Goal: Task Accomplishment & Management: Manage account settings

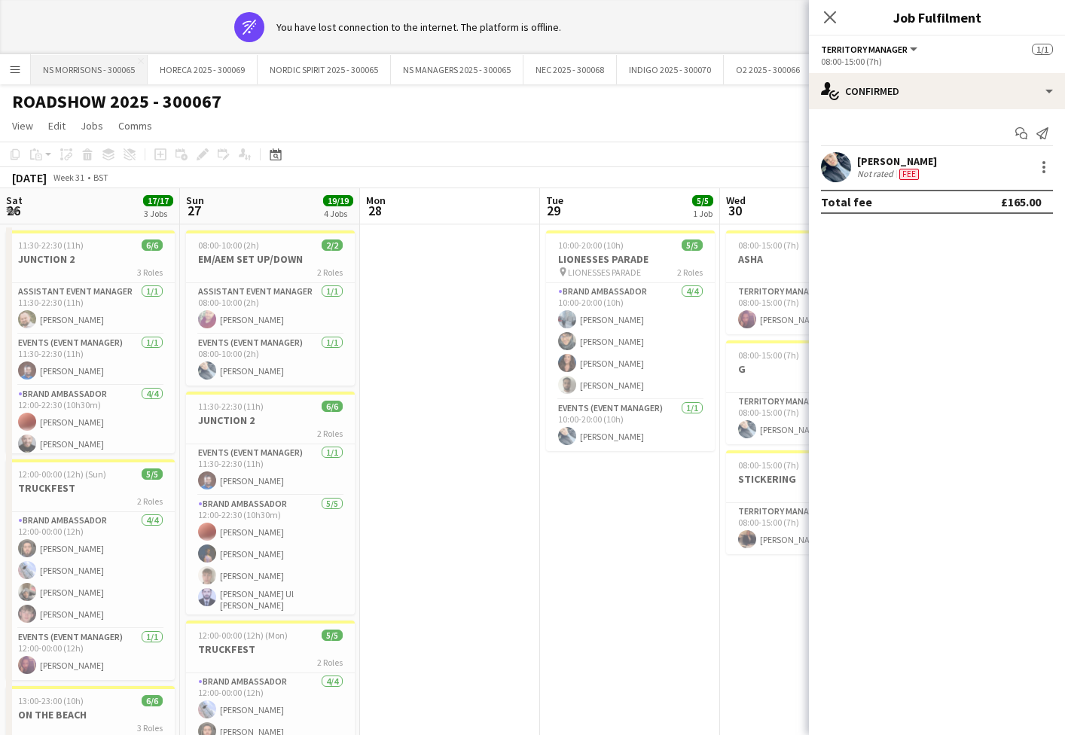
scroll to position [0, 390]
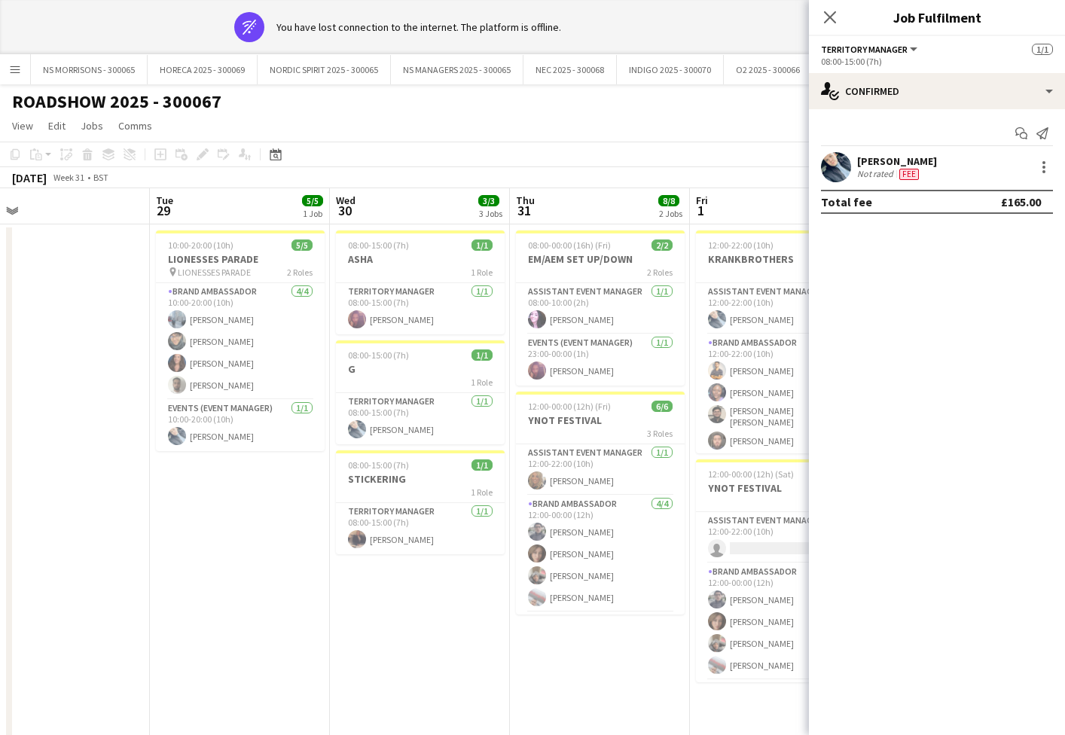
drag, startPoint x: 826, startPoint y: 14, endPoint x: 768, endPoint y: 35, distance: 61.7
click at [816, 17] on div "Close pop-in" at bounding box center [830, 17] width 42 height 35
click at [778, 69] on button "O2 2025 - 300066 Close" at bounding box center [768, 69] width 89 height 29
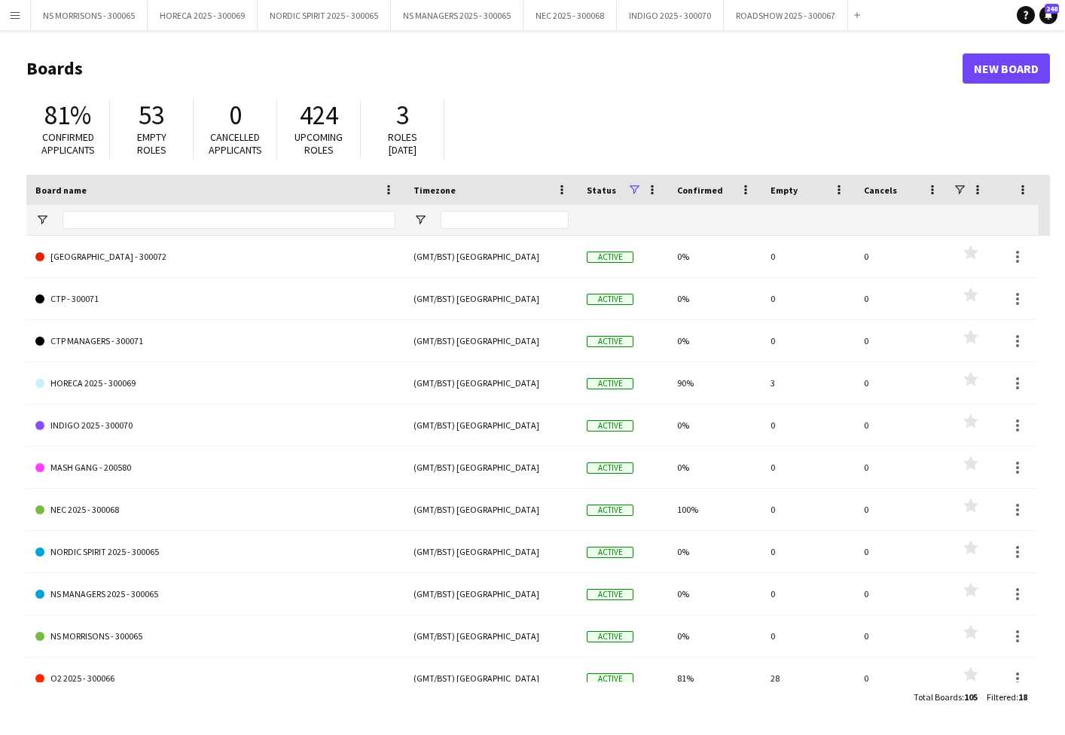
click at [14, 12] on app-icon "Menu" at bounding box center [15, 15] width 12 height 12
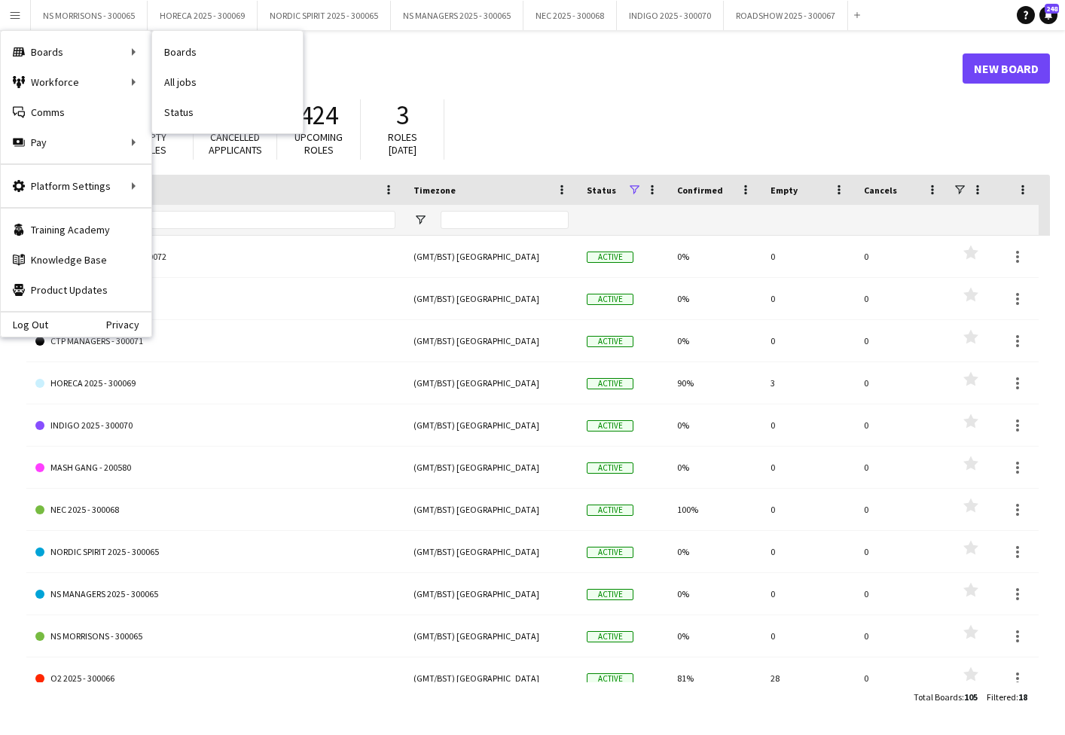
drag, startPoint x: 121, startPoint y: 53, endPoint x: 202, endPoint y: 55, distance: 80.6
click at [122, 53] on div "Boards Boards" at bounding box center [76, 52] width 151 height 30
click at [159, 52] on link "Boards" at bounding box center [227, 52] width 151 height 30
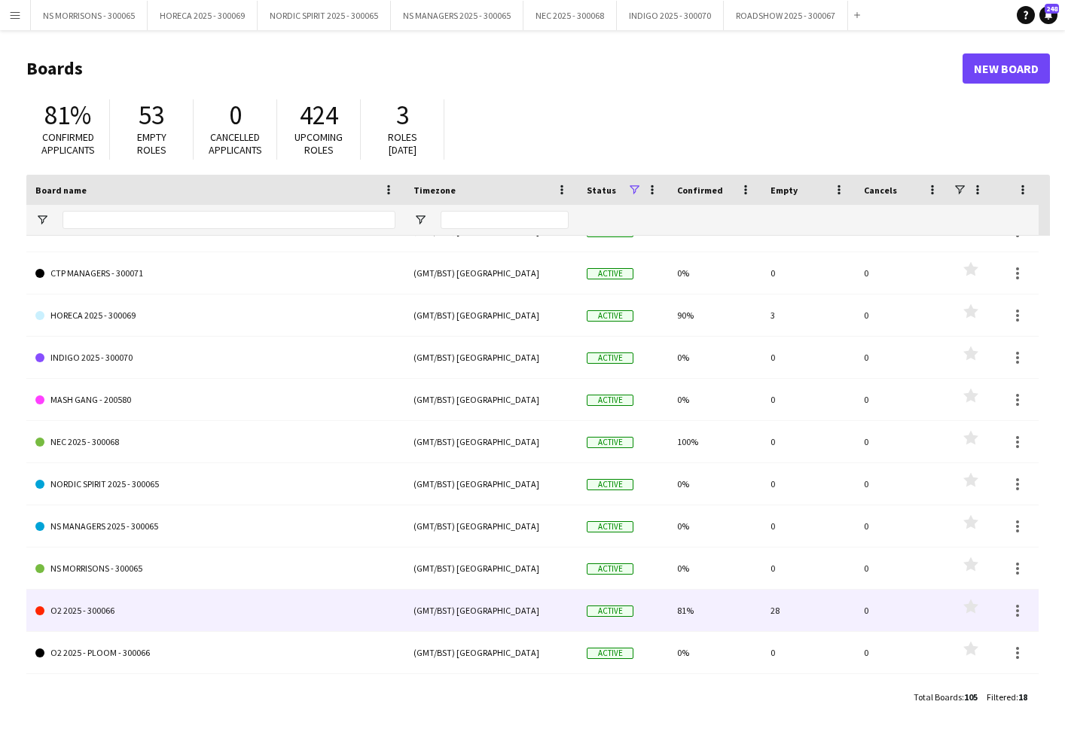
scroll to position [68, 0]
click at [119, 616] on link "O2 2025 - 300066" at bounding box center [215, 611] width 360 height 42
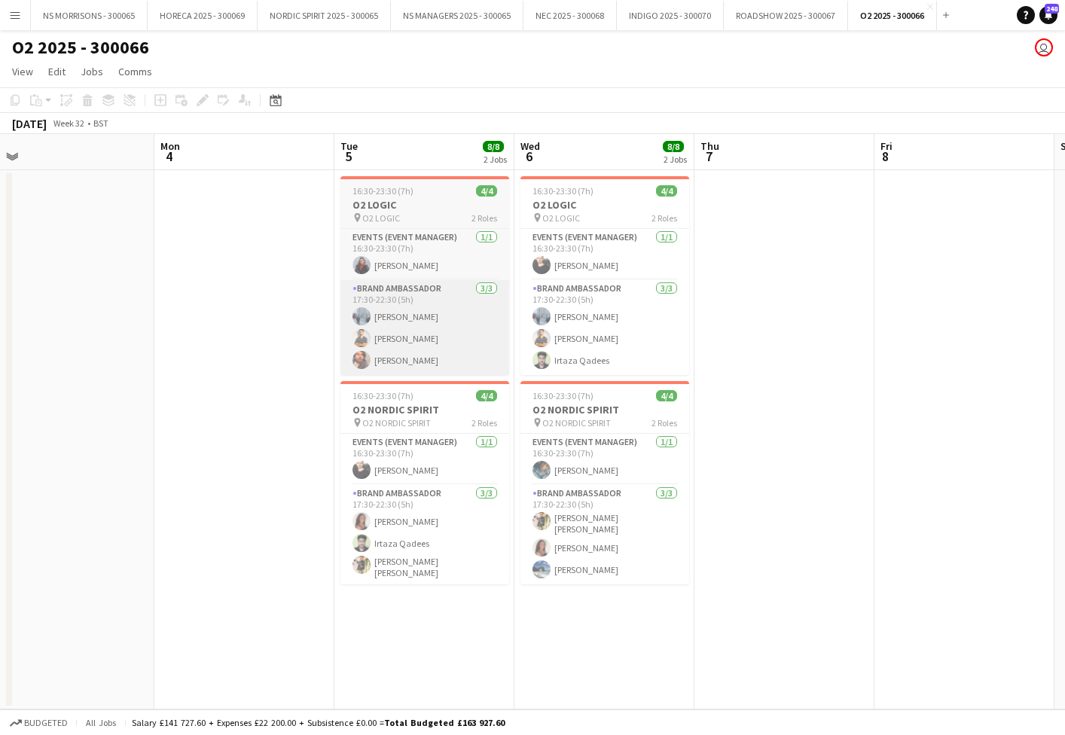
scroll to position [0, 386]
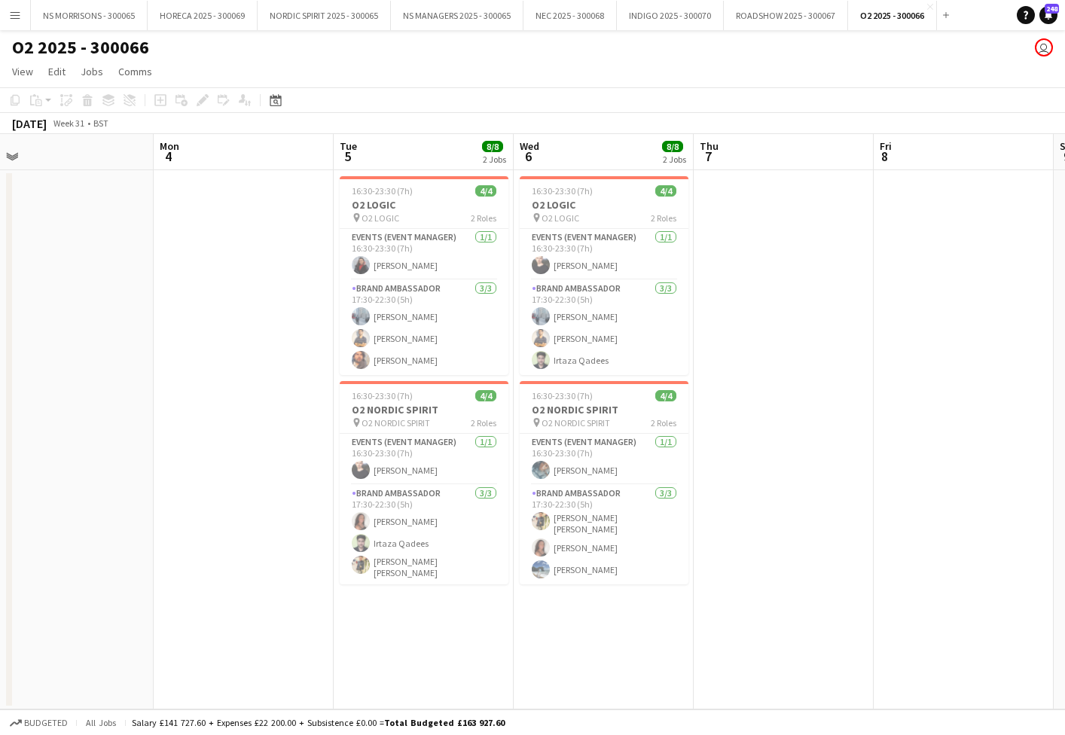
click at [17, 17] on app-icon "Menu" at bounding box center [15, 15] width 12 height 12
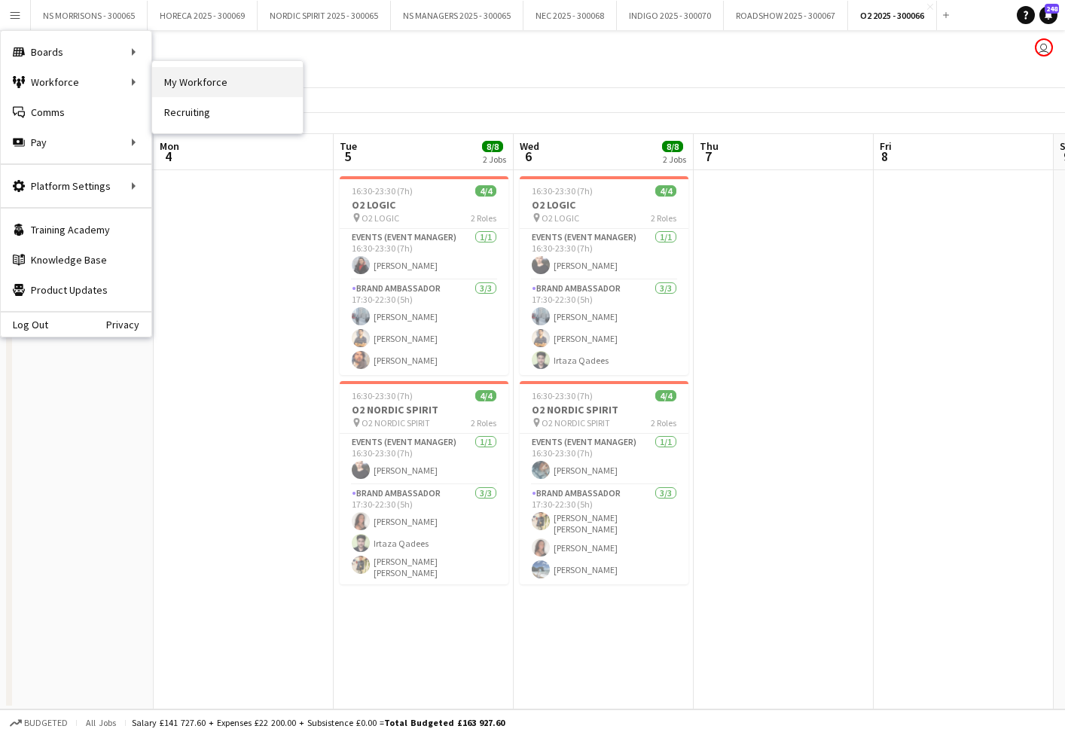
click at [166, 75] on link "My Workforce" at bounding box center [227, 82] width 151 height 30
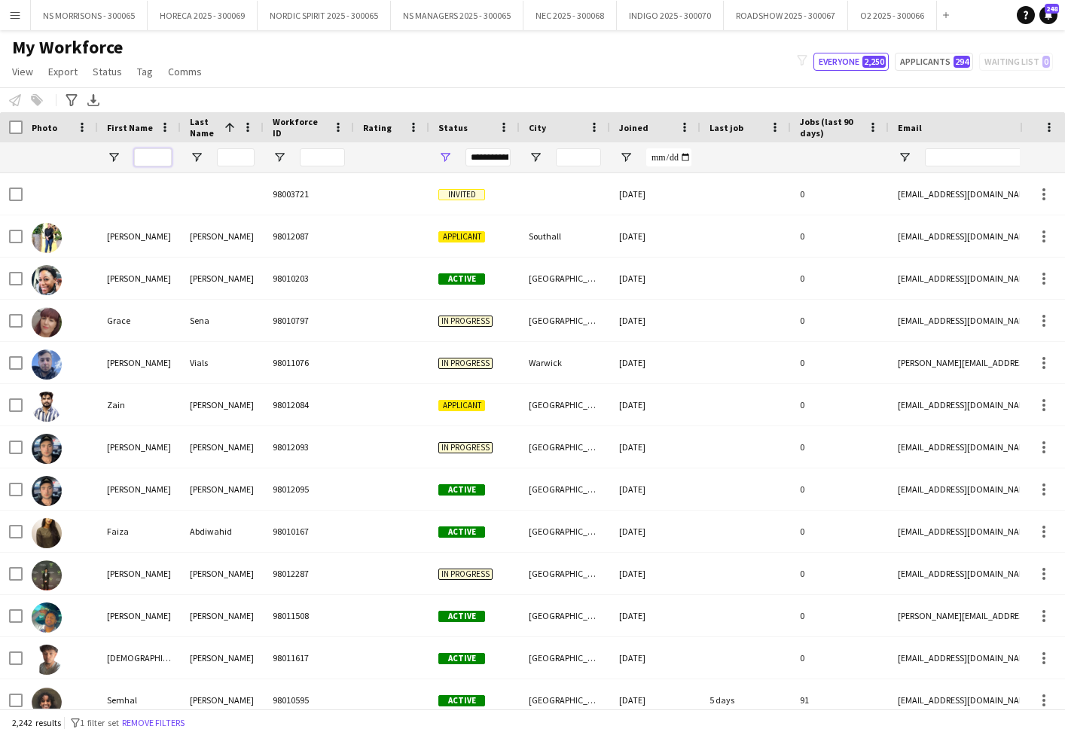
click at [142, 157] on input "First Name Filter Input" at bounding box center [153, 157] width 38 height 18
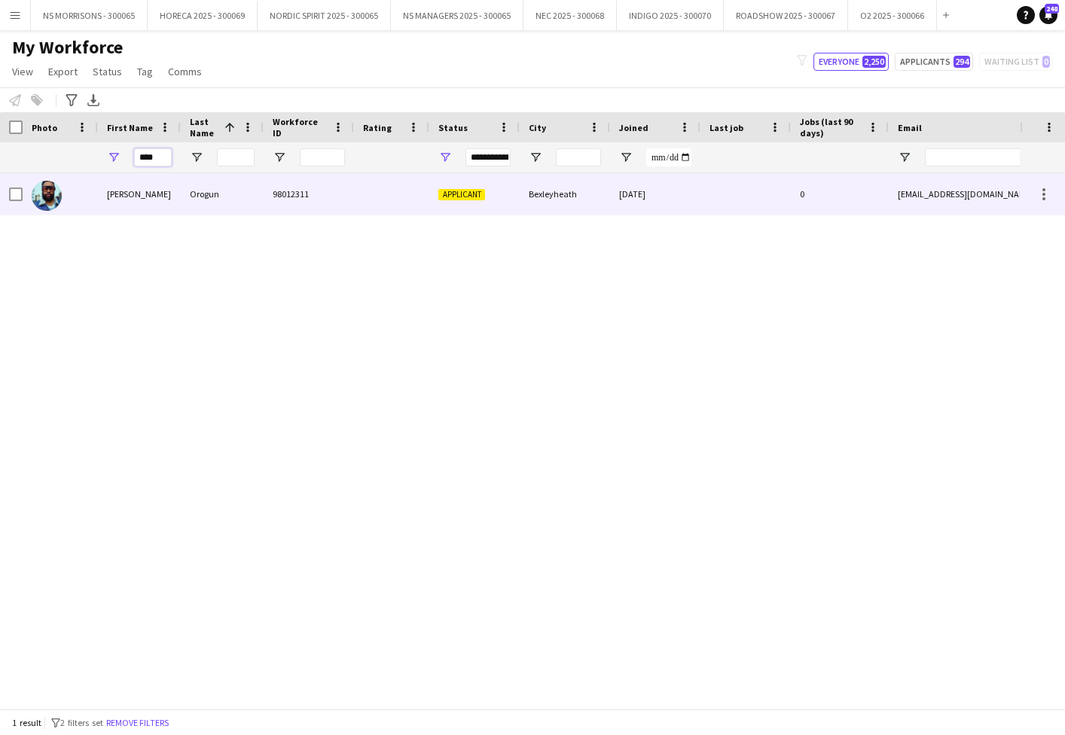
type input "****"
click at [445, 189] on span "Applicant" at bounding box center [461, 194] width 47 height 11
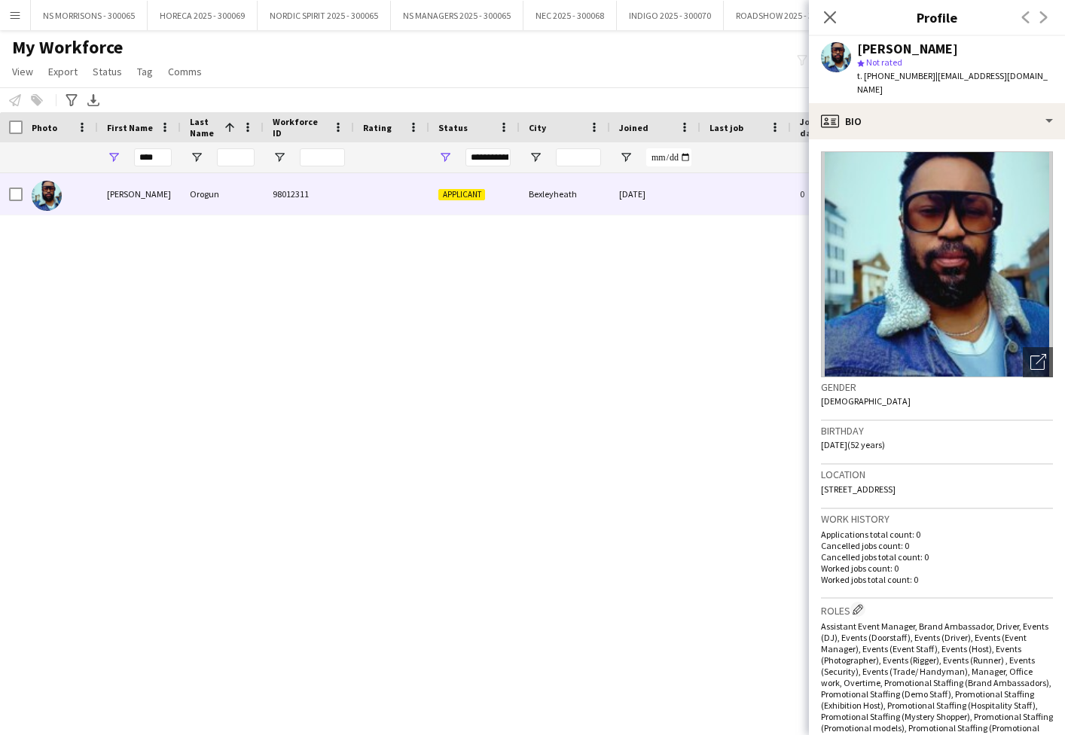
drag, startPoint x: 884, startPoint y: 129, endPoint x: 869, endPoint y: 135, distance: 16.2
click at [884, 139] on app-crew-profile-bio "Open photos pop-in Gender [DEMOGRAPHIC_DATA] Birthday [DEMOGRAPHIC_DATA] (52 ye…" at bounding box center [937, 437] width 256 height 596
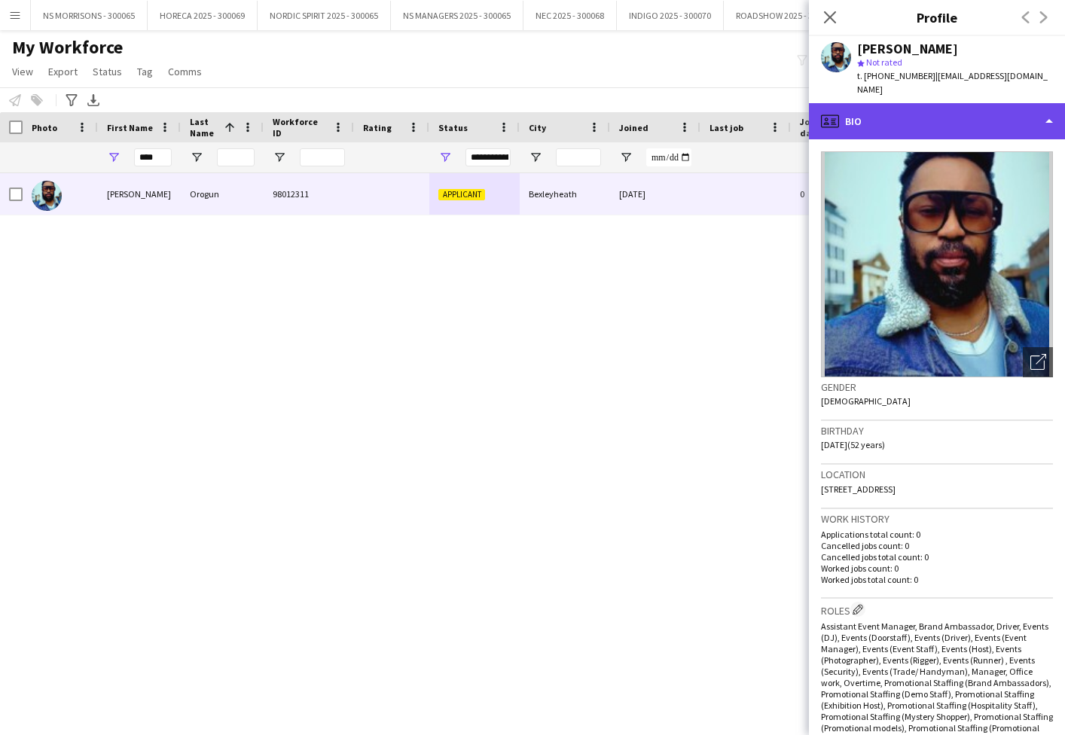
click at [940, 117] on div "profile Bio" at bounding box center [937, 121] width 256 height 36
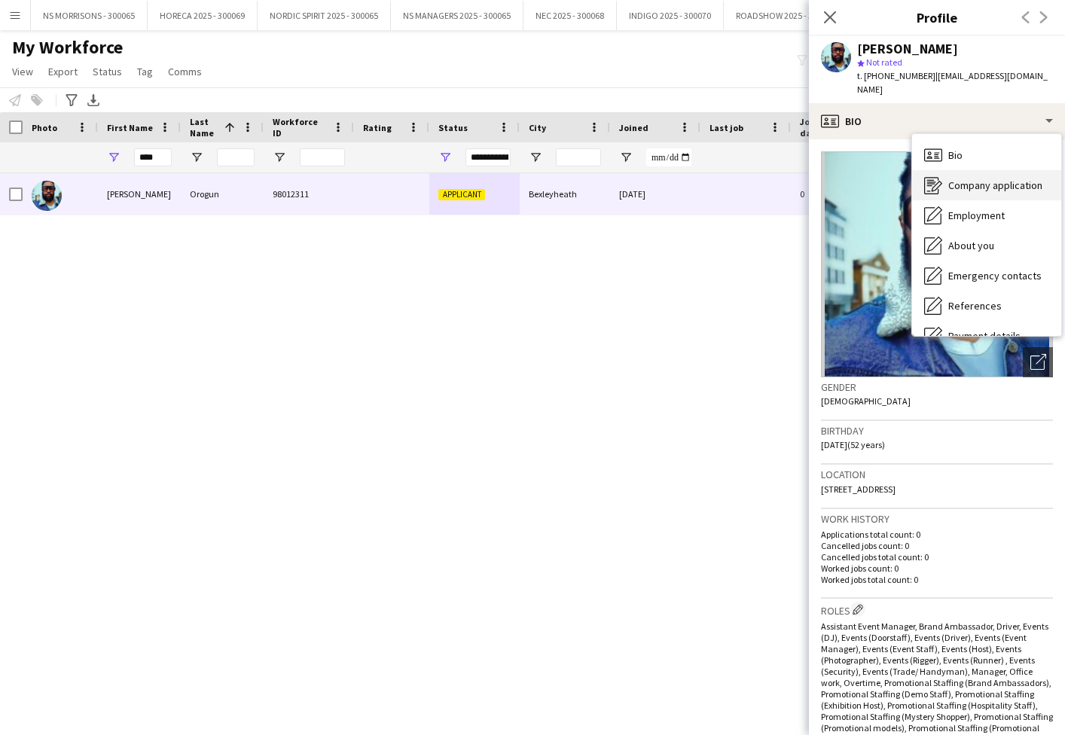
click at [977, 181] on div "Company application Company application" at bounding box center [986, 185] width 149 height 30
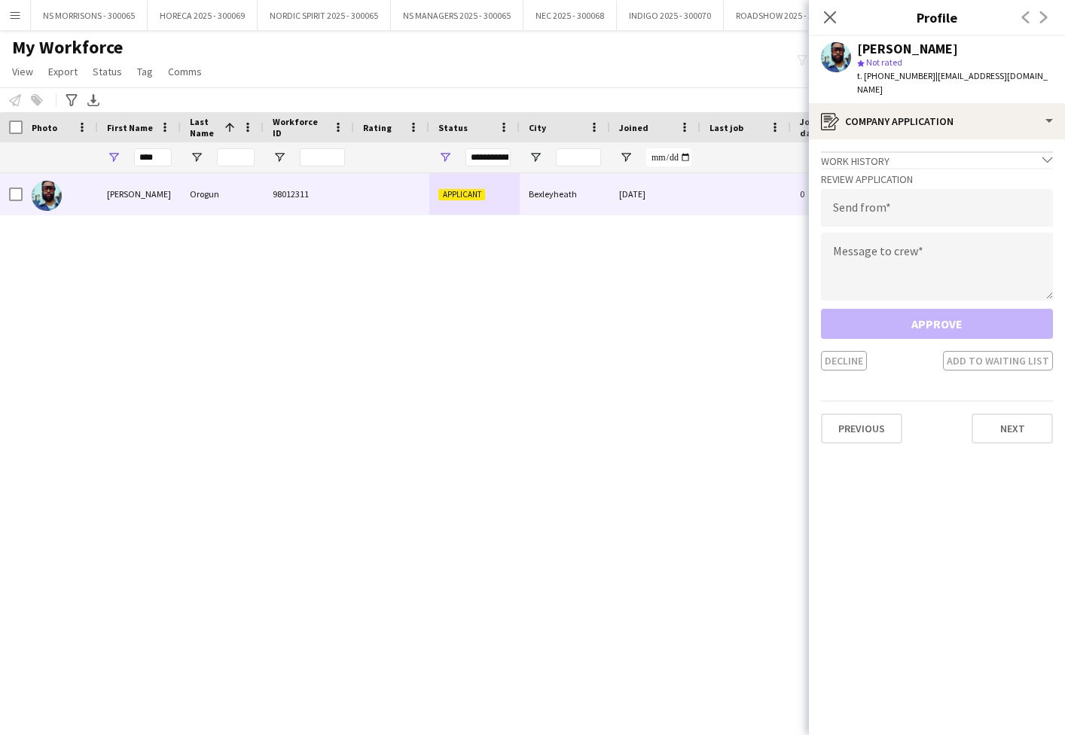
click at [889, 215] on div "Review Application Send from Message to crew Approve Decline Add to waiting list" at bounding box center [937, 269] width 232 height 203
click at [890, 203] on input "email" at bounding box center [937, 208] width 232 height 38
type input "**********"
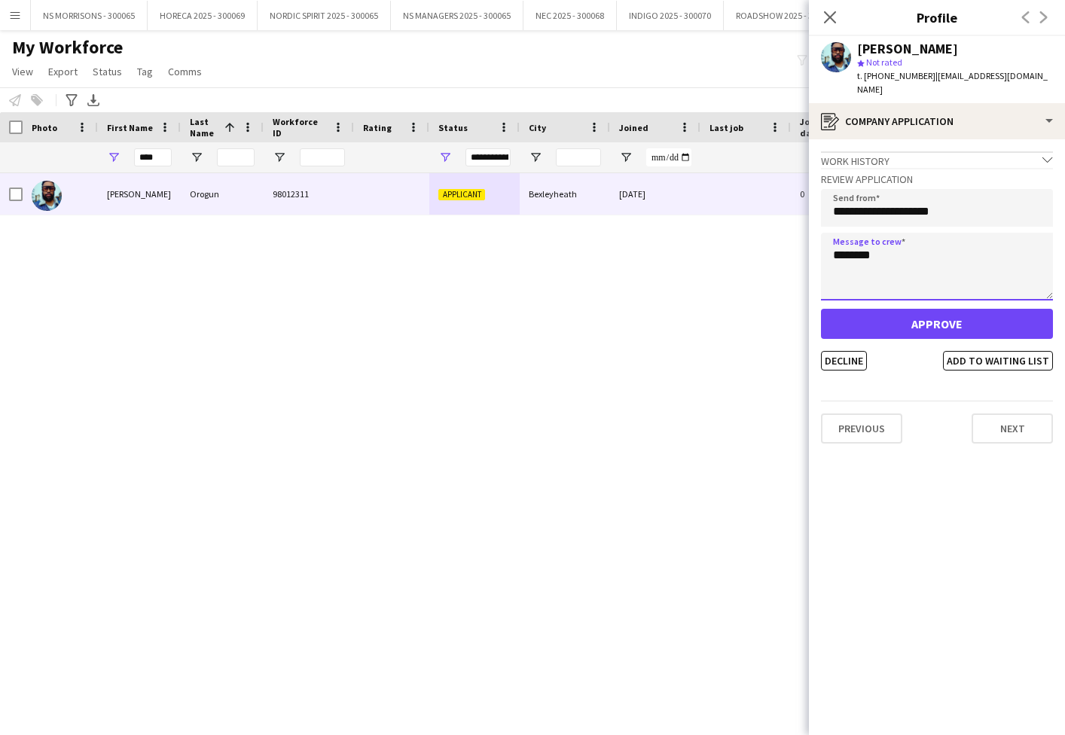
type textarea "********"
click at [887, 309] on button "Approve" at bounding box center [937, 324] width 232 height 30
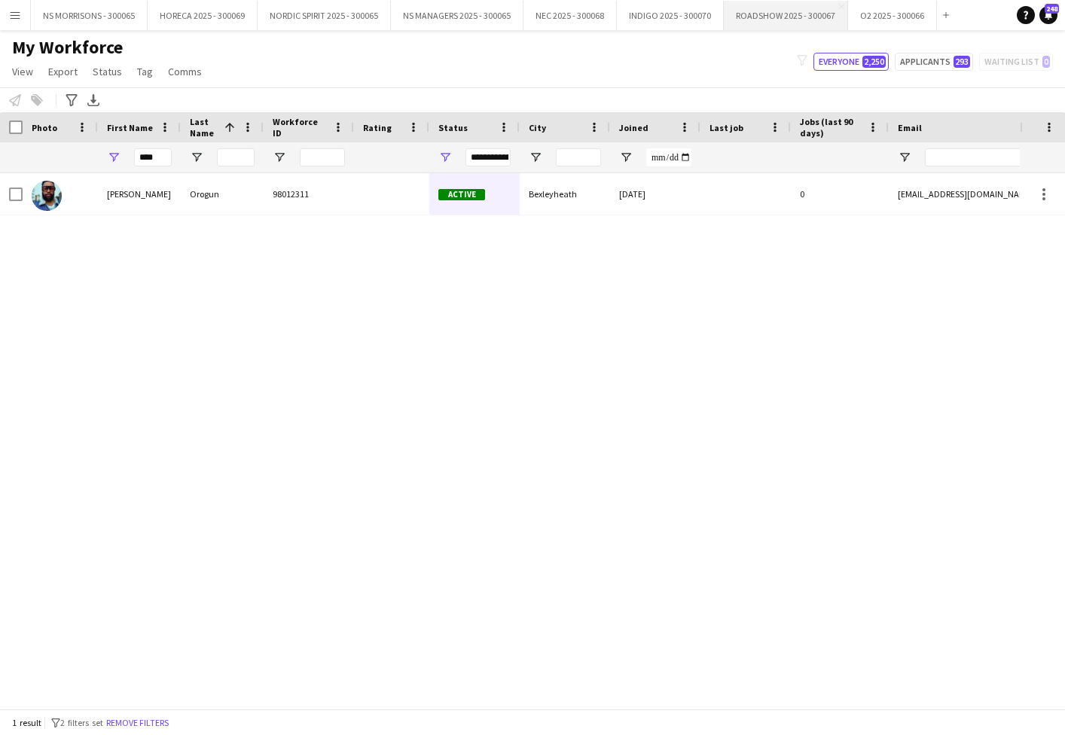
click at [770, 15] on button "ROADSHOW 2025 - 300067 Close" at bounding box center [786, 15] width 124 height 29
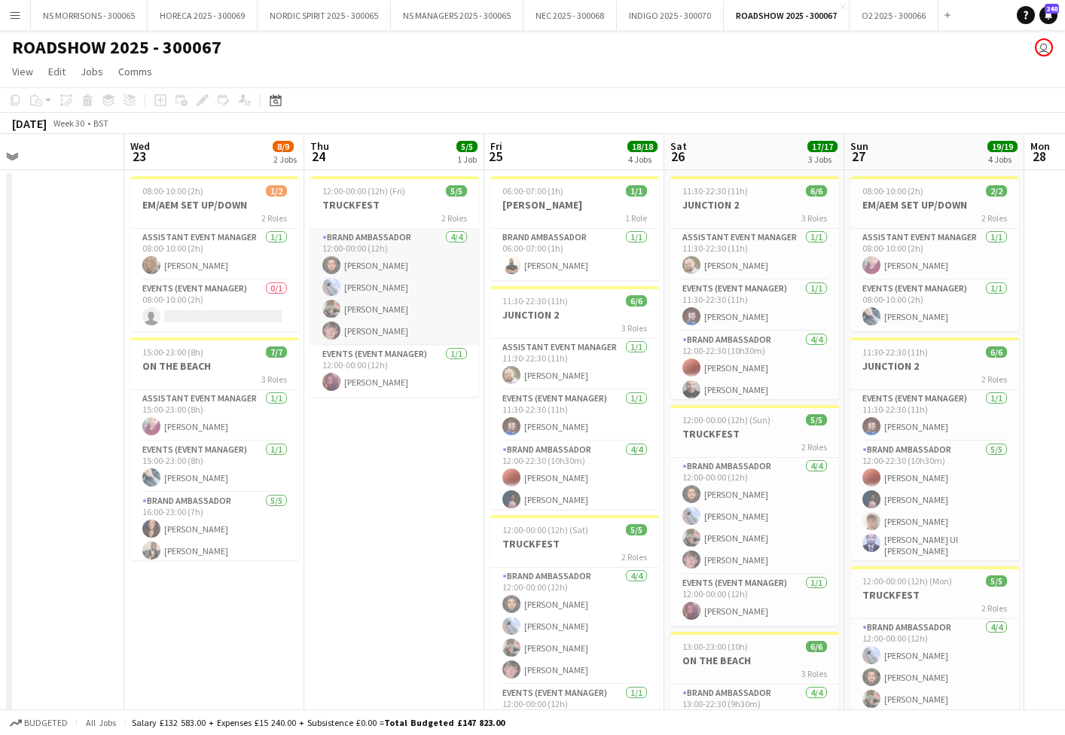
scroll to position [0, 364]
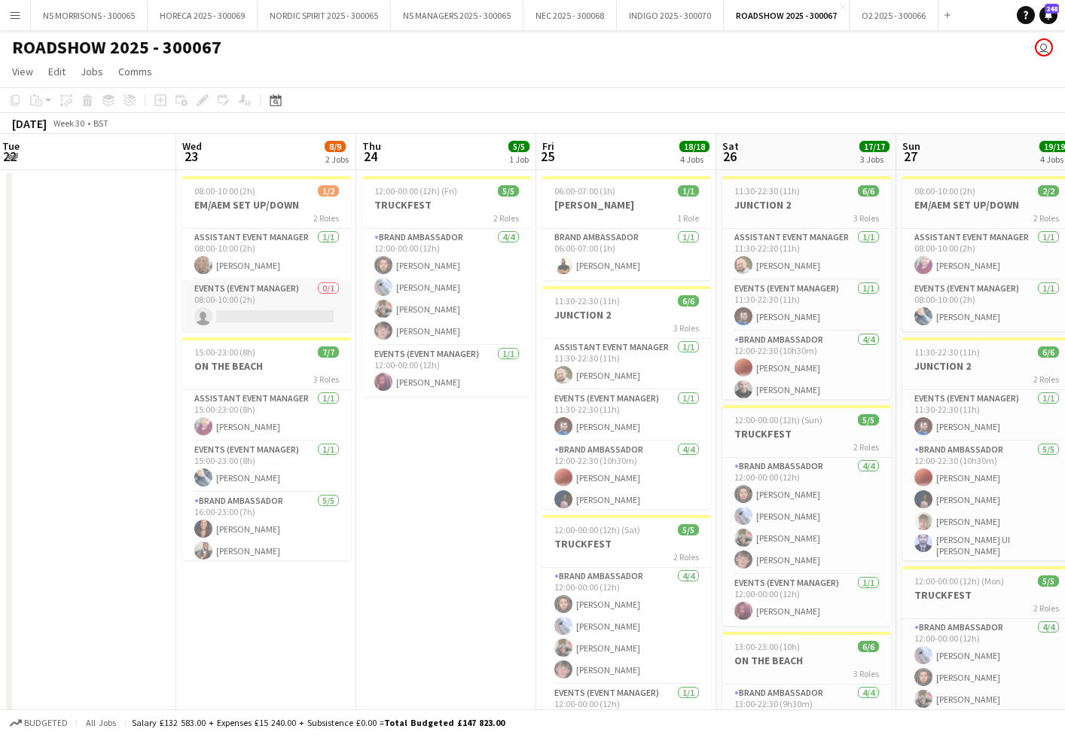
click at [318, 313] on app-card-role "Events (Event Manager) 0/1 08:00-10:00 (2h) single-neutral-actions" at bounding box center [266, 305] width 169 height 51
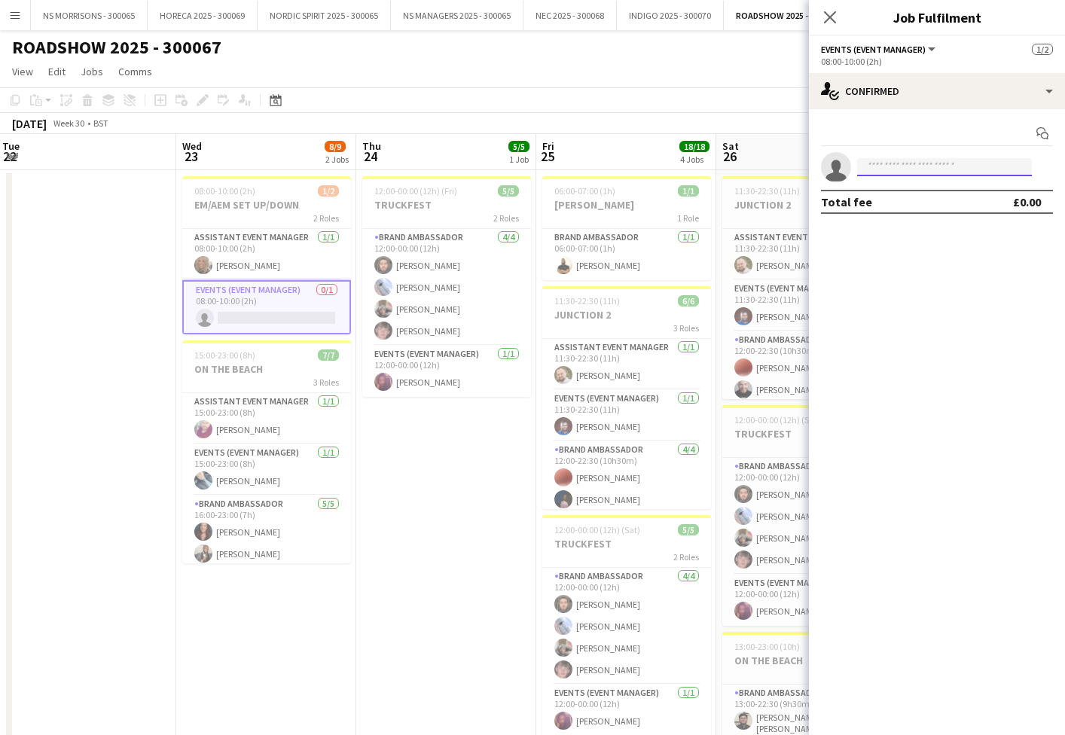
click at [900, 170] on input at bounding box center [944, 167] width 175 height 18
drag, startPoint x: 246, startPoint y: 216, endPoint x: 99, endPoint y: 139, distance: 165.1
click at [246, 216] on div "2 Roles" at bounding box center [266, 218] width 169 height 12
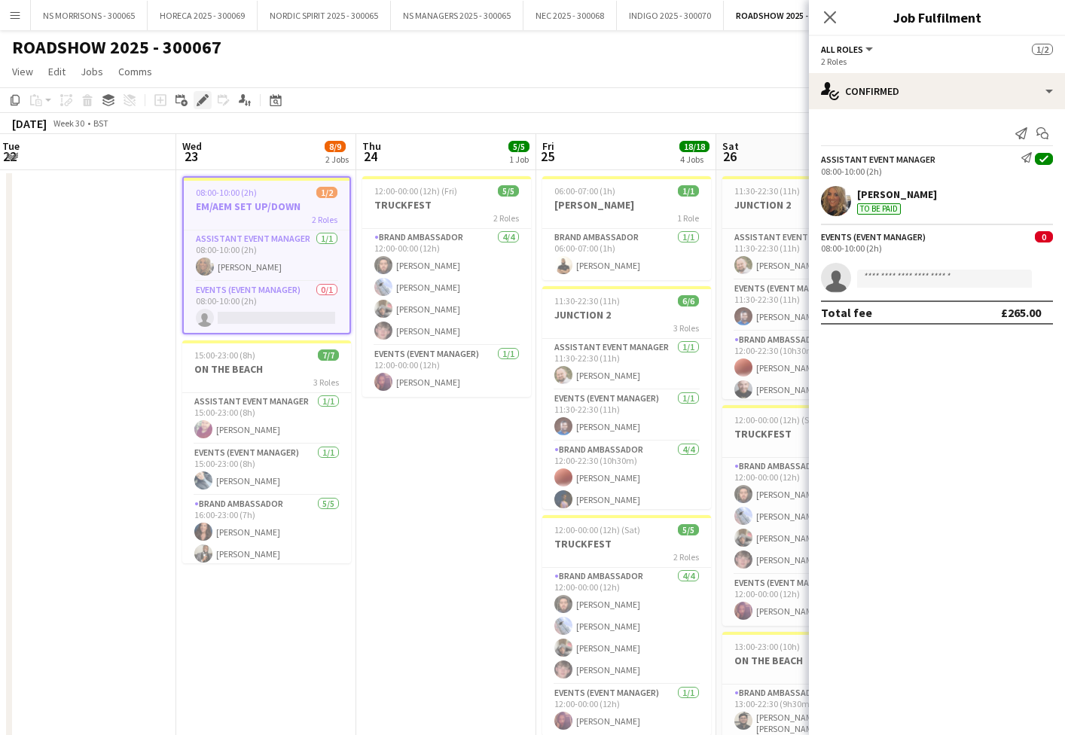
click at [197, 99] on icon "Edit" at bounding box center [203, 100] width 12 height 12
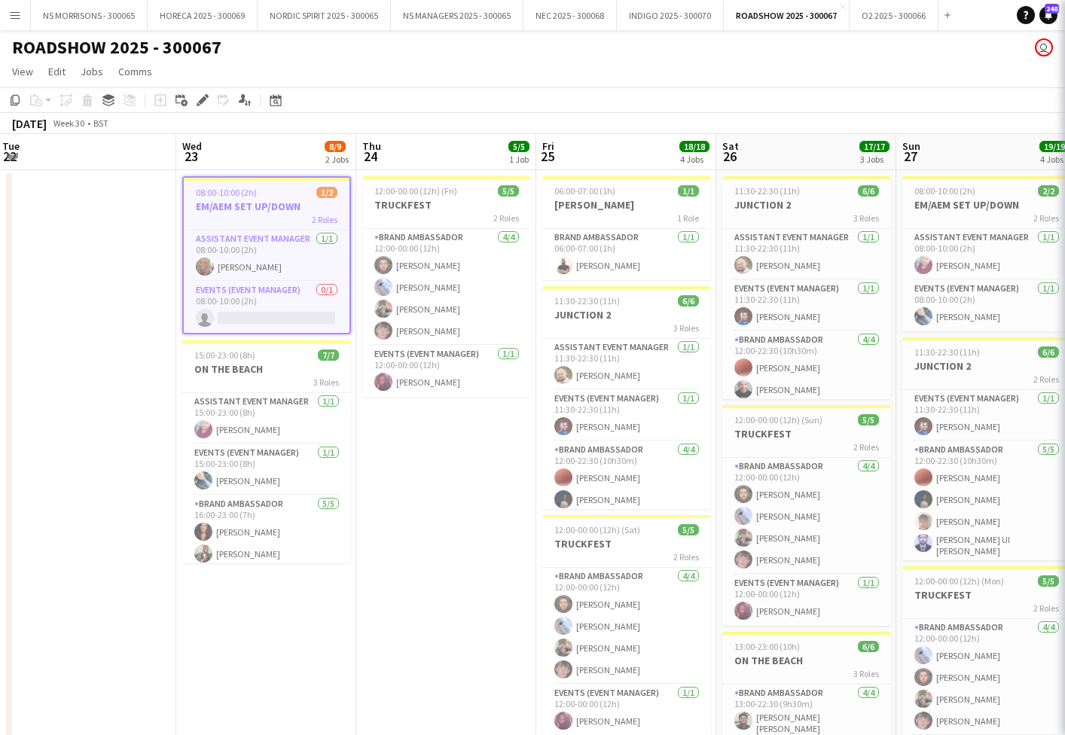
scroll to position [0, 0]
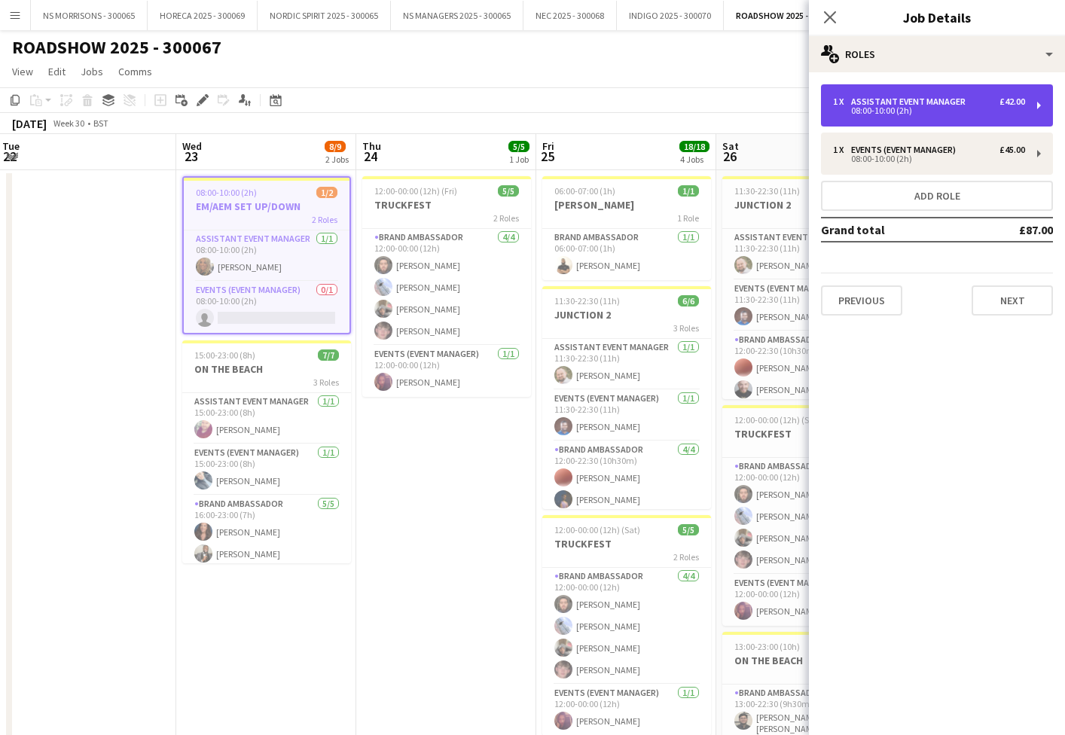
click at [888, 103] on div "Assistant Event Manager" at bounding box center [911, 101] width 121 height 11
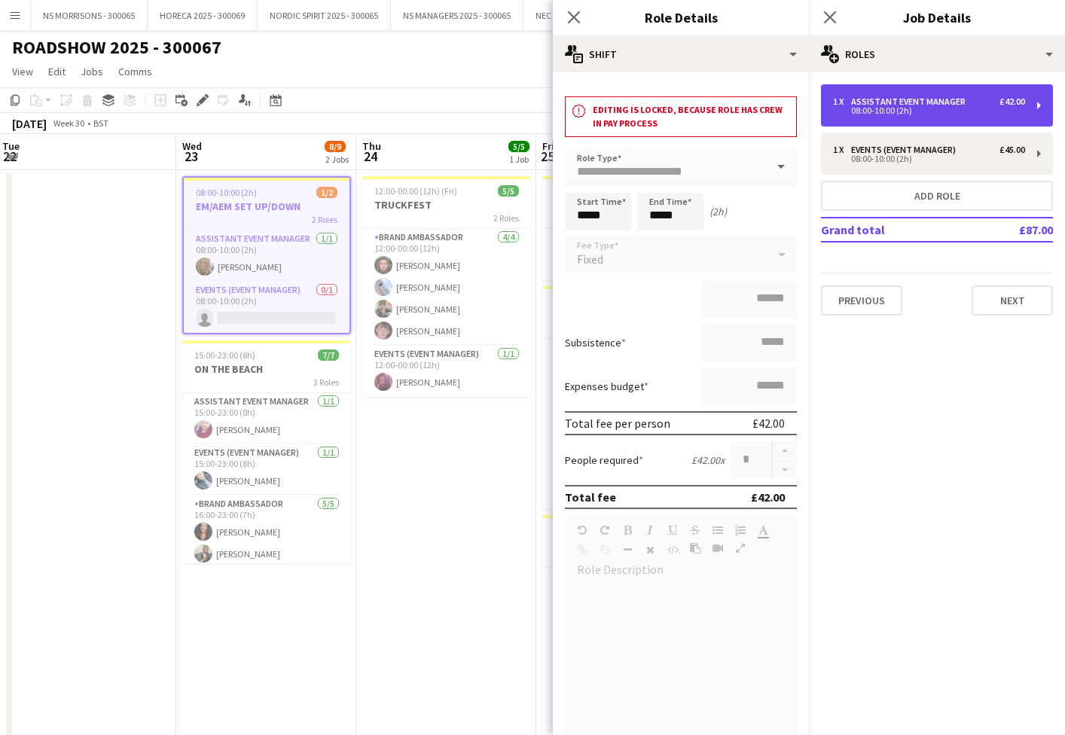
click at [887, 103] on div "Assistant Event Manager" at bounding box center [911, 101] width 121 height 11
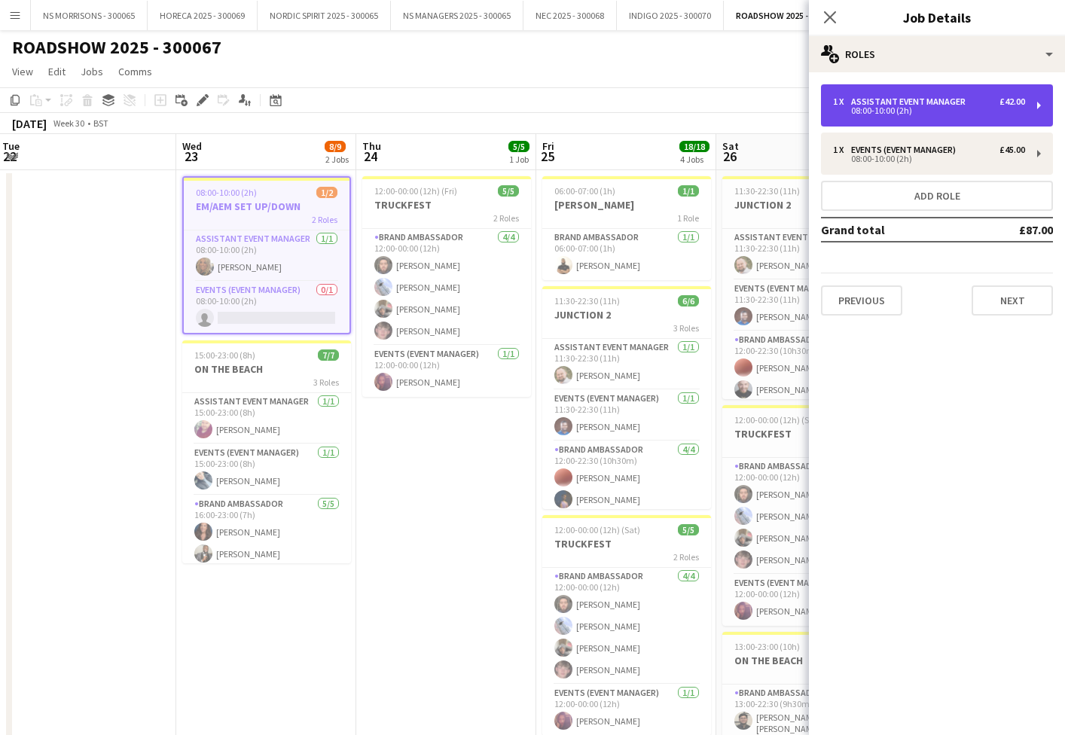
click at [887, 103] on div "Assistant Event Manager" at bounding box center [911, 101] width 121 height 11
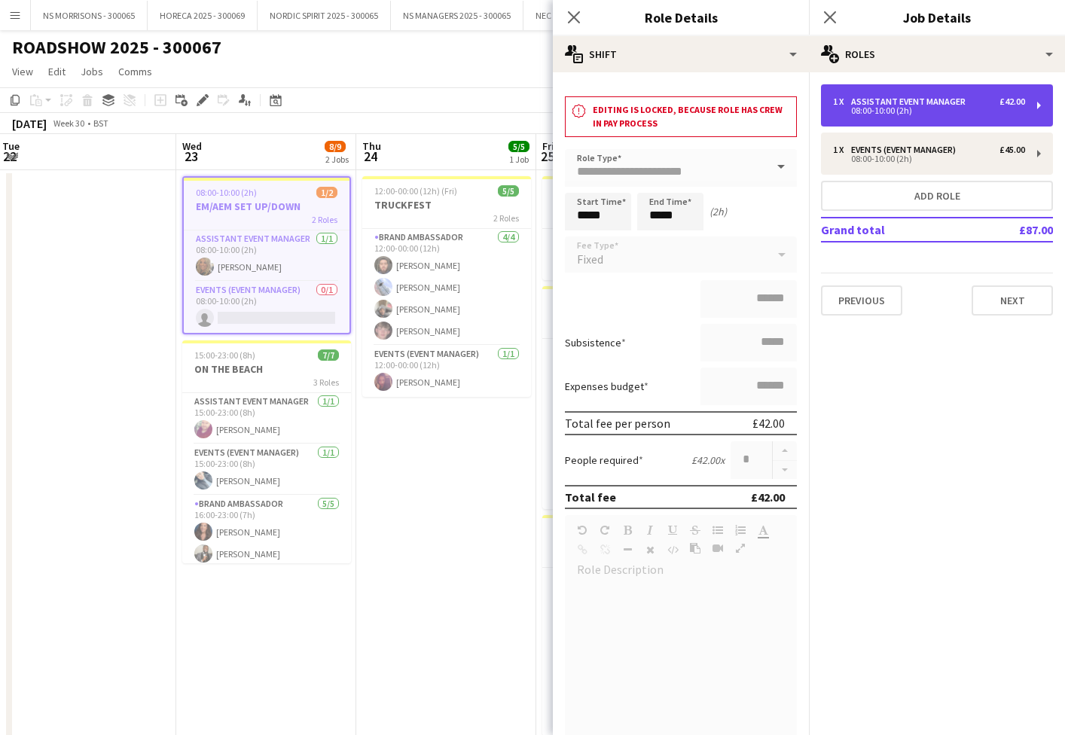
click at [876, 114] on div "08:00-10:00 (2h)" at bounding box center [929, 111] width 192 height 8
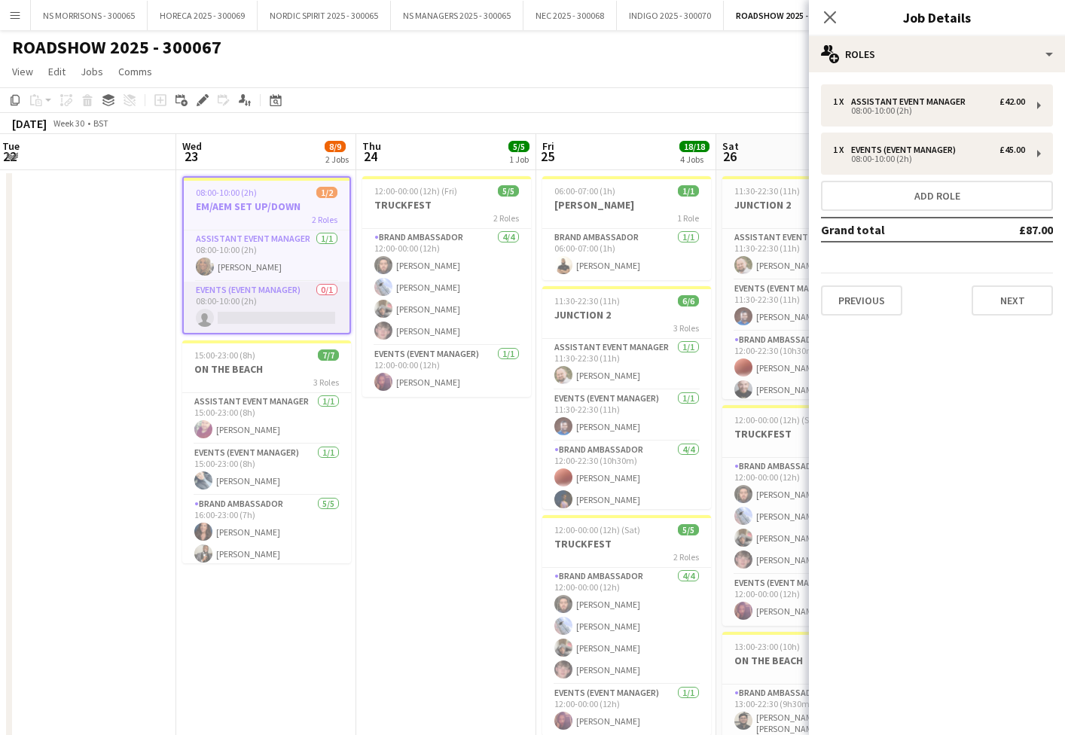
click at [262, 304] on app-card-role "Events (Event Manager) 0/1 08:00-10:00 (2h) single-neutral-actions" at bounding box center [267, 307] width 166 height 51
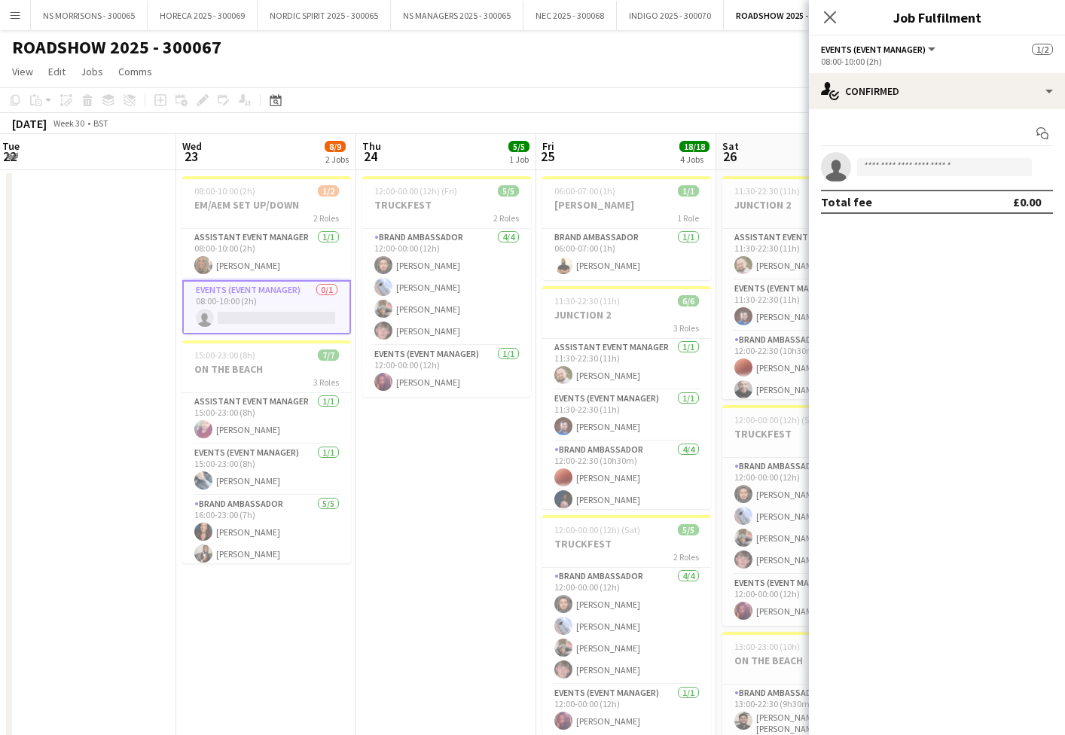
click at [200, 103] on div "Add job Add linked Job Edit Edit linked Job Applicants" at bounding box center [196, 100] width 115 height 18
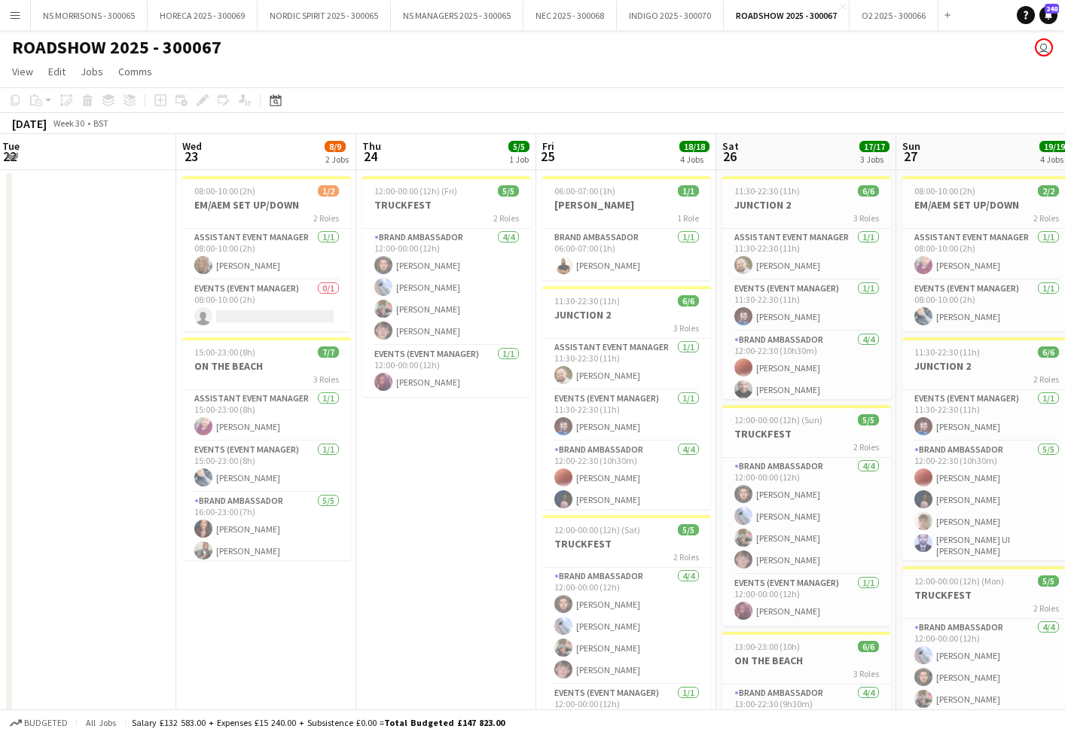
drag, startPoint x: 213, startPoint y: 194, endPoint x: 173, endPoint y: 132, distance: 74.2
click at [212, 194] on span "08:00-10:00 (2h)" at bounding box center [224, 190] width 61 height 11
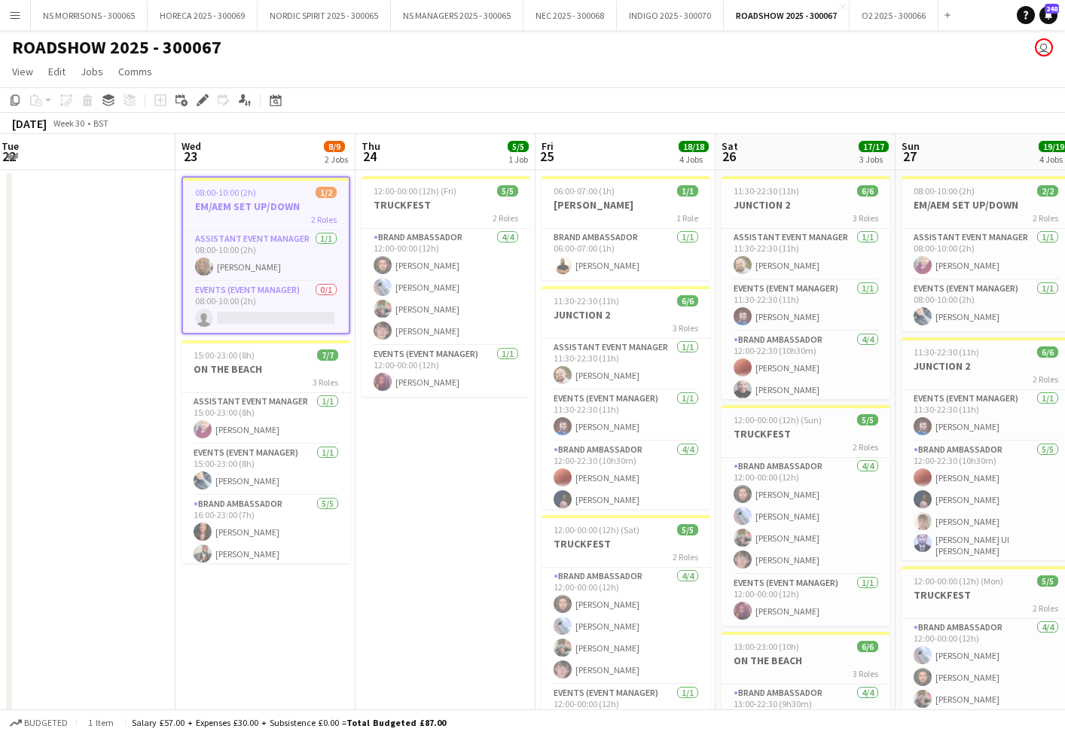
drag, startPoint x: 201, startPoint y: 101, endPoint x: 460, endPoint y: 95, distance: 259.2
click at [201, 101] on icon at bounding box center [202, 100] width 8 height 8
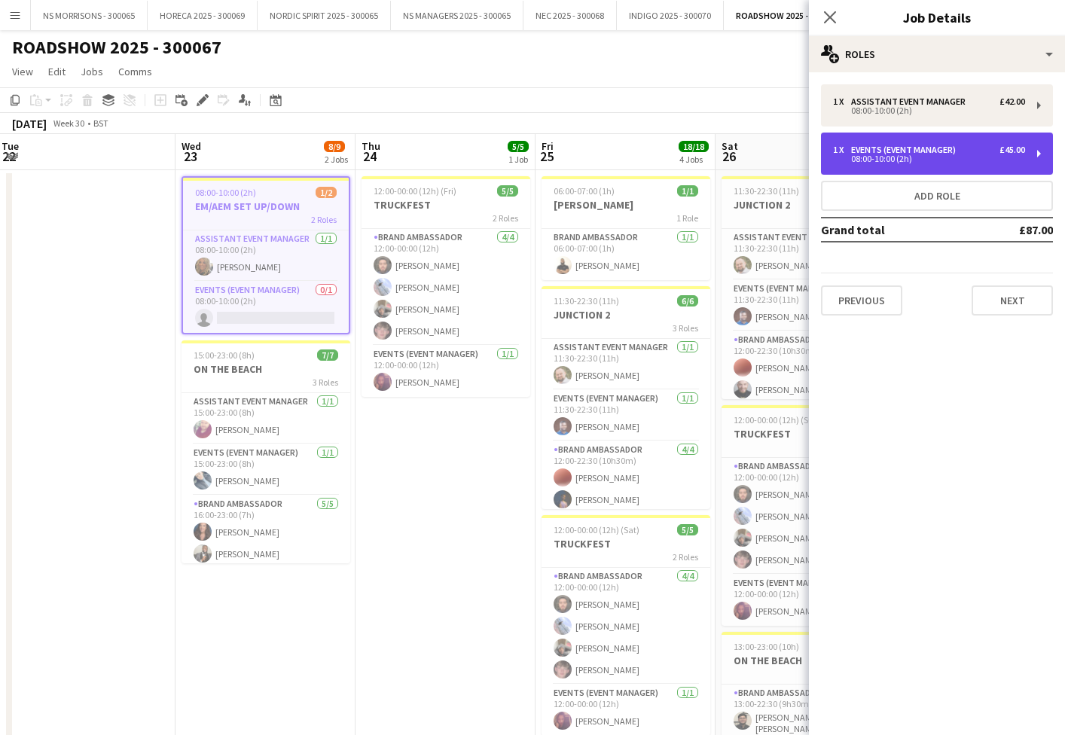
click at [849, 163] on div "1 x Events (Event Manager) £45.00 08:00-10:00 (2h)" at bounding box center [937, 154] width 232 height 42
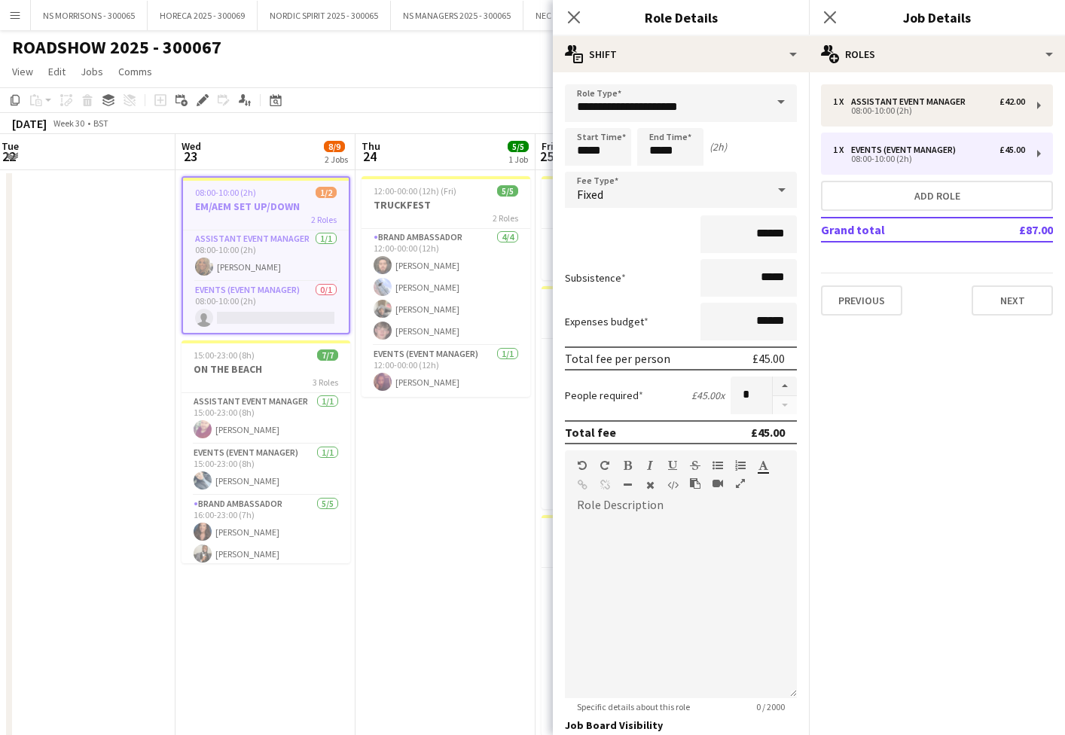
drag, startPoint x: 783, startPoint y: 386, endPoint x: 759, endPoint y: 389, distance: 25.1
click at [783, 386] on button "button" at bounding box center [785, 387] width 24 height 20
type input "*"
drag, startPoint x: 458, startPoint y: 496, endPoint x: 444, endPoint y: 481, distance: 19.7
click at [457, 496] on app-date-cell "12:00-00:00 (12h) (Fri) 5/5 TRUCKFEST 2 Roles Brand Ambassador [DATE] 12:00-00:…" at bounding box center [446, 642] width 180 height 945
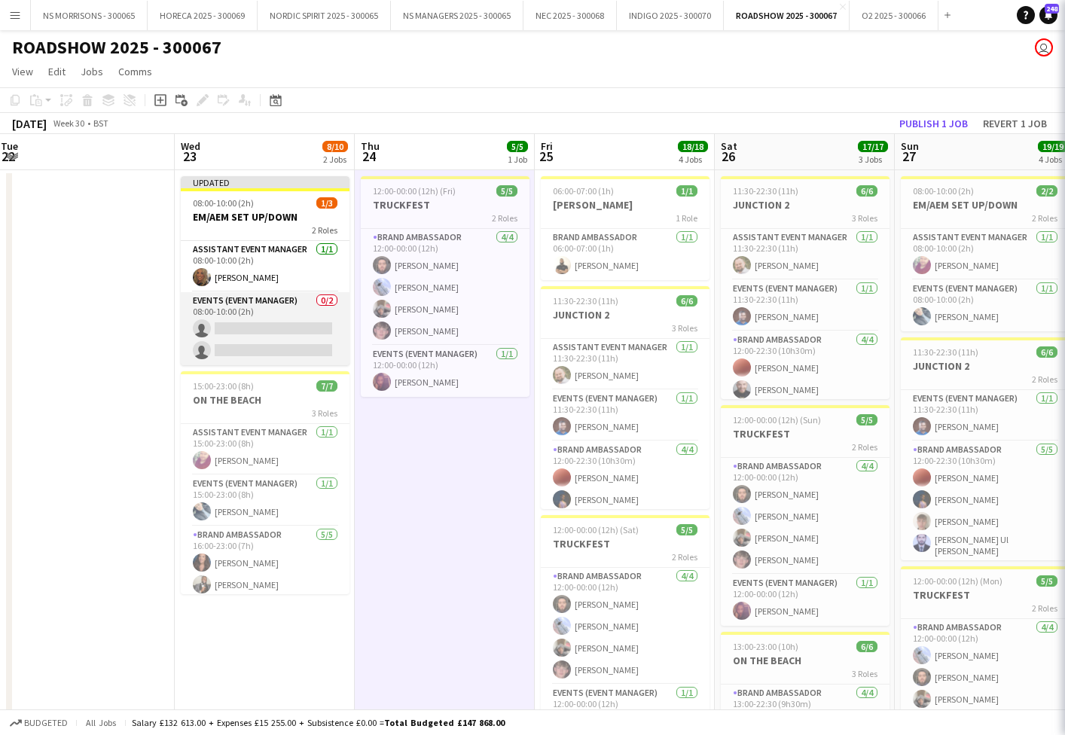
click at [246, 334] on app-card-role "Events (Event Manager) 0/2 08:00-10:00 (2h) single-neutral-actions single-neutr…" at bounding box center [265, 328] width 169 height 73
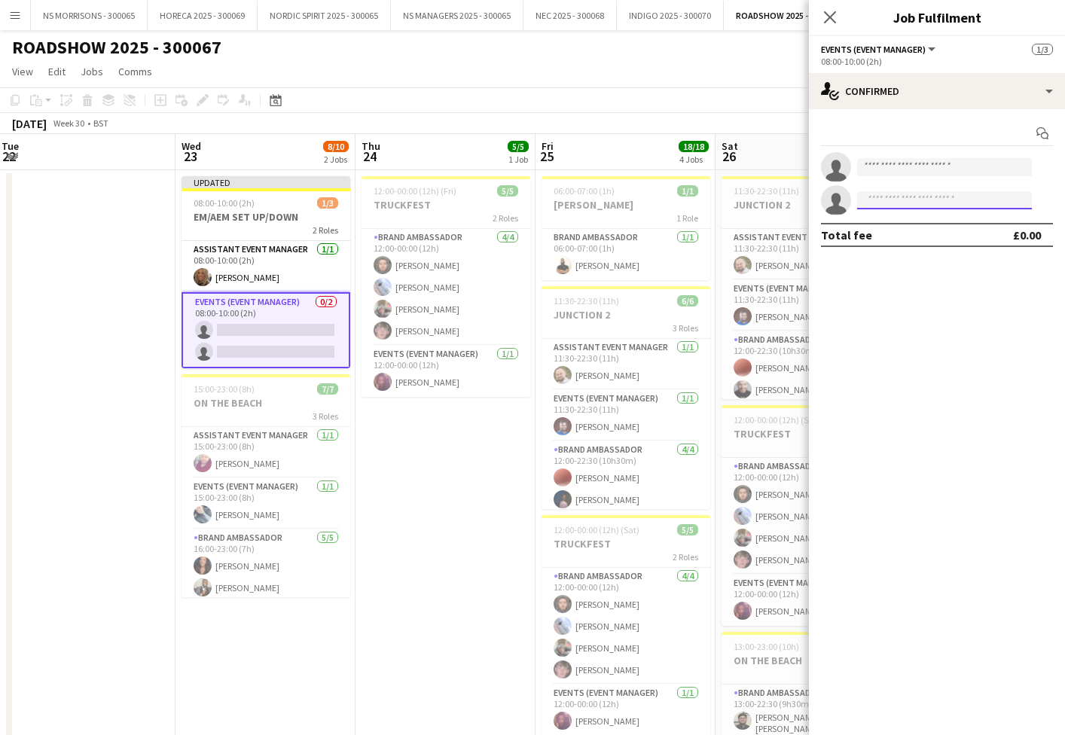
click at [948, 206] on input at bounding box center [944, 200] width 175 height 18
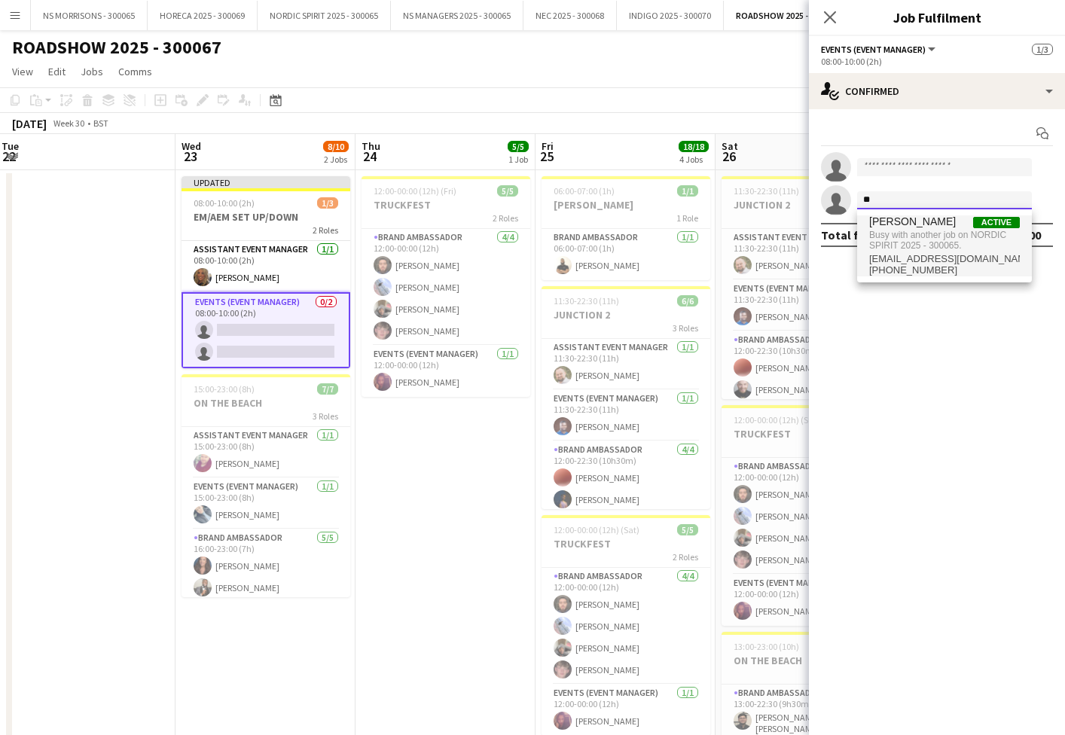
type input "*"
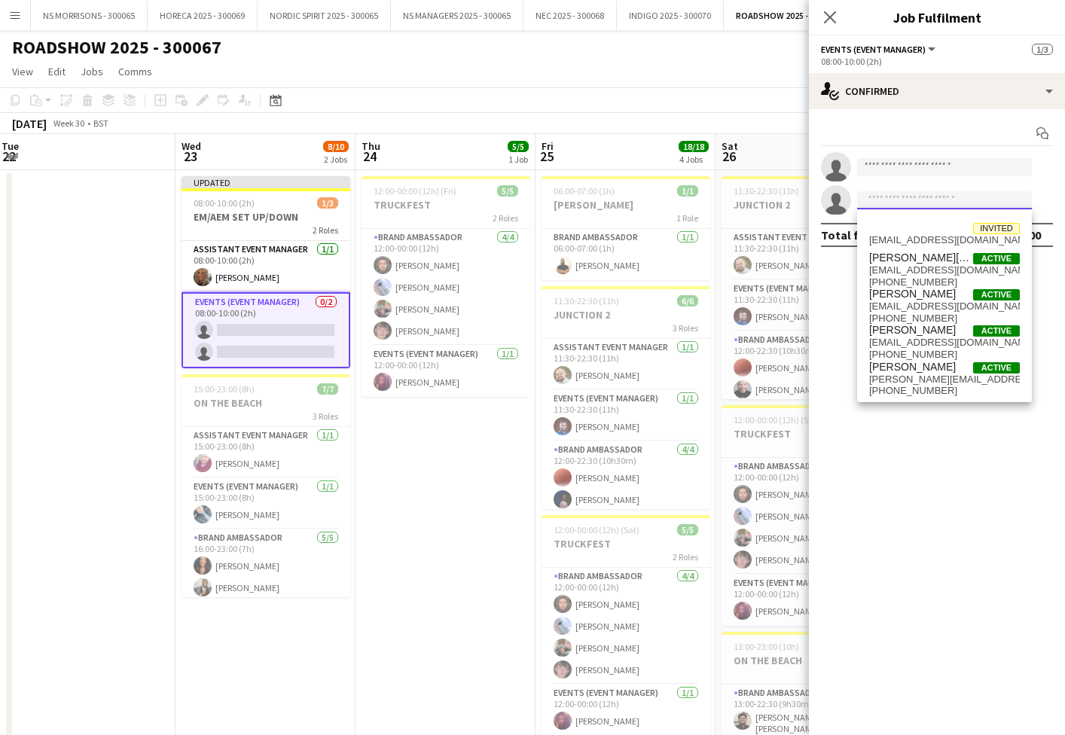
type input "*"
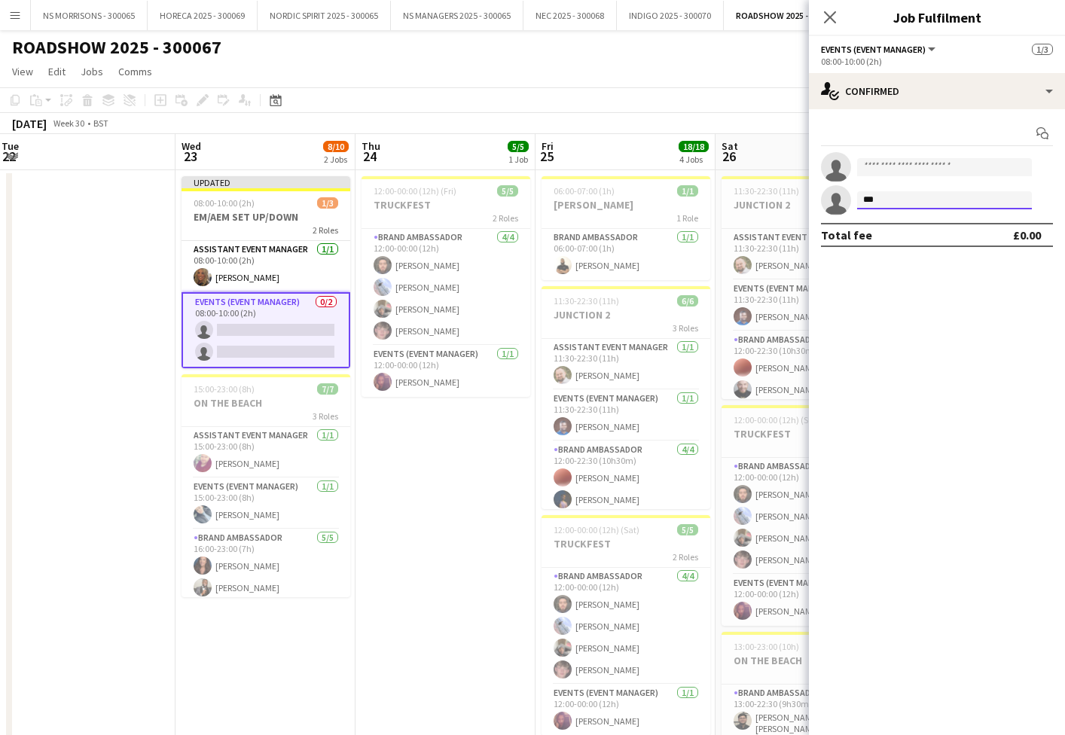
type input "****"
drag, startPoint x: 890, startPoint y: 200, endPoint x: 859, endPoint y: 200, distance: 30.9
click at [859, 200] on input "****" at bounding box center [944, 200] width 175 height 18
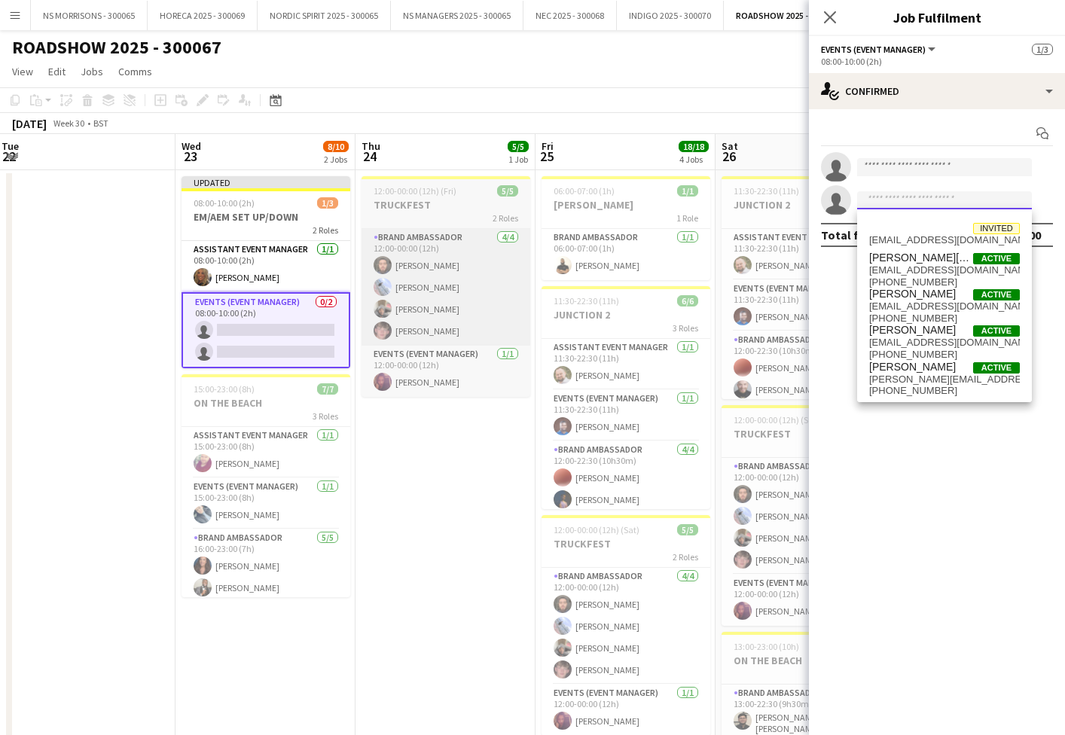
scroll to position [0, 0]
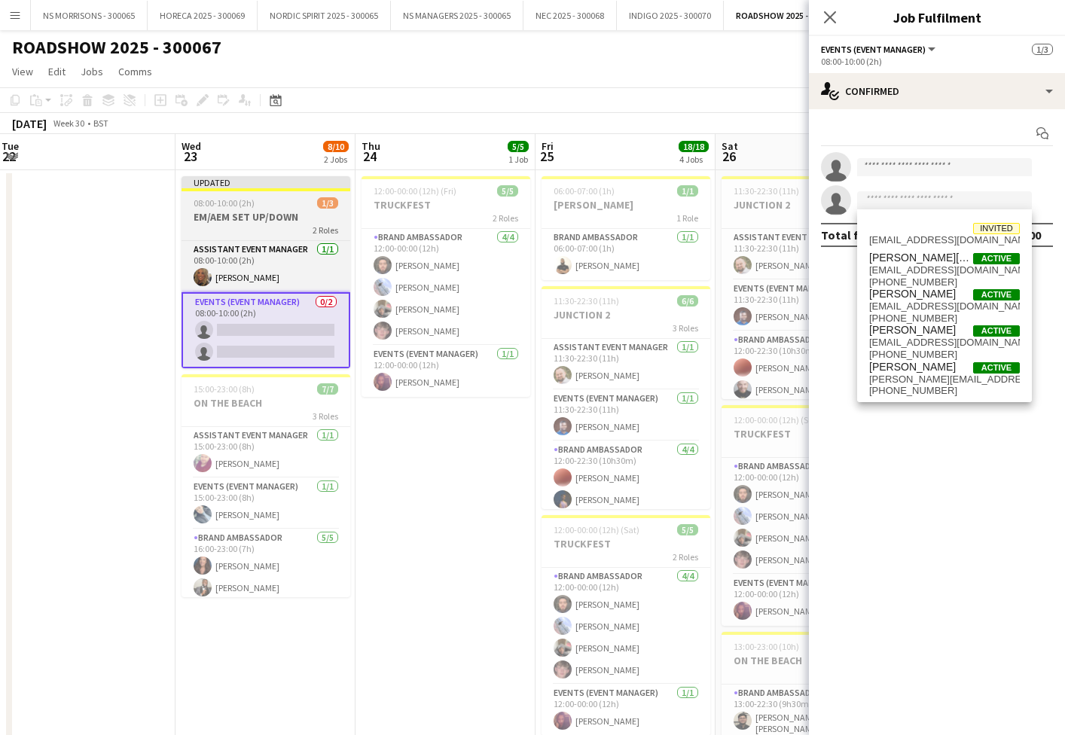
click at [240, 191] on app-job-card "Updated 08:00-10:00 (2h) 1/3 EM/AEM SET UP/DOWN 2 Roles Assistant Event Manager…" at bounding box center [266, 272] width 169 height 192
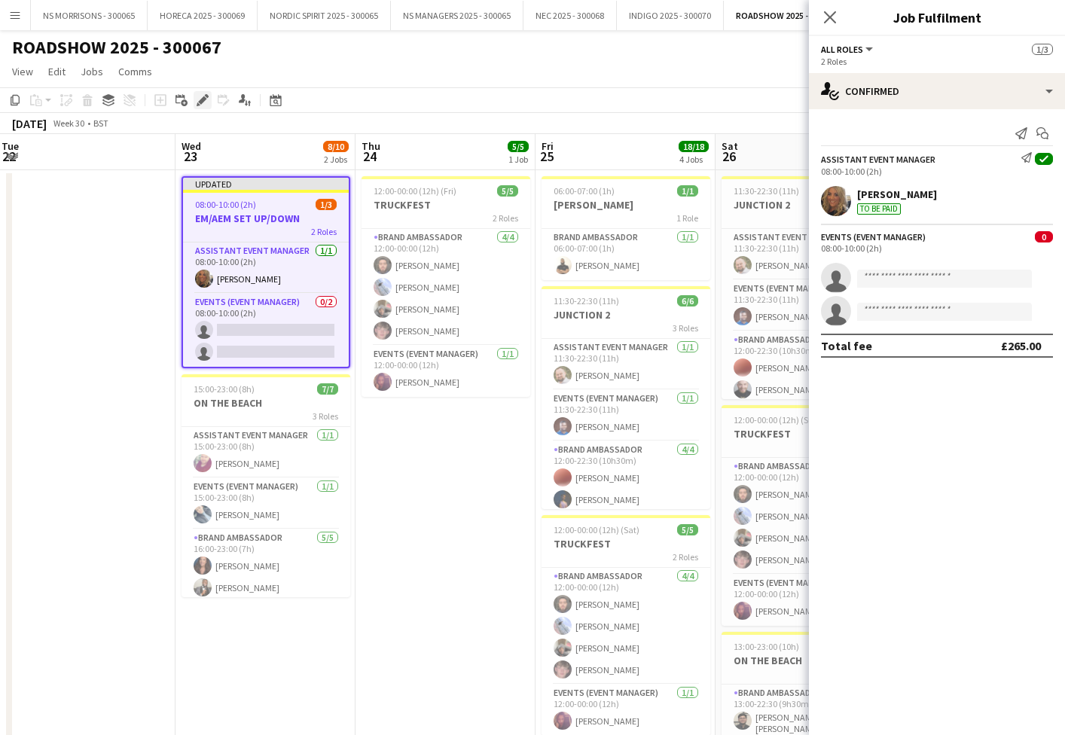
click at [203, 99] on icon at bounding box center [202, 100] width 8 height 8
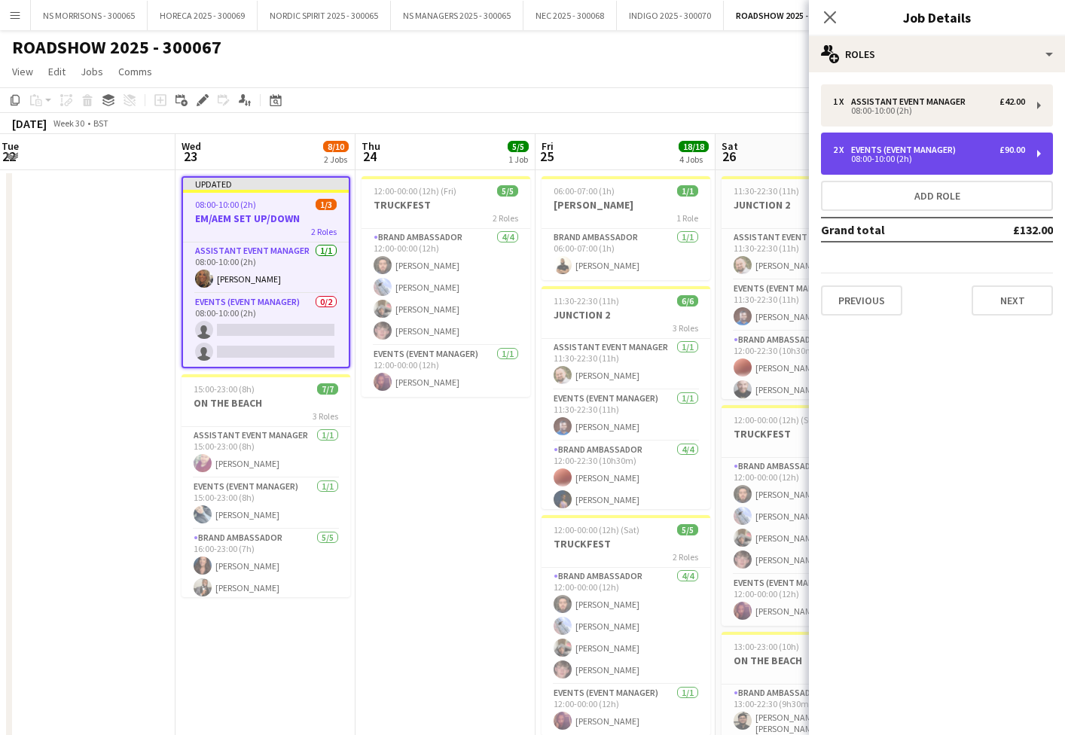
click at [898, 148] on div "Events (Event Manager)" at bounding box center [906, 150] width 111 height 11
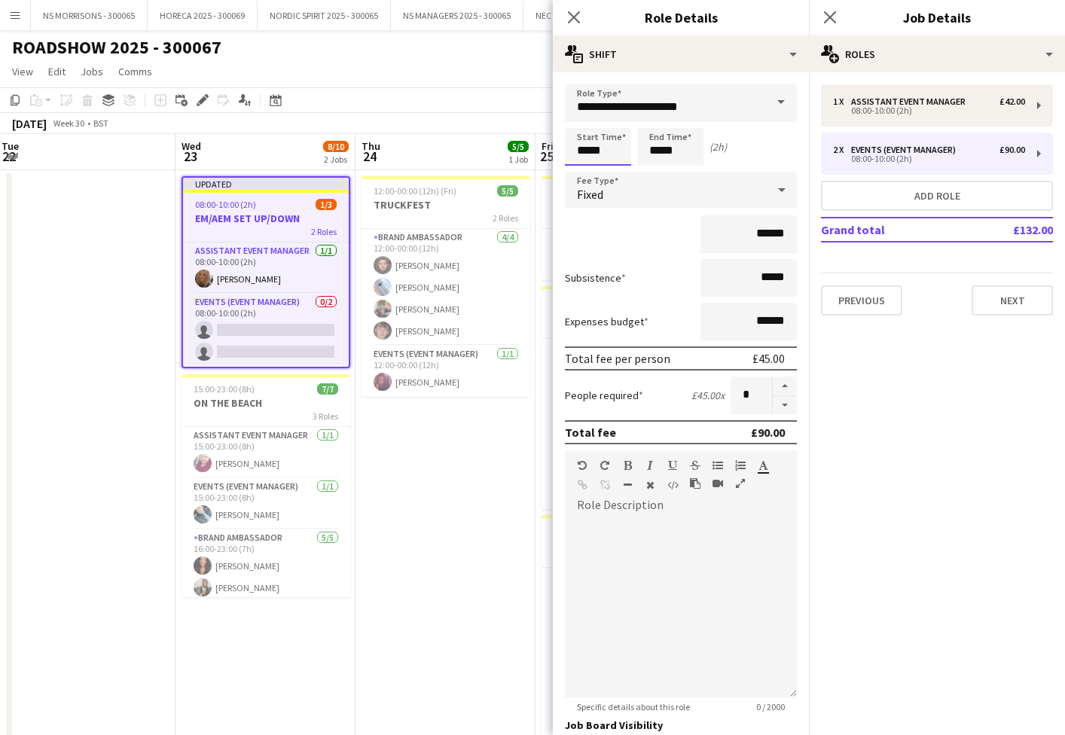
drag, startPoint x: 584, startPoint y: 147, endPoint x: 583, endPoint y: 160, distance: 12.8
click at [583, 147] on input "*****" at bounding box center [598, 147] width 66 height 38
click at [582, 168] on div at bounding box center [583, 173] width 30 height 15
type input "*****"
click at [583, 168] on div at bounding box center [583, 173] width 30 height 15
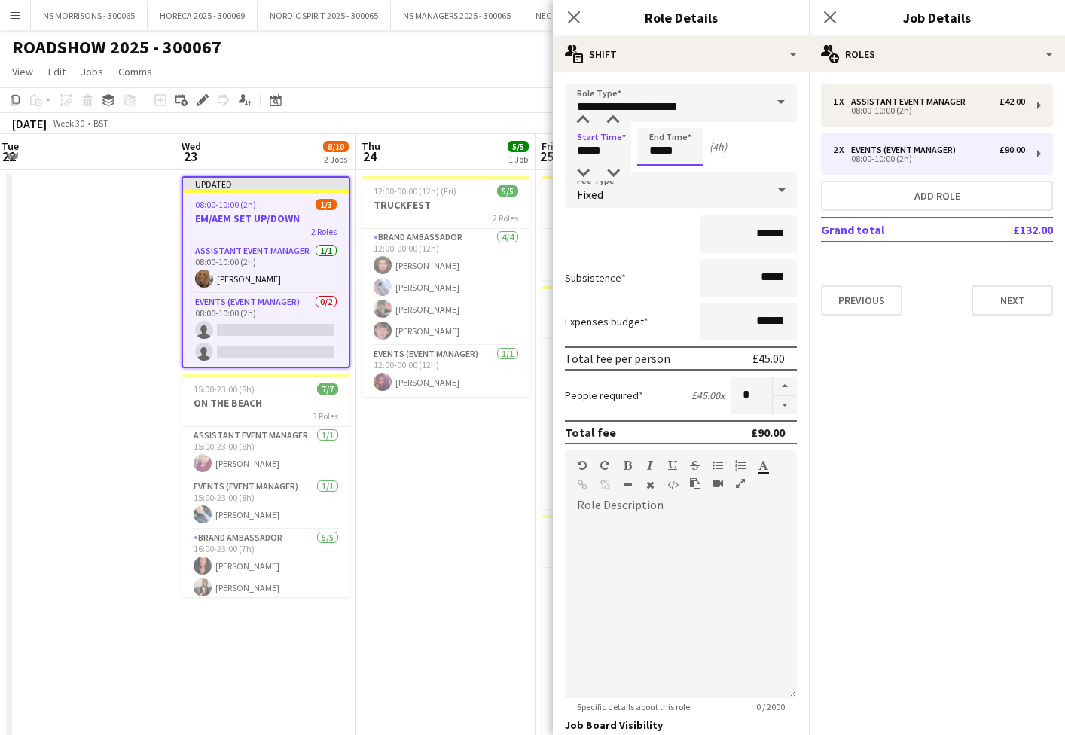
click at [658, 147] on input "*****" at bounding box center [670, 147] width 66 height 38
click at [652, 170] on div at bounding box center [655, 173] width 30 height 15
type input "*****"
drag, startPoint x: 652, startPoint y: 170, endPoint x: 644, endPoint y: 179, distance: 12.3
click at [652, 170] on div at bounding box center [655, 173] width 30 height 15
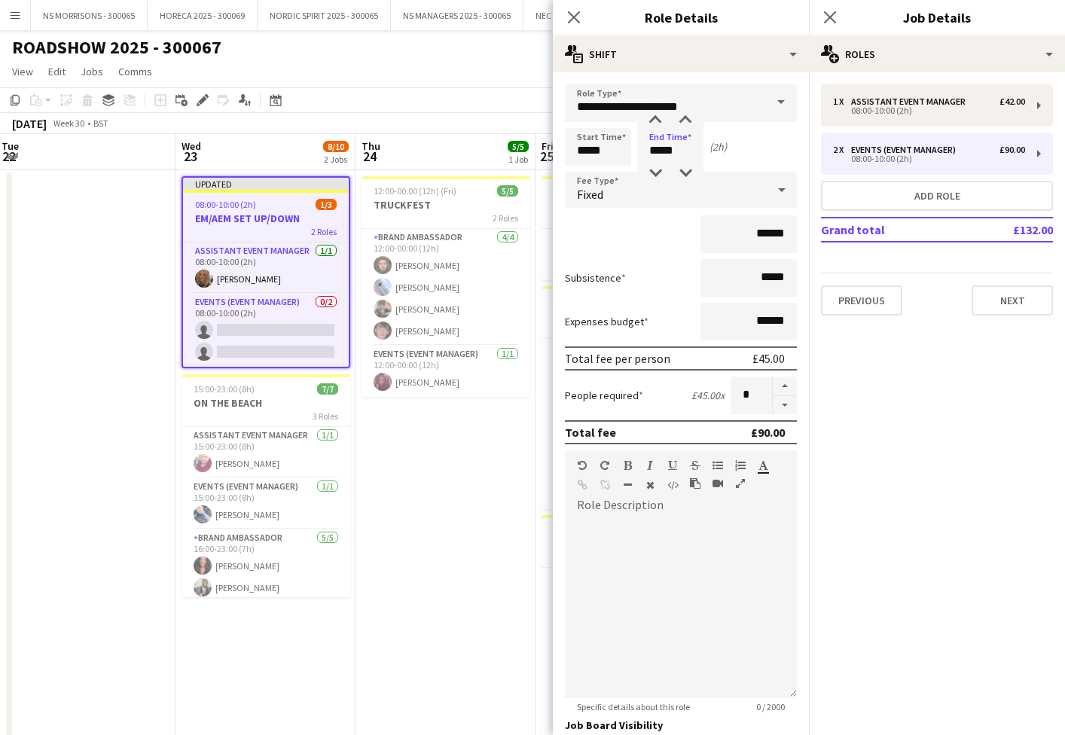
click at [441, 457] on app-date-cell "12:00-00:00 (12h) (Fri) 5/5 TRUCKFEST 2 Roles Brand Ambassador [DATE] 12:00-00:…" at bounding box center [446, 642] width 180 height 945
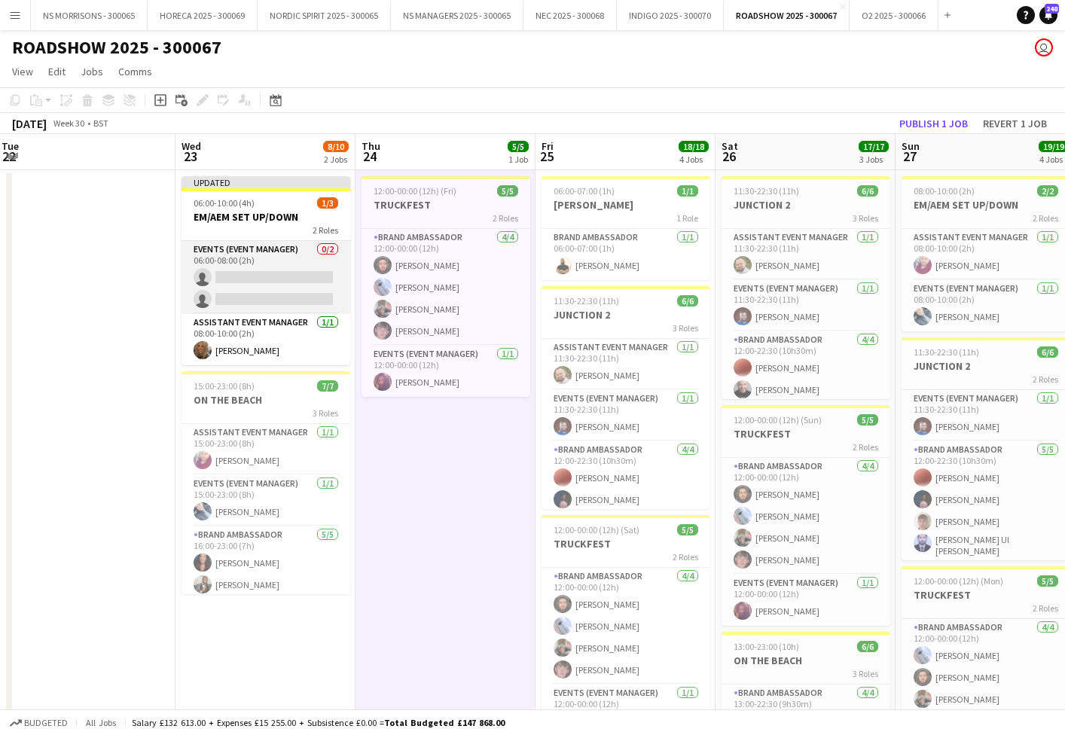
click at [276, 281] on app-card-role "Events (Event Manager) 0/2 06:00-08:00 (2h) single-neutral-actions single-neutr…" at bounding box center [266, 277] width 169 height 73
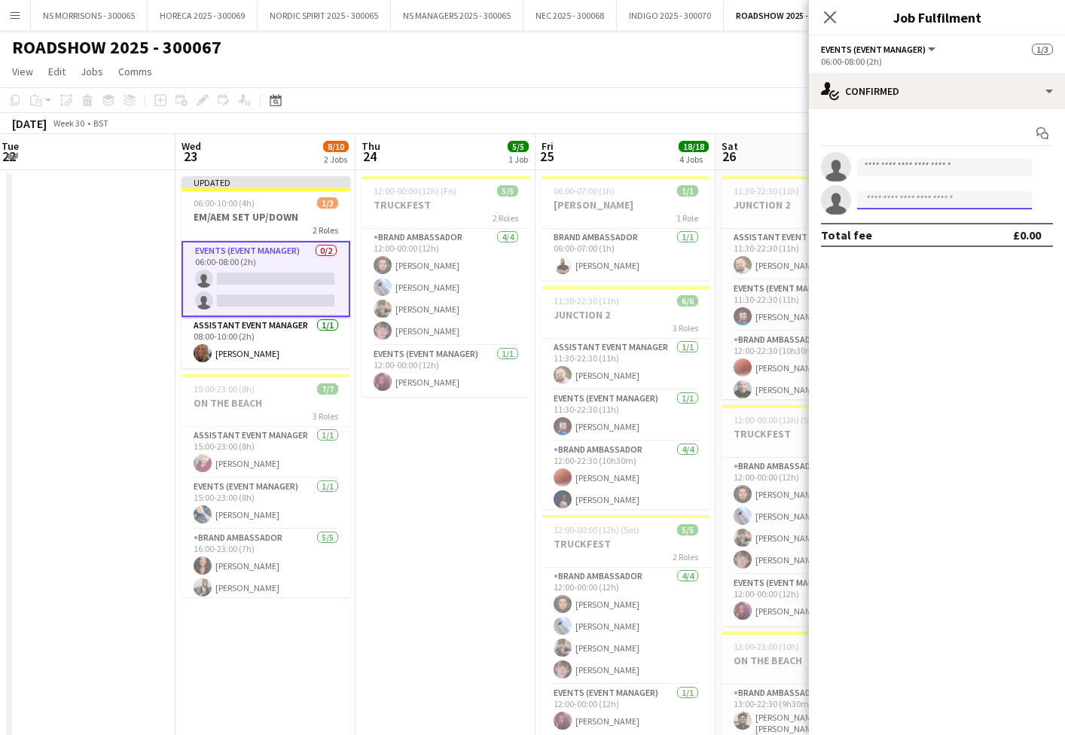
click at [952, 200] on input at bounding box center [944, 200] width 175 height 18
type input "****"
click at [966, 223] on span "[PERSON_NAME] Active" at bounding box center [944, 221] width 151 height 13
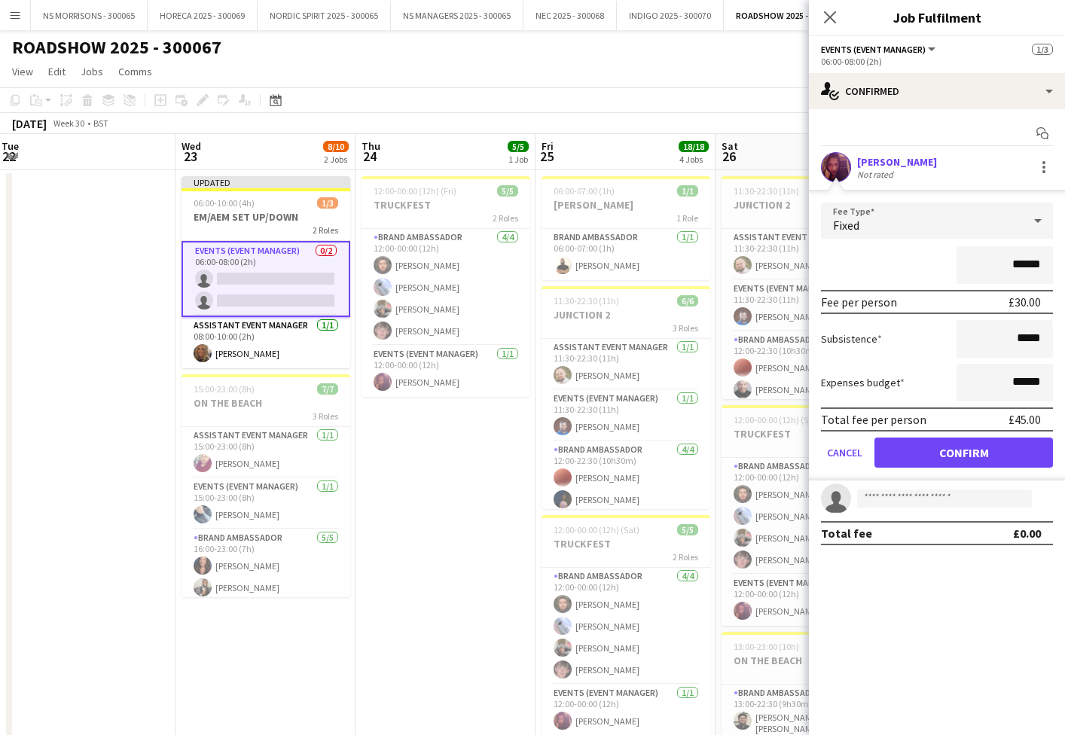
click at [1018, 267] on input "******" at bounding box center [1005, 265] width 96 height 38
type input "******"
click at [954, 443] on button "Confirm" at bounding box center [964, 453] width 179 height 30
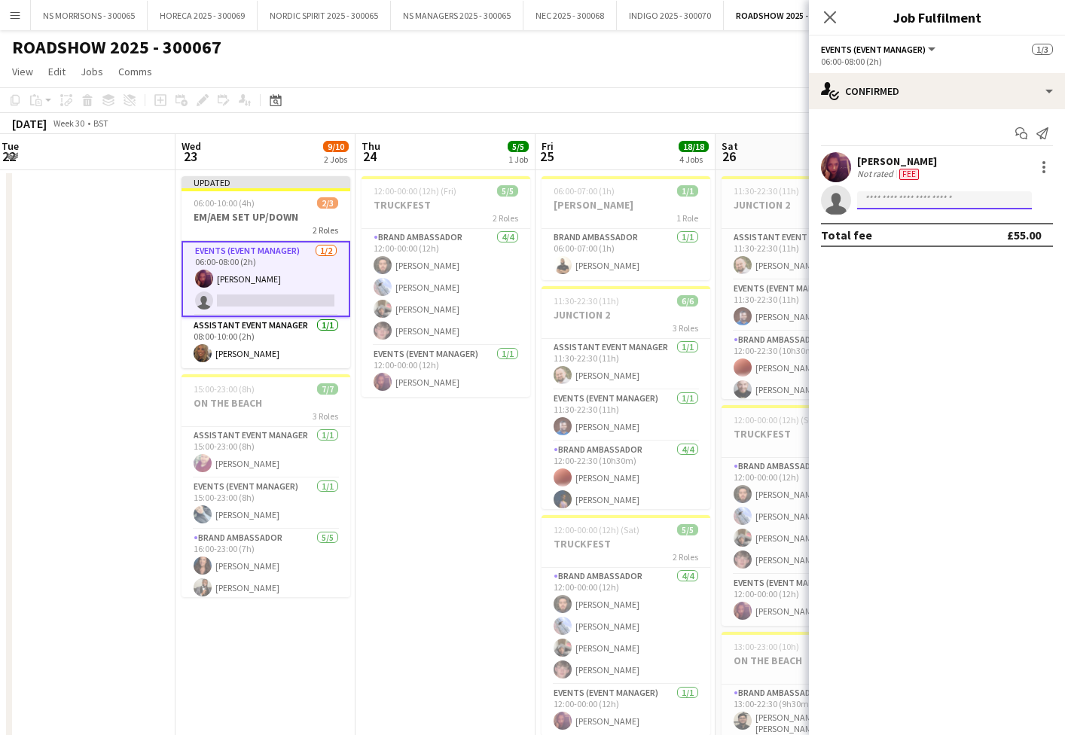
click at [890, 203] on input at bounding box center [944, 200] width 175 height 18
type input "****"
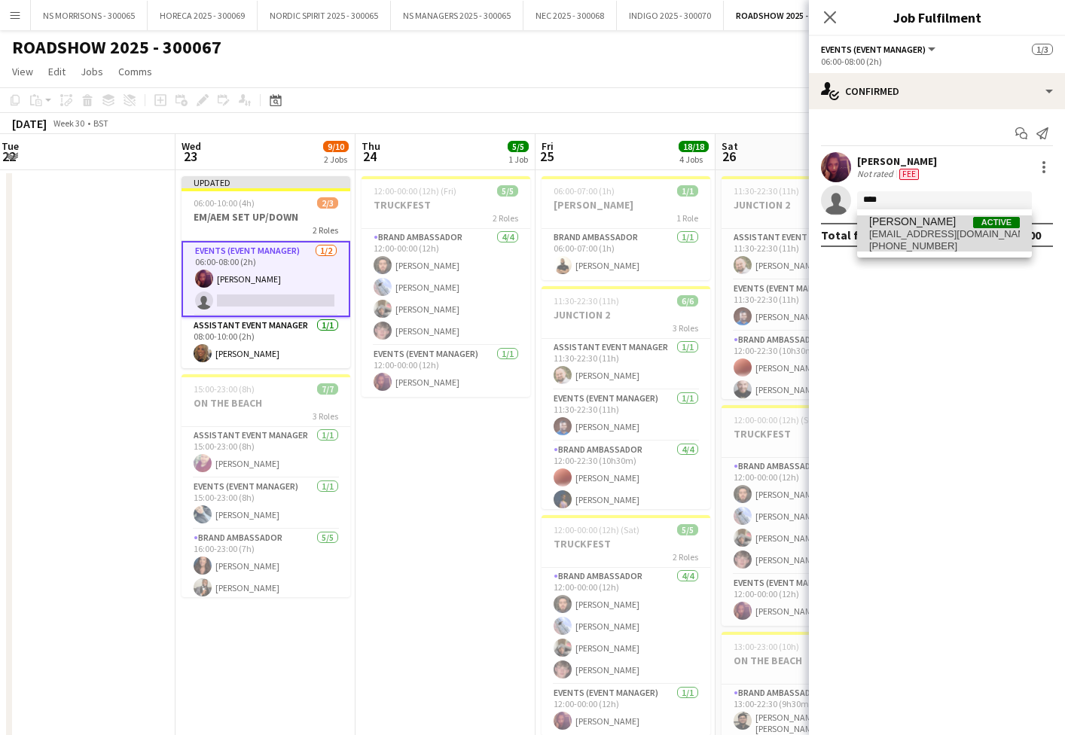
click at [893, 242] on span "[PHONE_NUMBER]" at bounding box center [944, 246] width 151 height 12
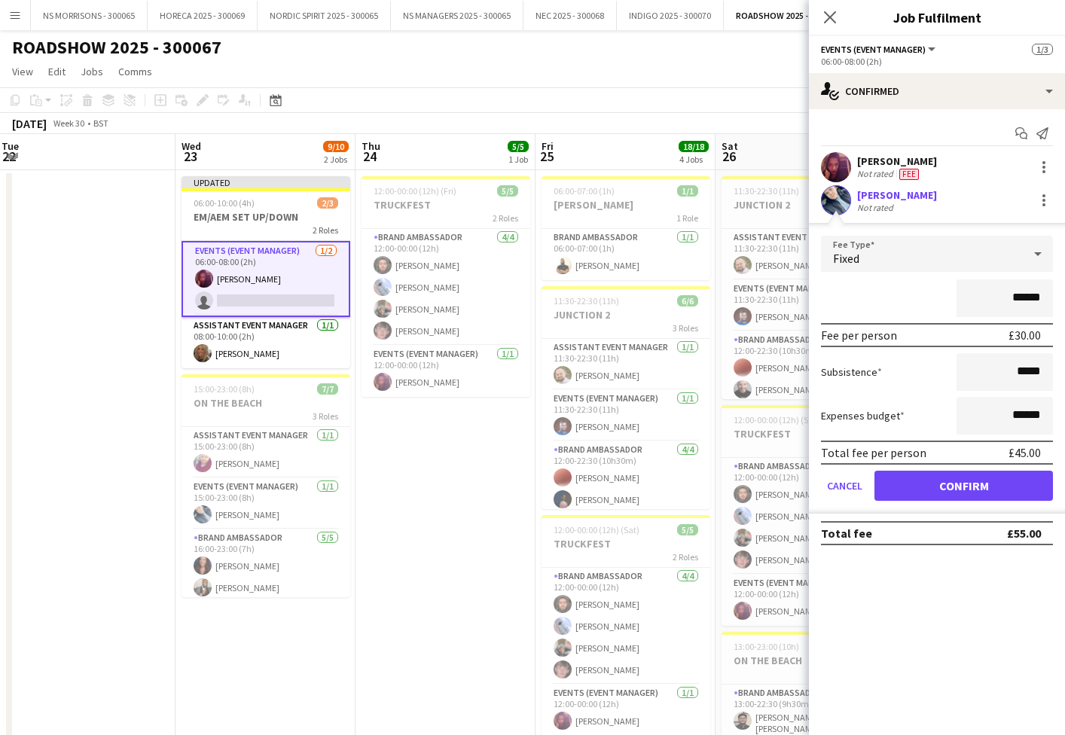
click at [1020, 297] on input "******" at bounding box center [1005, 298] width 96 height 38
type input "******"
drag, startPoint x: 976, startPoint y: 483, endPoint x: 960, endPoint y: 489, distance: 16.9
click at [975, 483] on button "Confirm" at bounding box center [964, 486] width 179 height 30
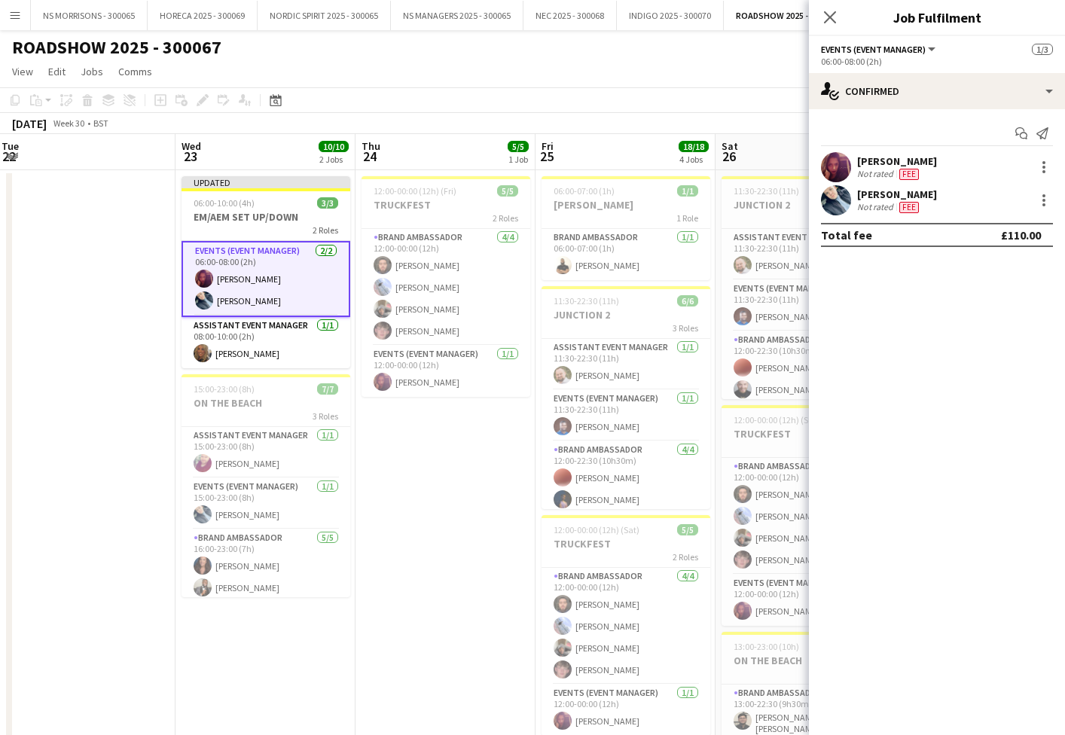
click at [527, 515] on app-date-cell "12:00-00:00 (12h) (Fri) 5/5 TRUCKFEST 2 Roles Brand Ambassador [DATE] 12:00-00:…" at bounding box center [446, 642] width 180 height 945
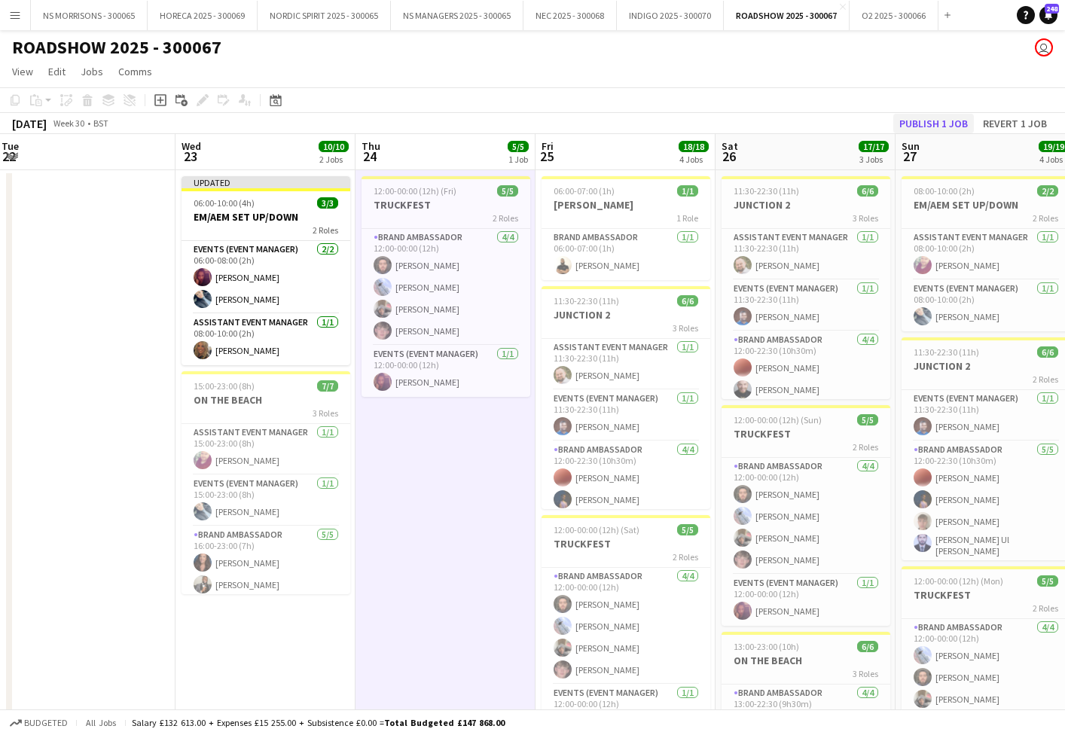
click at [926, 126] on button "Publish 1 job" at bounding box center [933, 124] width 81 height 20
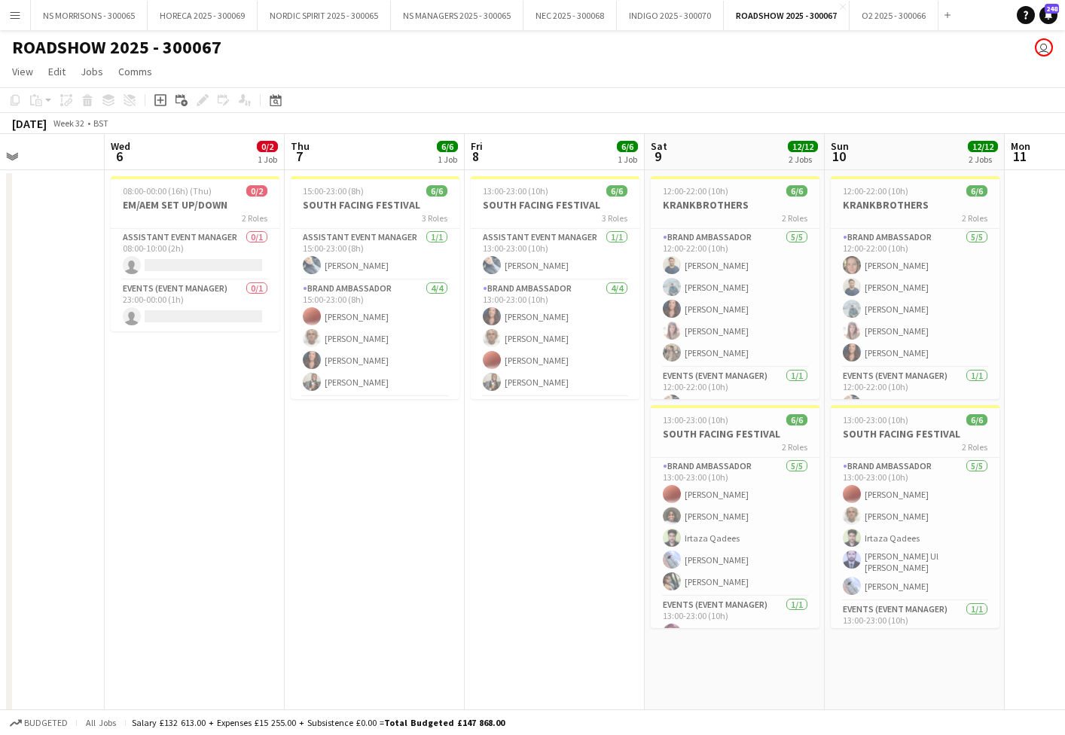
scroll to position [0, 437]
click at [202, 303] on app-card-role "Events (Event Manager) 0/1 23:00-00:00 (1h) single-neutral-actions" at bounding box center [193, 305] width 169 height 51
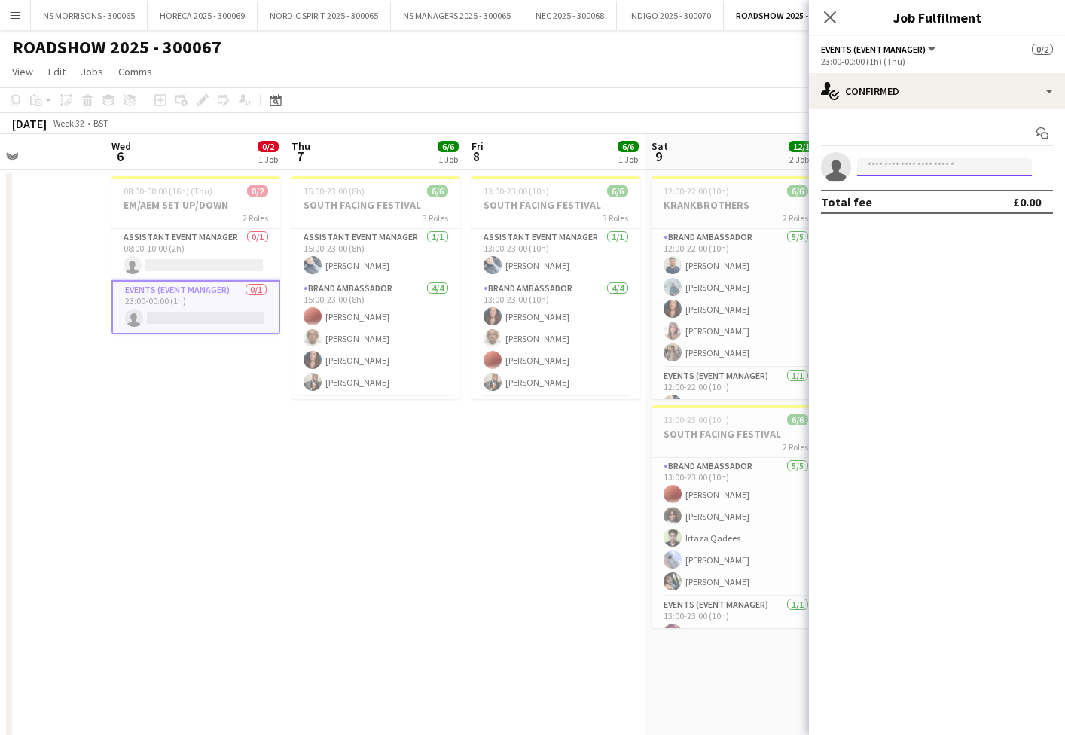
click at [905, 167] on input at bounding box center [944, 167] width 175 height 18
type input "****"
click at [918, 193] on span "[PERSON_NAME]" at bounding box center [912, 188] width 87 height 13
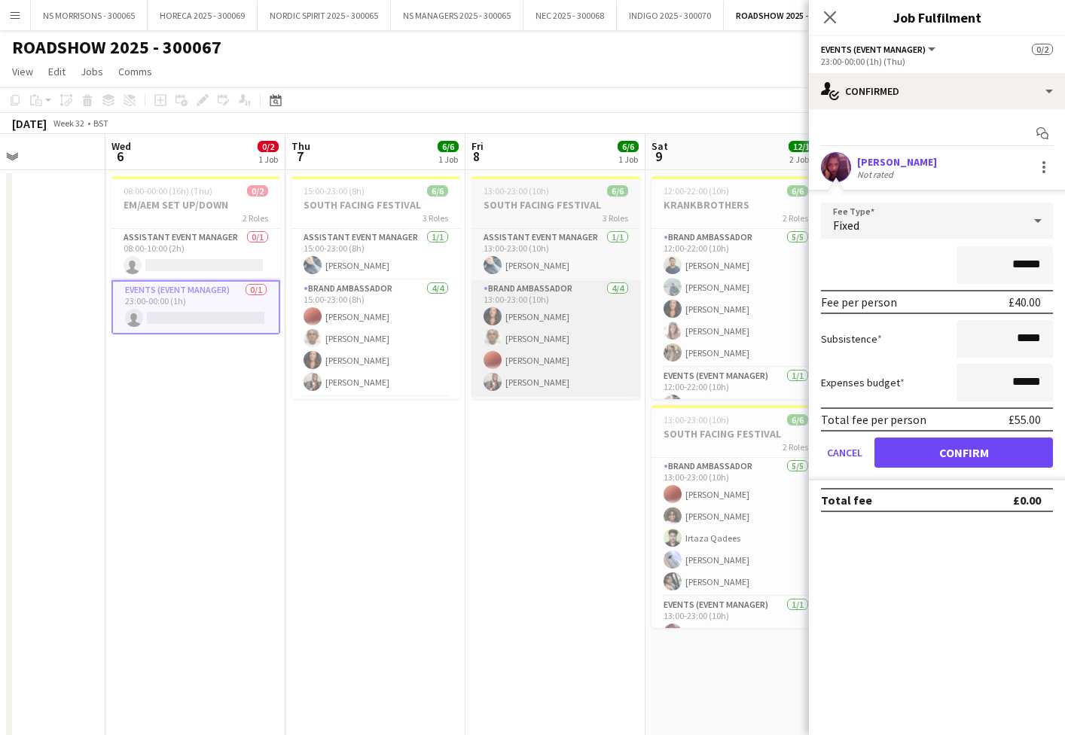
drag, startPoint x: 917, startPoint y: 450, endPoint x: 489, endPoint y: 342, distance: 441.4
click at [916, 450] on button "Confirm" at bounding box center [964, 453] width 179 height 30
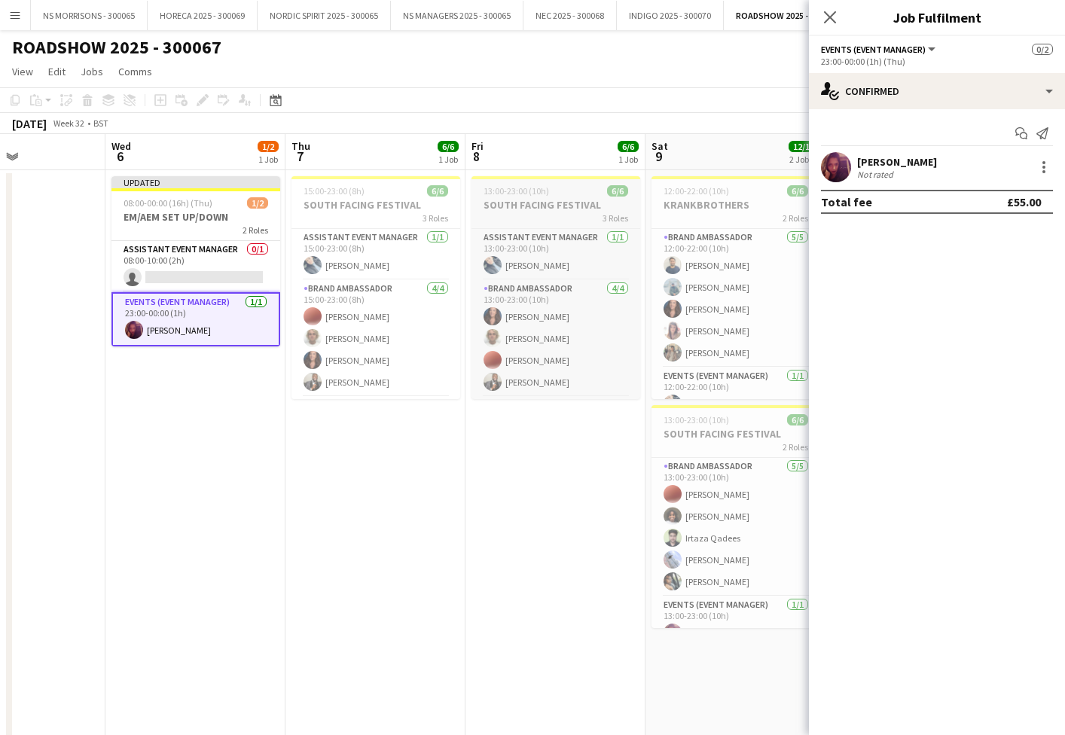
drag, startPoint x: 253, startPoint y: 273, endPoint x: 568, endPoint y: 216, distance: 319.9
click at [254, 272] on app-card-role "Assistant Event Manager 0/1 08:00-10:00 (2h) single-neutral-actions" at bounding box center [195, 266] width 169 height 51
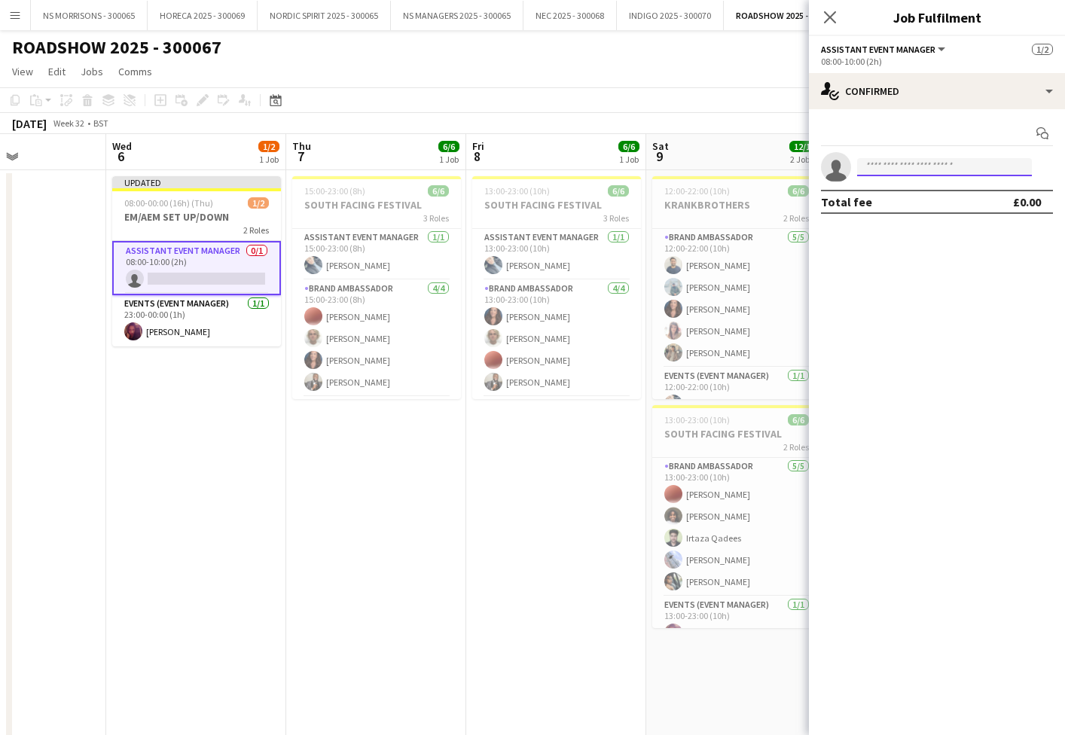
click at [911, 160] on input at bounding box center [944, 167] width 175 height 18
type input "***"
click at [917, 182] on div "Irtaza Qadees Active [EMAIL_ADDRESS][DOMAIN_NAME] [PHONE_NUMBER]" at bounding box center [944, 200] width 175 height 48
click at [912, 194] on span "Irtaza Qadees" at bounding box center [902, 188] width 66 height 13
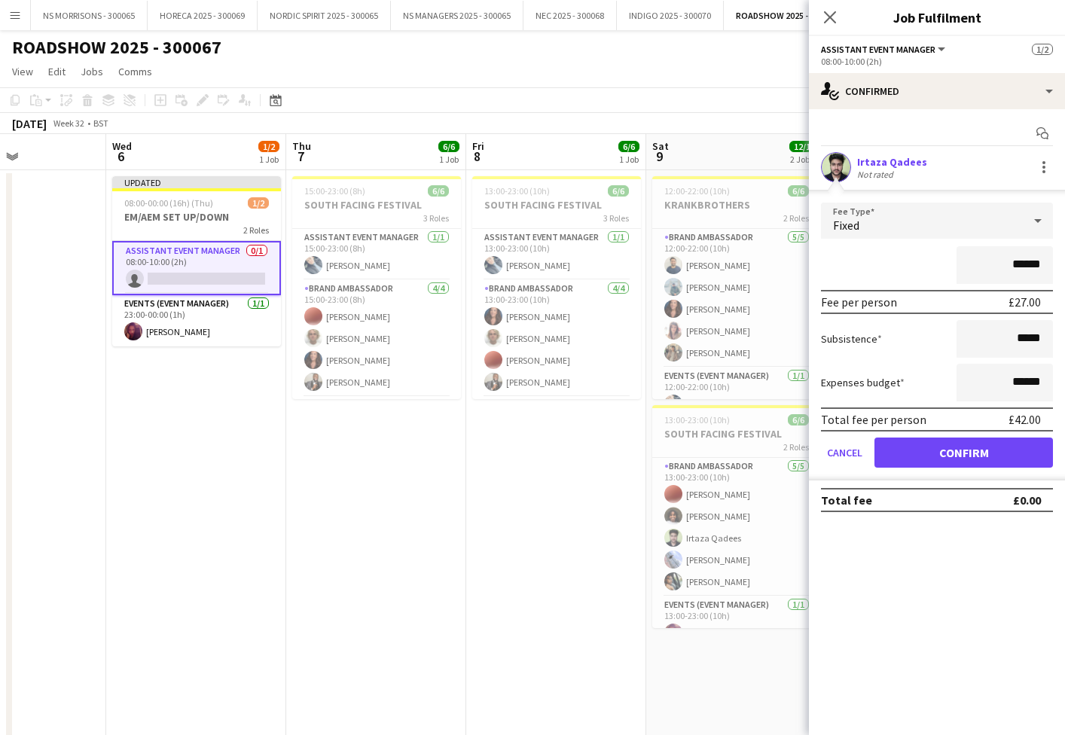
drag, startPoint x: 1012, startPoint y: 265, endPoint x: 1024, endPoint y: 263, distance: 11.5
click at [1024, 263] on input "******" at bounding box center [1005, 265] width 96 height 38
type input "******"
click at [913, 450] on button "Confirm" at bounding box center [964, 453] width 179 height 30
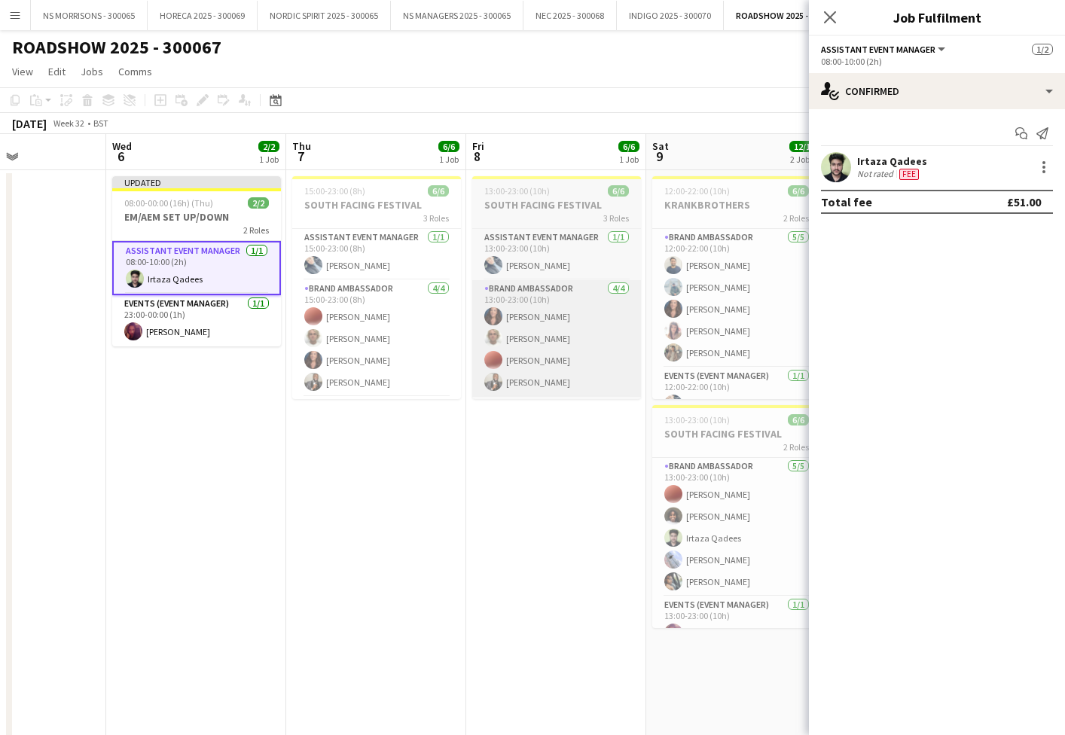
drag, startPoint x: 472, startPoint y: 467, endPoint x: 563, endPoint y: 371, distance: 132.7
click at [471, 467] on app-date-cell "13:00-23:00 (10h) 6/6 SOUTH FACING FESTIVAL 3 Roles Assistant Event Manager [DA…" at bounding box center [556, 642] width 180 height 945
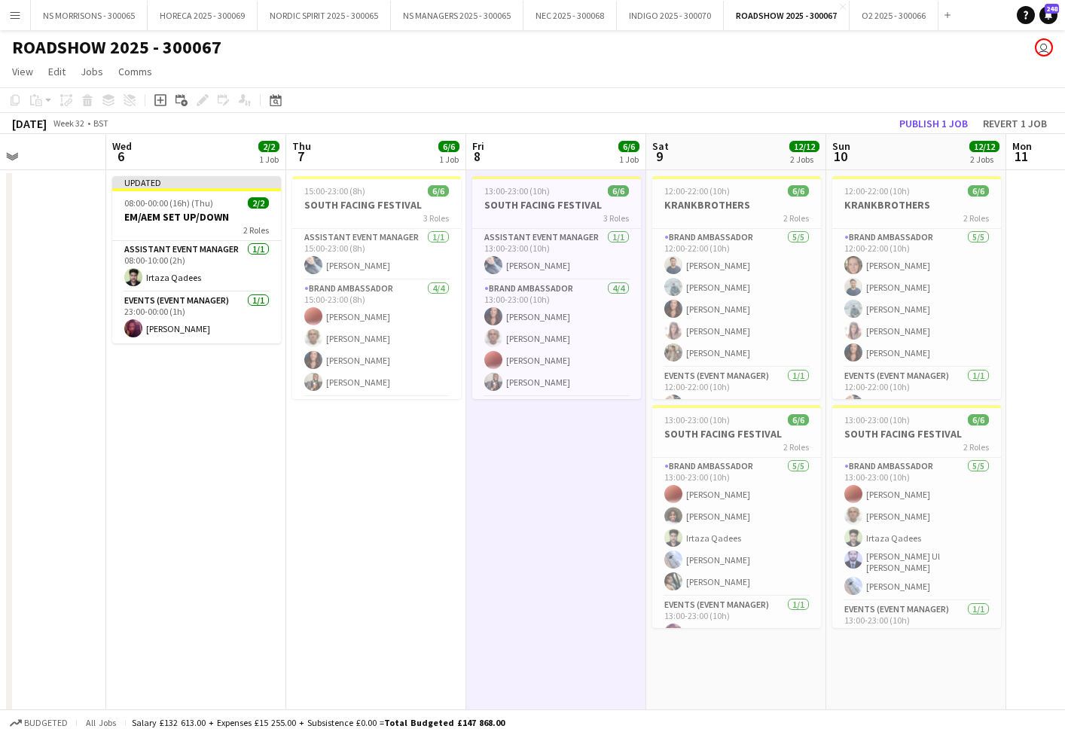
click at [916, 127] on button "Publish 1 job" at bounding box center [933, 124] width 81 height 20
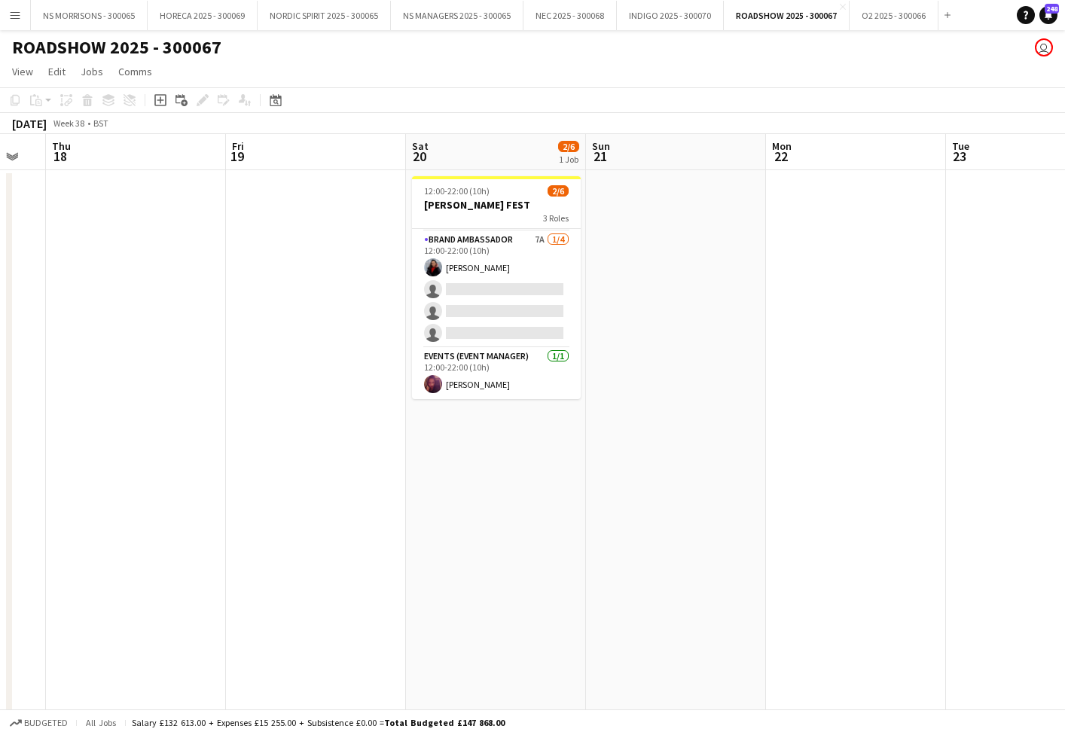
scroll to position [49, 0]
drag, startPoint x: 474, startPoint y: 387, endPoint x: 491, endPoint y: 381, distance: 18.3
click at [474, 387] on app-card-role "Events (Event Manager) [DATE] 12:00-22:00 (10h) [PERSON_NAME]" at bounding box center [496, 373] width 169 height 51
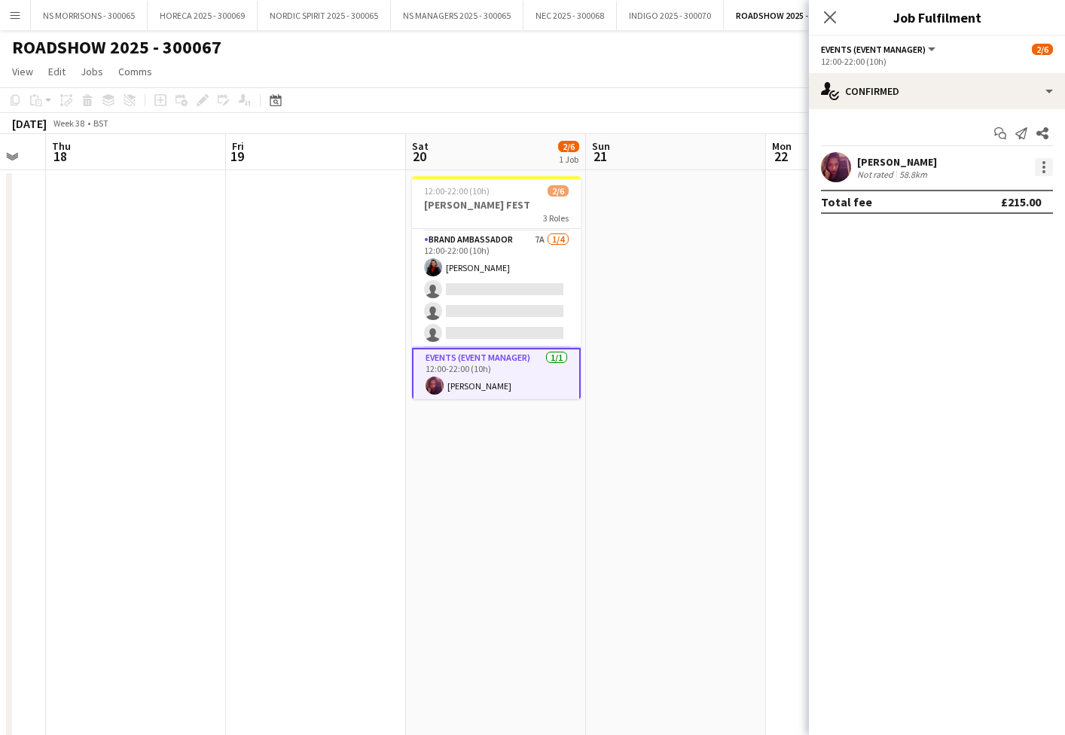
click at [1041, 163] on div at bounding box center [1044, 167] width 18 height 18
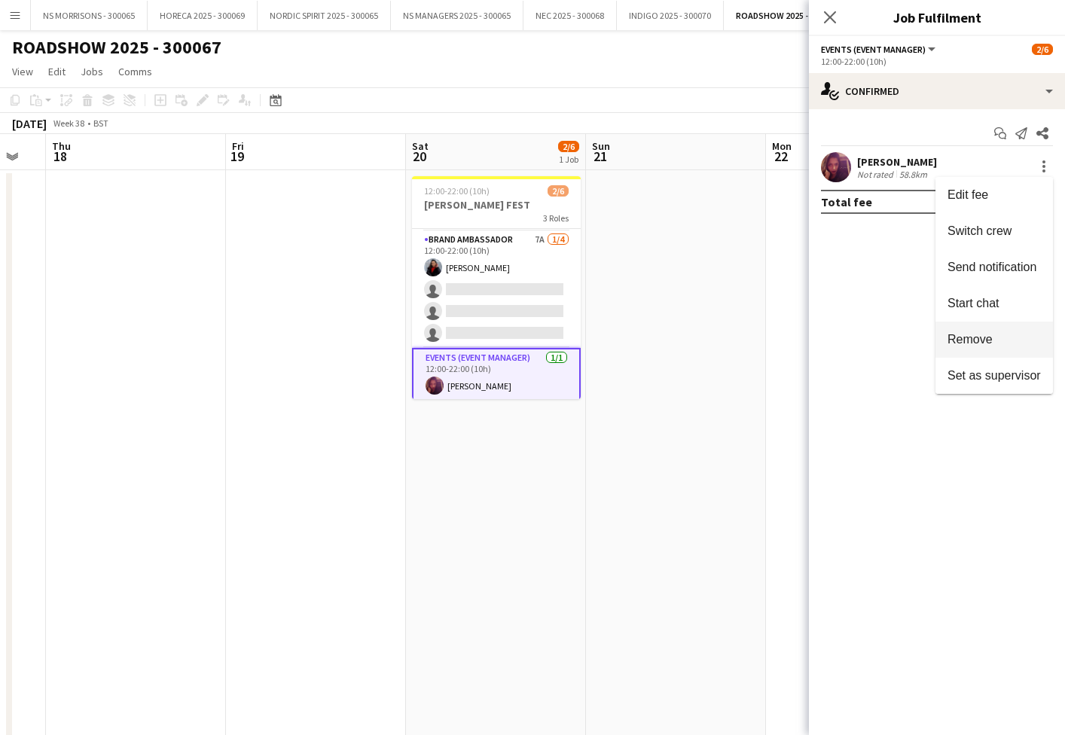
click at [961, 340] on span "Remove" at bounding box center [970, 339] width 45 height 13
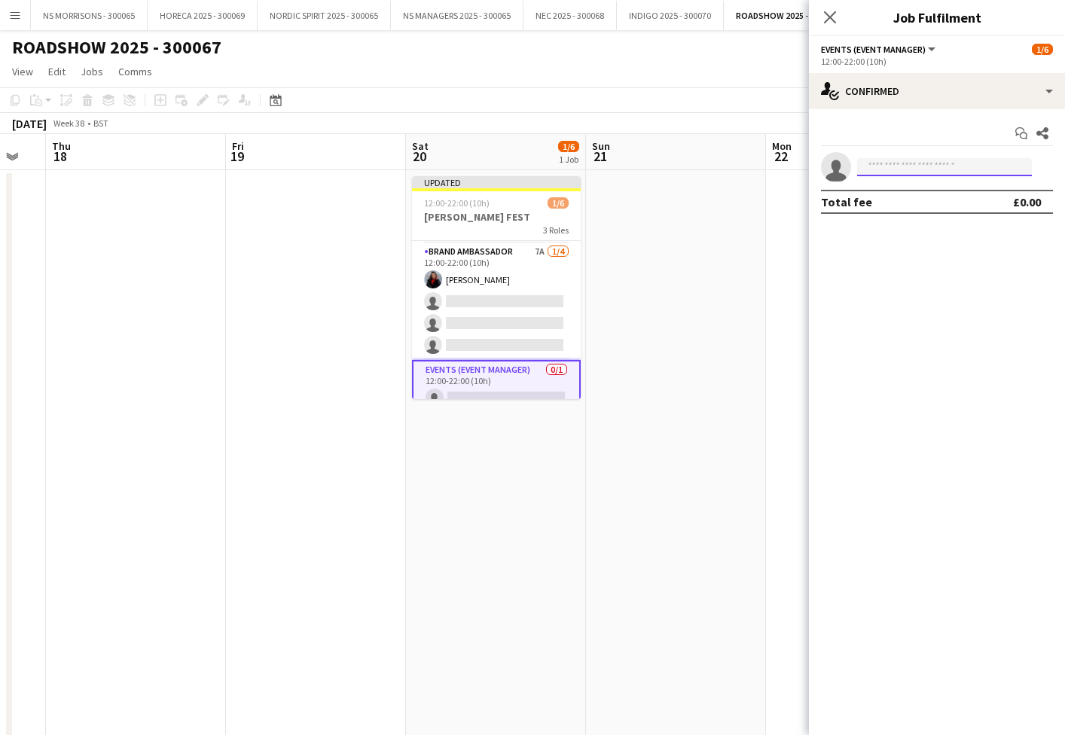
click at [923, 166] on input at bounding box center [944, 167] width 175 height 18
type input "****"
click at [932, 198] on span "[EMAIL_ADDRESS][DOMAIN_NAME]" at bounding box center [944, 201] width 151 height 12
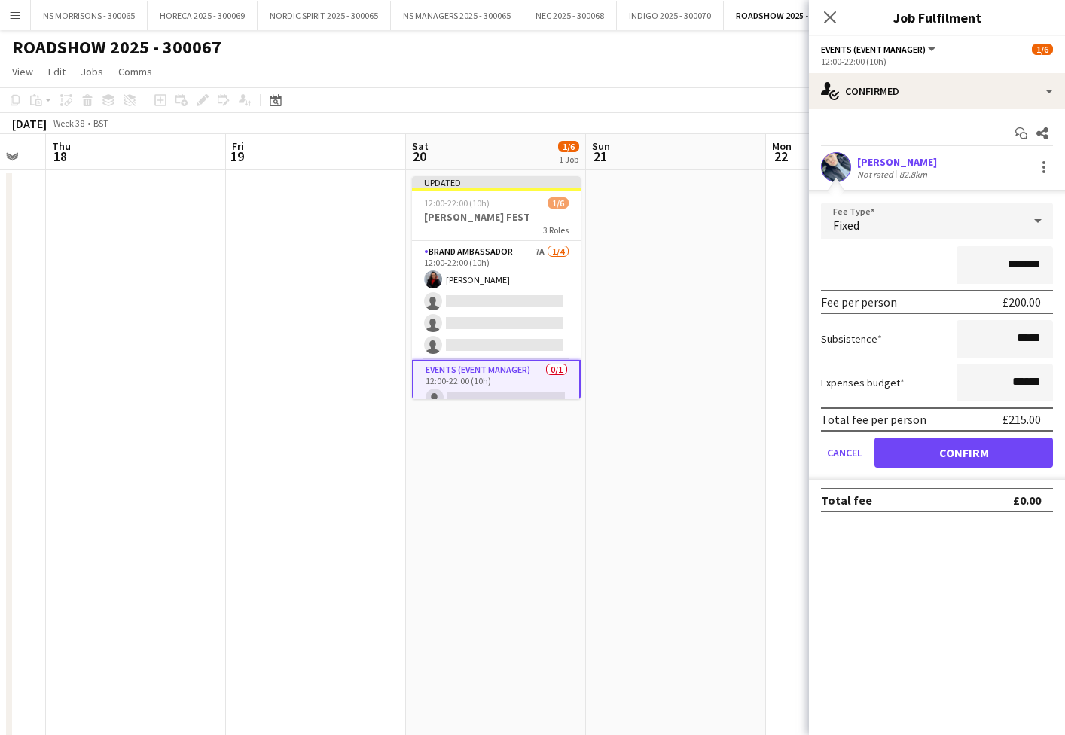
drag, startPoint x: 923, startPoint y: 453, endPoint x: 893, endPoint y: 441, distance: 32.0
click at [923, 453] on button "Confirm" at bounding box center [964, 453] width 179 height 30
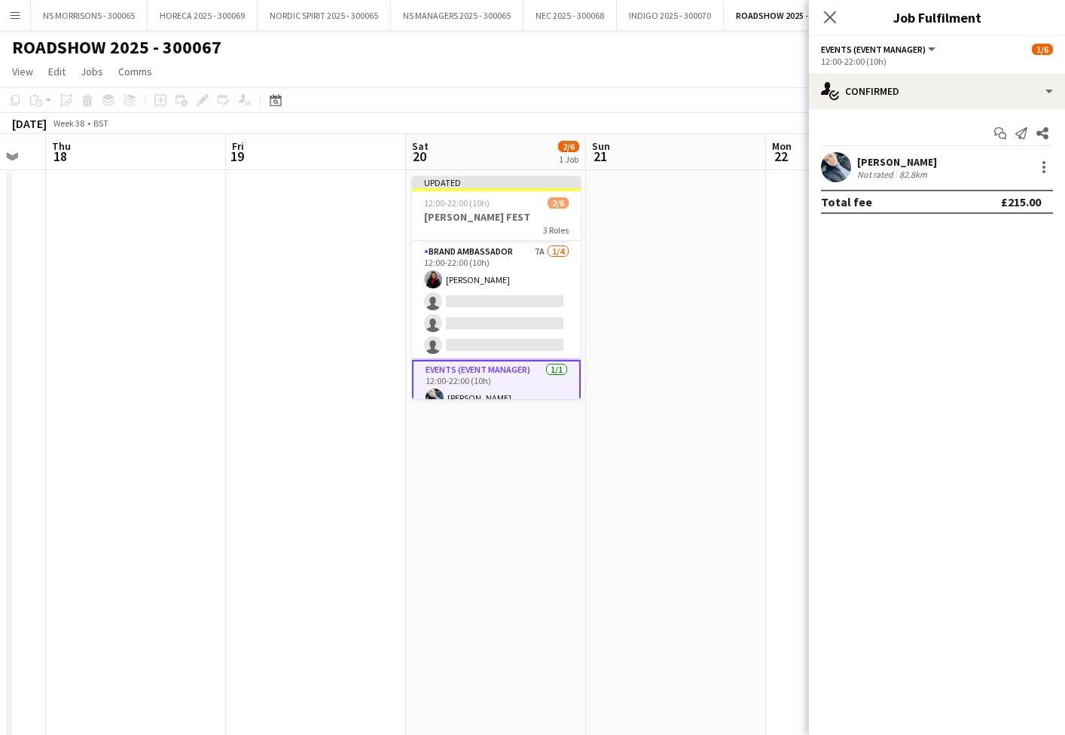
click at [737, 374] on app-date-cell at bounding box center [676, 642] width 180 height 945
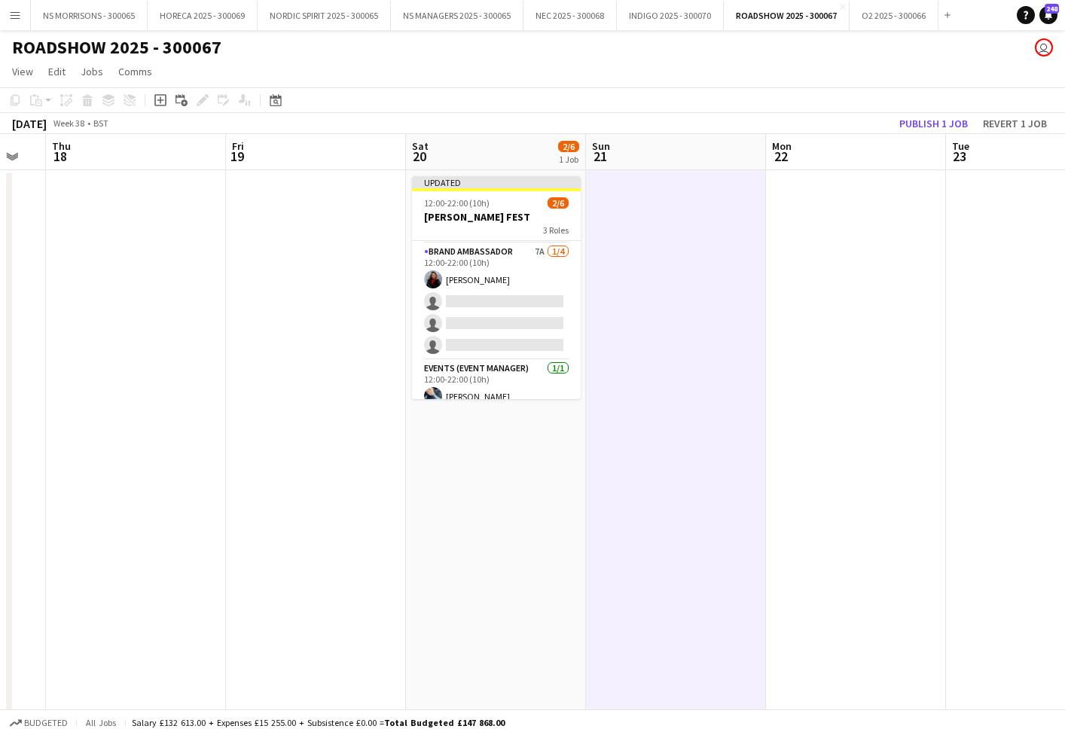
click at [919, 126] on button "Publish 1 job" at bounding box center [933, 124] width 81 height 20
click at [919, 126] on div "Publish 1 job Revert 1 job" at bounding box center [973, 124] width 184 height 20
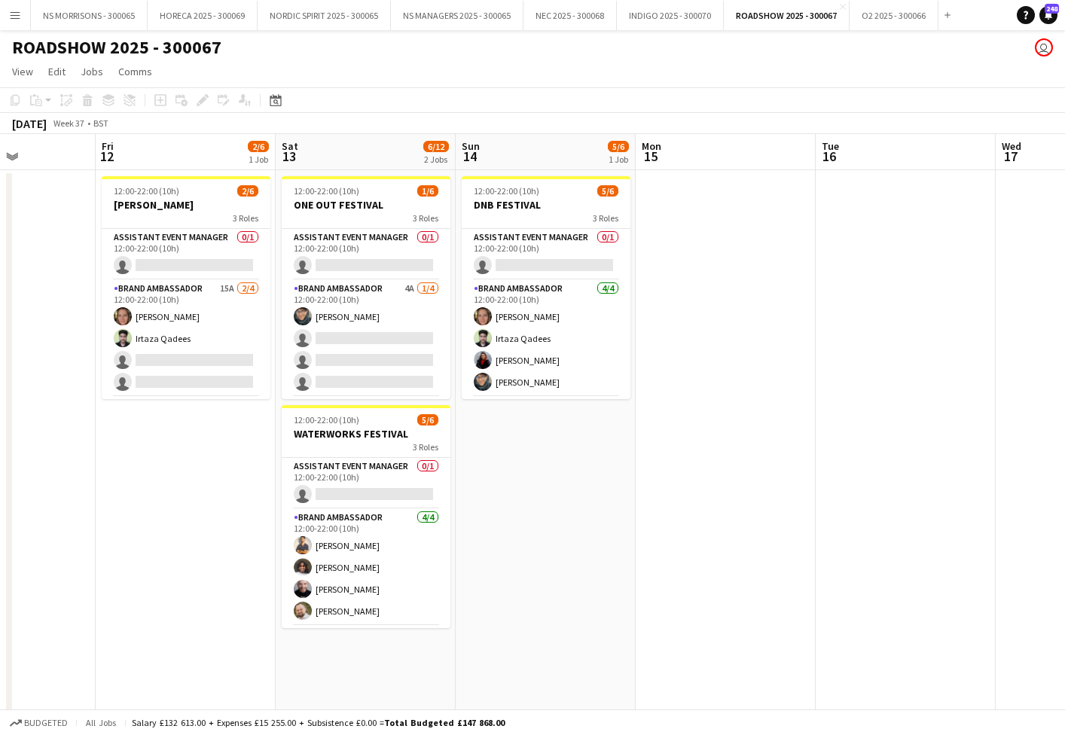
scroll to position [0, 444]
click at [377, 493] on app-card-role "Assistant Event Manager 0/1 12:00-22:00 (10h) single-neutral-actions" at bounding box center [366, 483] width 169 height 51
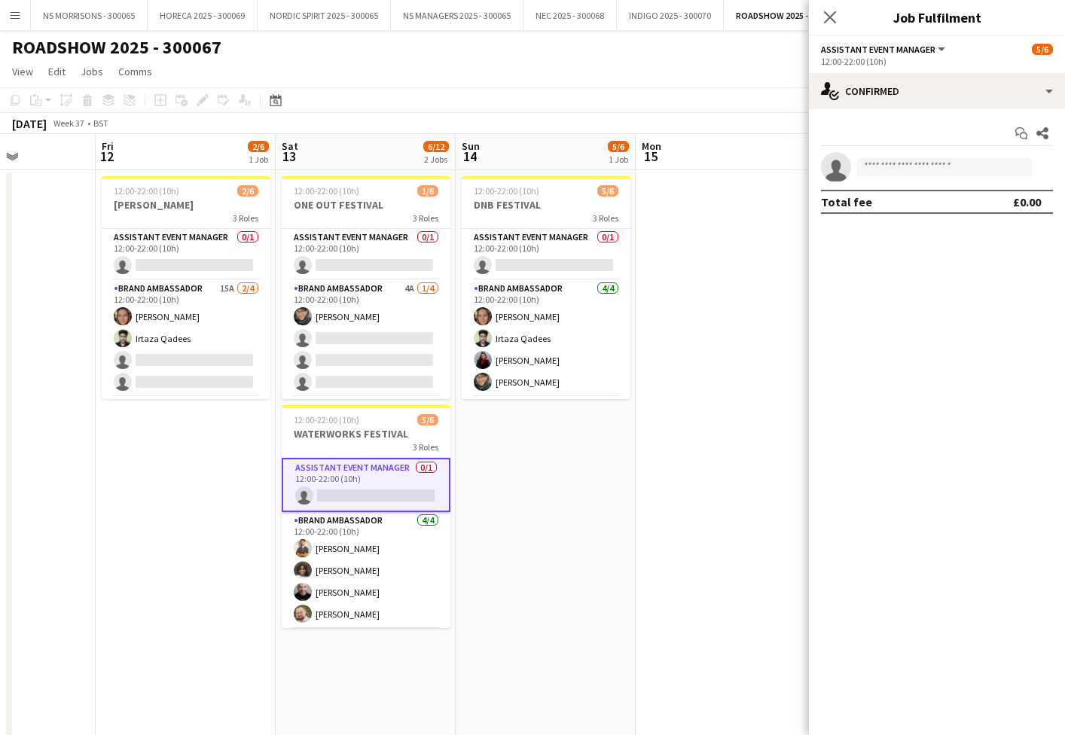
scroll to position [0, 0]
click at [988, 166] on input at bounding box center [944, 167] width 175 height 18
type input "*"
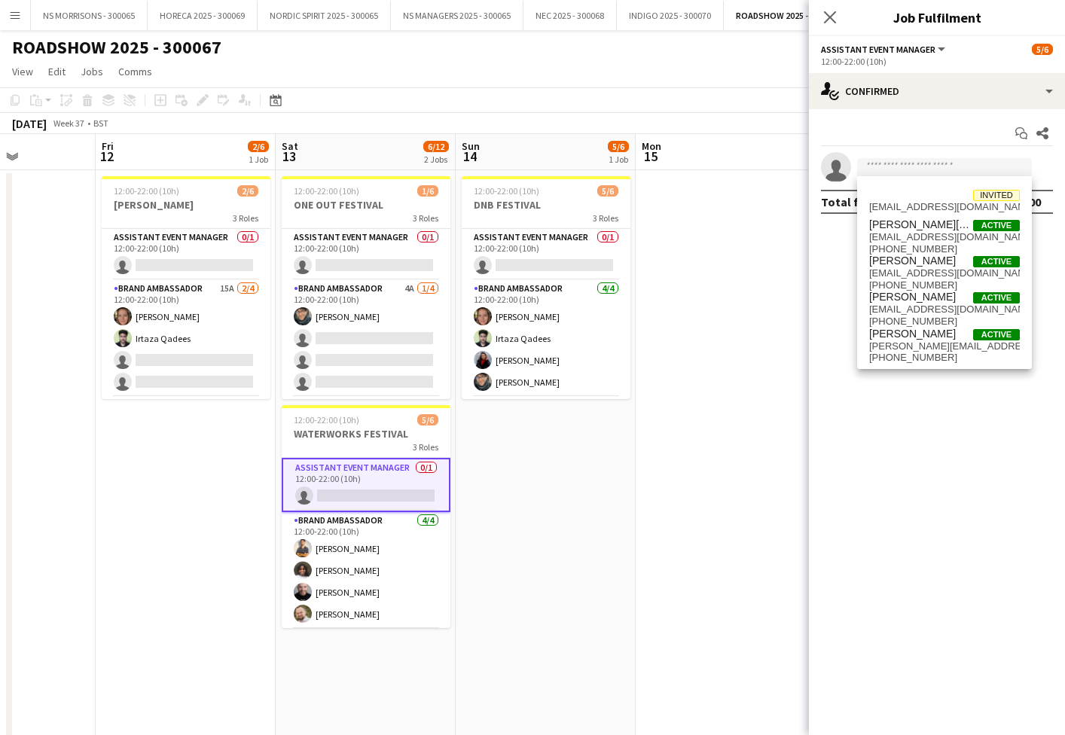
drag, startPoint x: 708, startPoint y: 468, endPoint x: 701, endPoint y: 466, distance: 7.9
click at [707, 468] on app-date-cell at bounding box center [726, 642] width 180 height 945
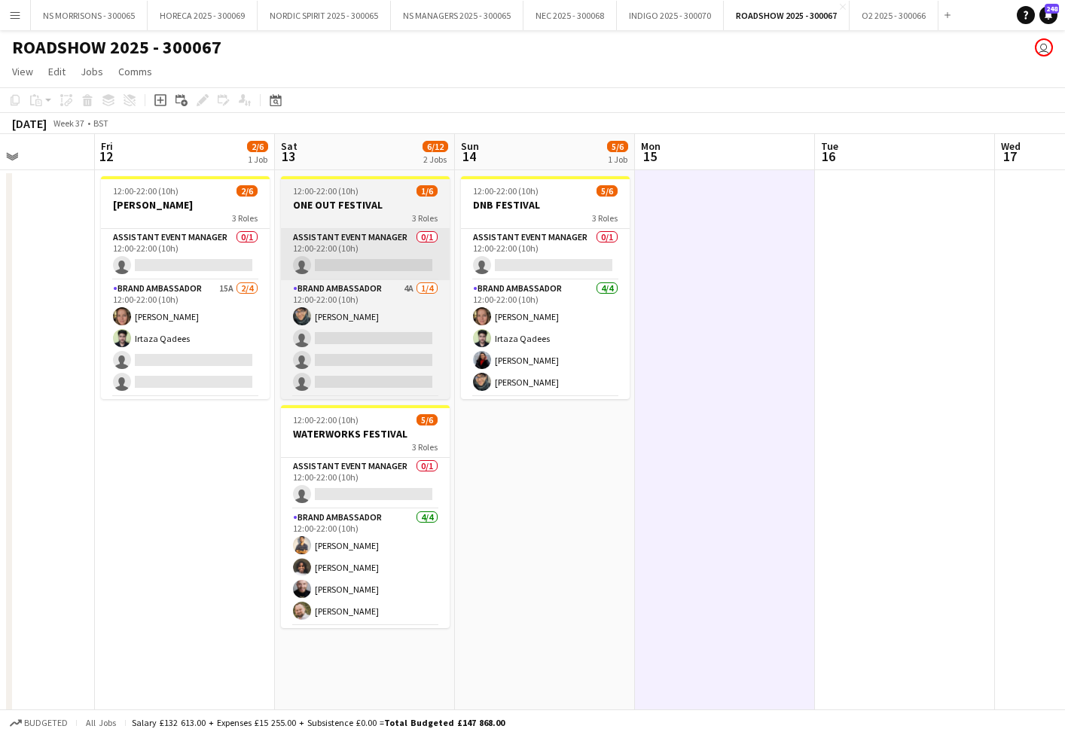
drag, startPoint x: 332, startPoint y: 210, endPoint x: 333, endPoint y: 236, distance: 25.6
click at [331, 210] on h3 "ONE OUT FESTIVAL" at bounding box center [365, 205] width 169 height 14
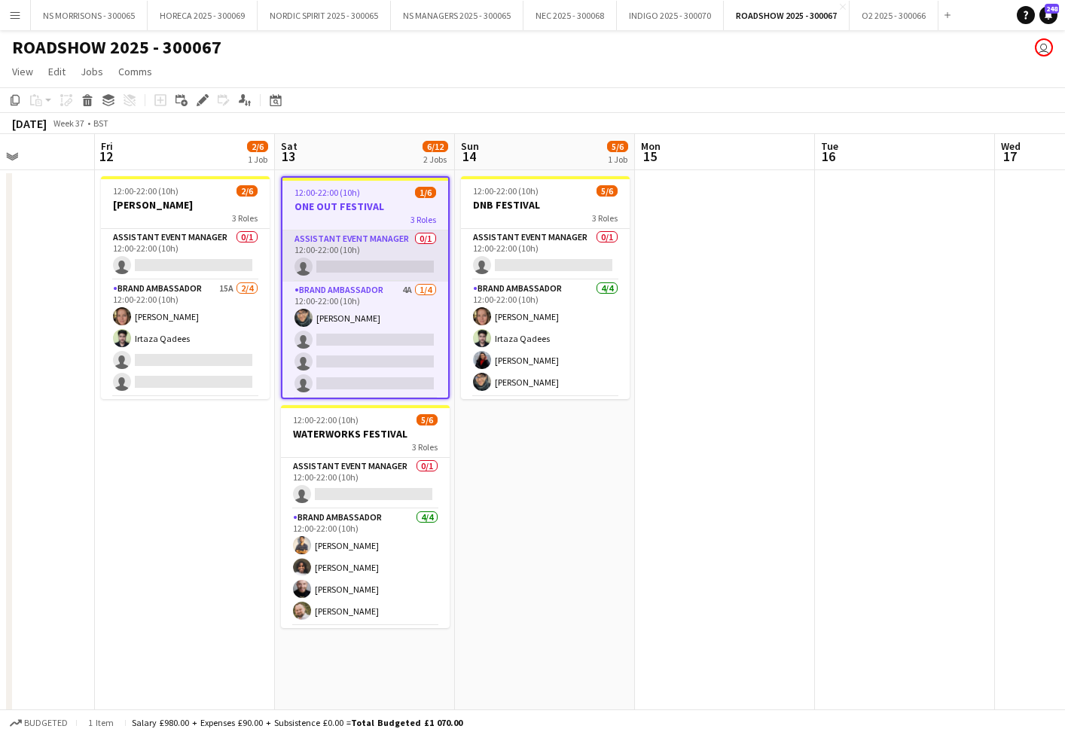
scroll to position [0, 446]
click at [13, 99] on icon "Copy" at bounding box center [15, 100] width 12 height 12
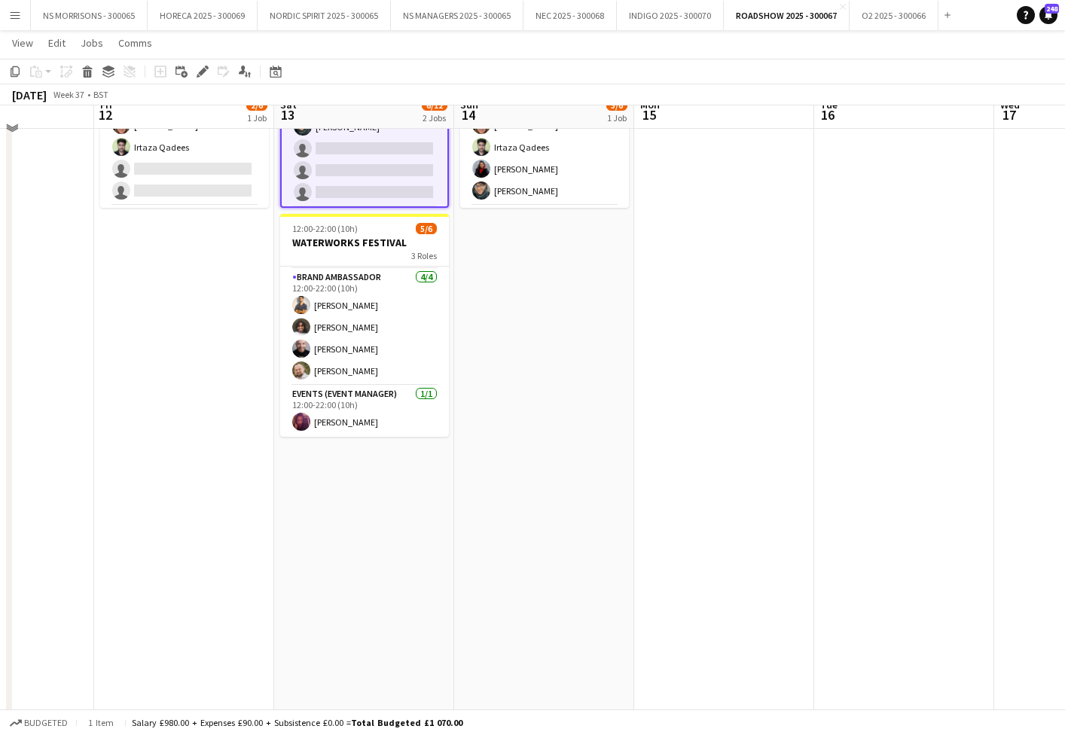
scroll to position [225, 0]
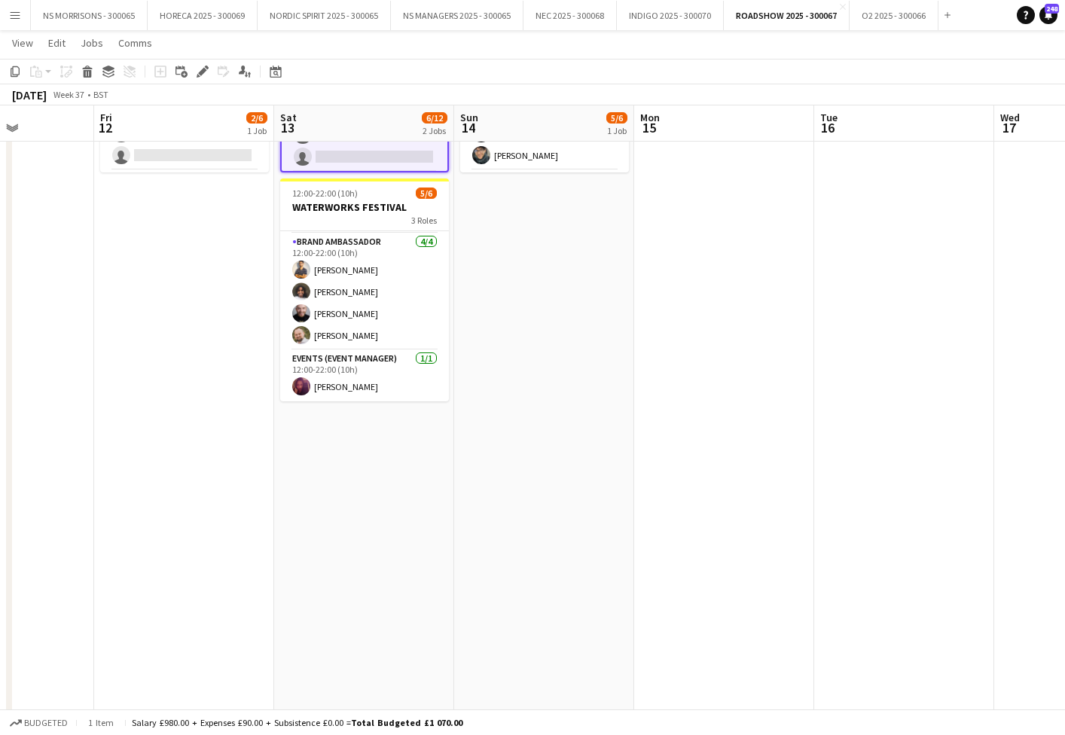
drag, startPoint x: 377, startPoint y: 566, endPoint x: 350, endPoint y: 473, distance: 97.5
click at [377, 566] on app-date-cell "12:00-22:00 (10h) 1/6 ONE OUT FESTIVAL 3 Roles Assistant Event Manager 0/1 12:0…" at bounding box center [364, 416] width 180 height 945
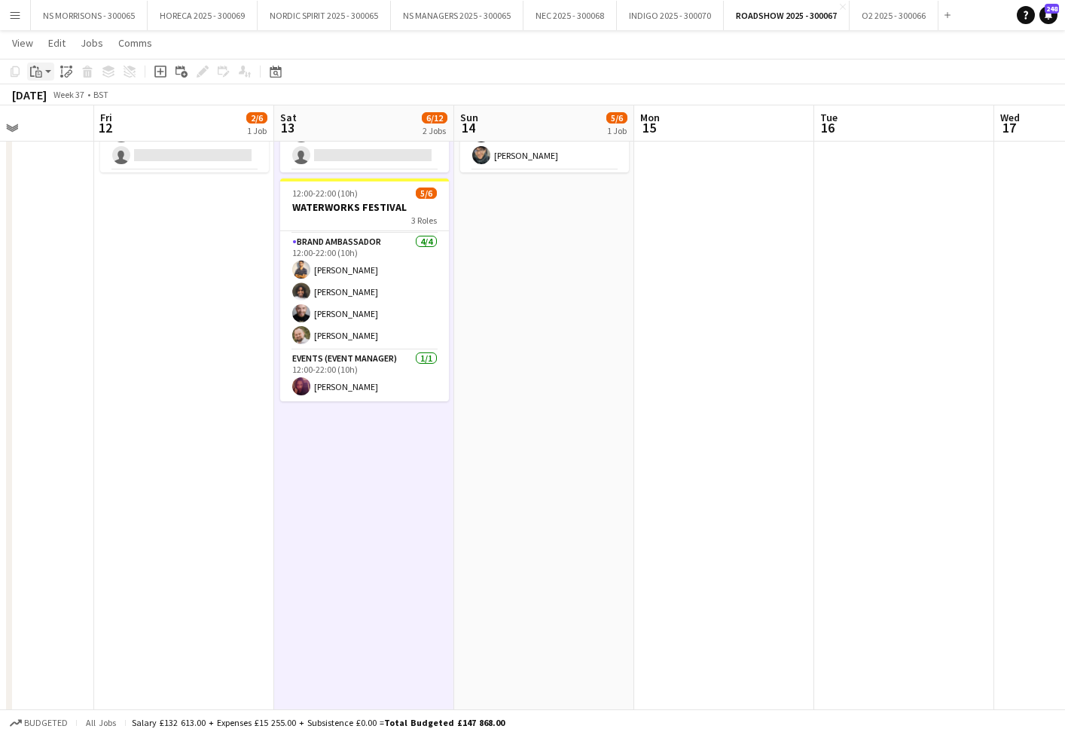
click at [36, 69] on icon "Paste" at bounding box center [36, 72] width 12 height 12
click at [72, 106] on link "Paste Command V" at bounding box center [99, 100] width 119 height 14
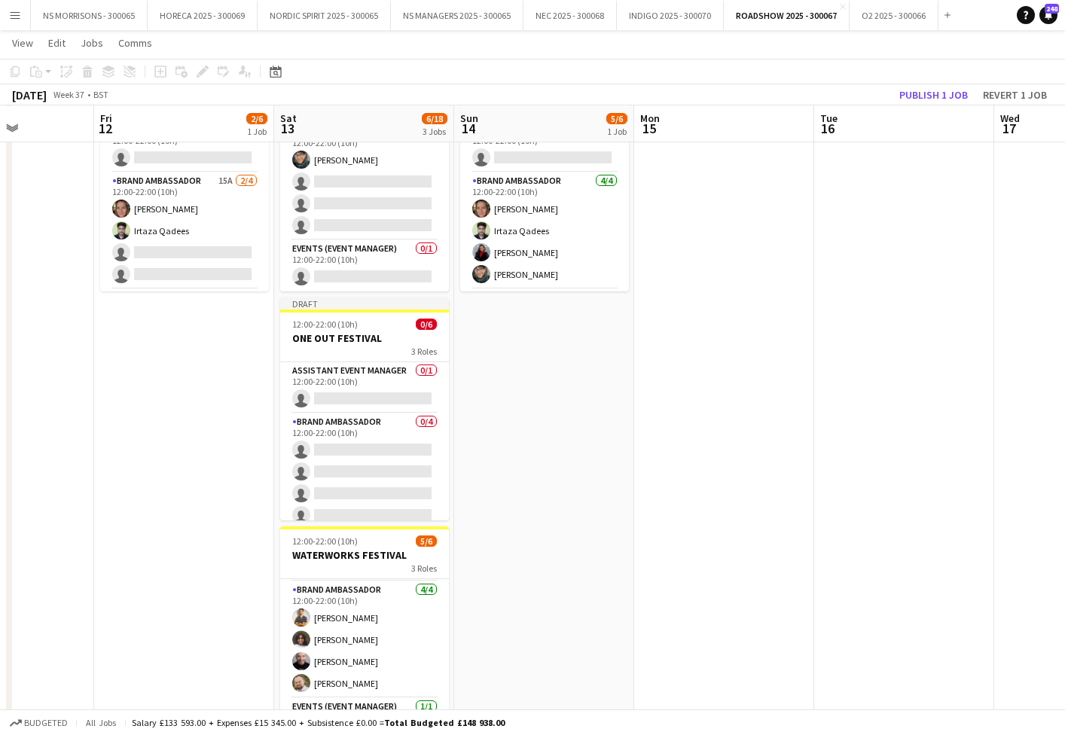
scroll to position [107, 0]
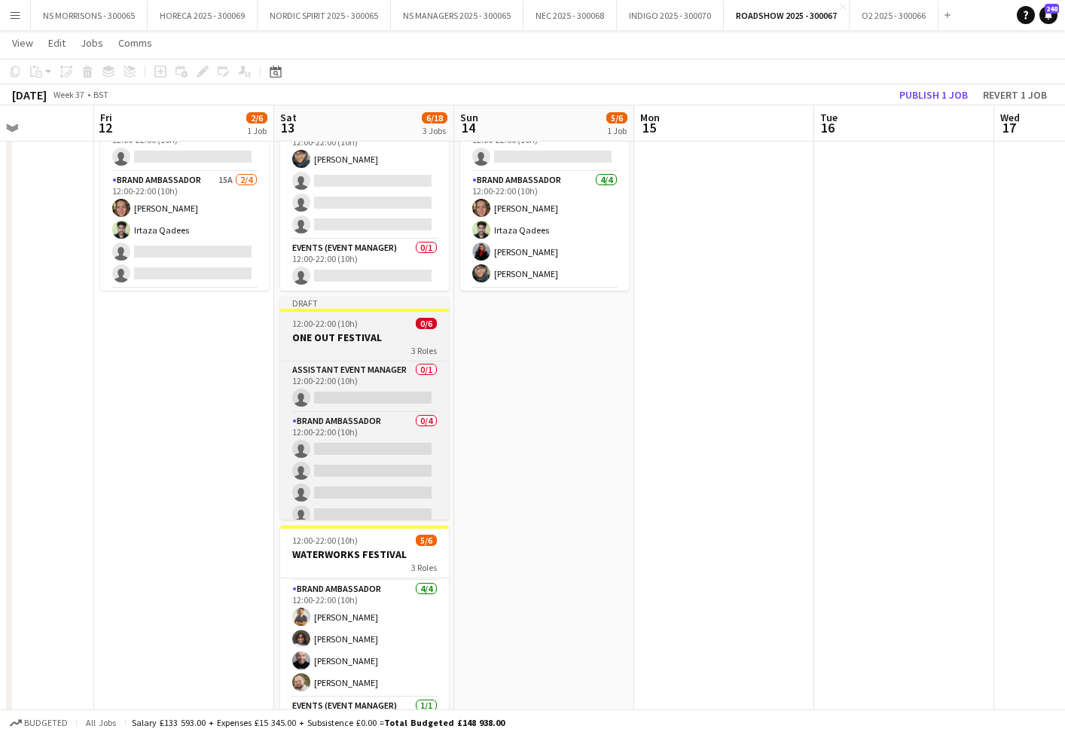
click at [361, 343] on h3 "ONE OUT FESTIVAL" at bounding box center [364, 338] width 169 height 14
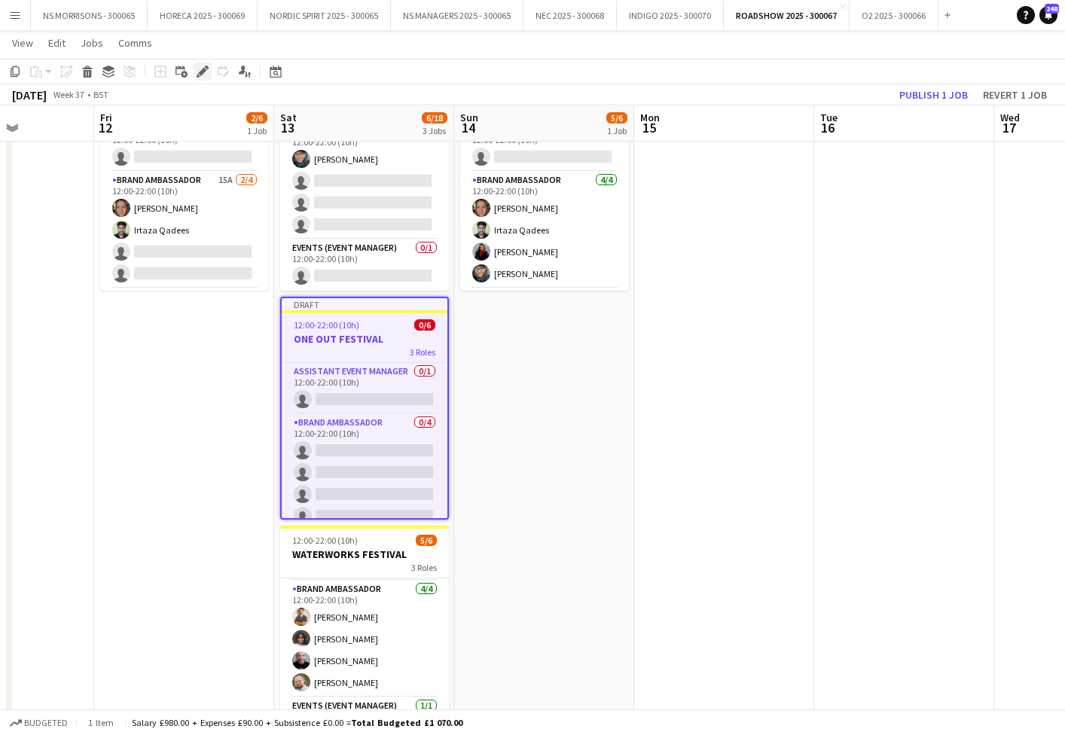
click at [203, 74] on icon at bounding box center [202, 72] width 8 height 8
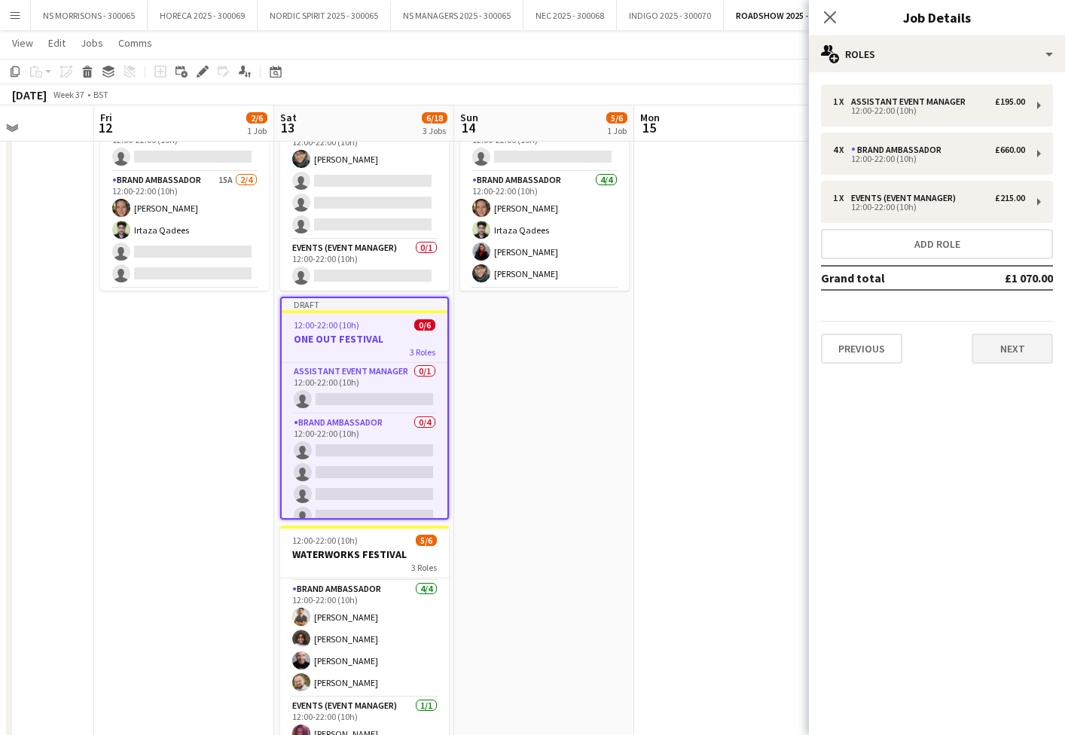
click at [1001, 346] on button "Next" at bounding box center [1012, 349] width 81 height 30
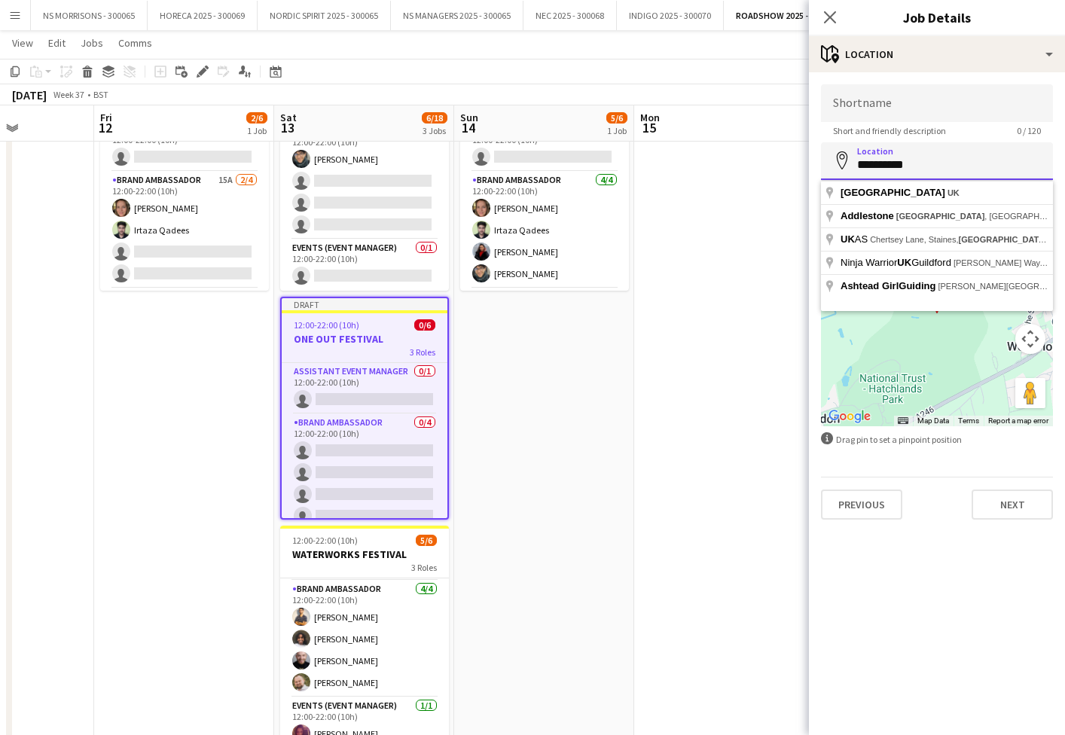
drag, startPoint x: 897, startPoint y: 174, endPoint x: 829, endPoint y: 169, distance: 67.9
type input "**********"
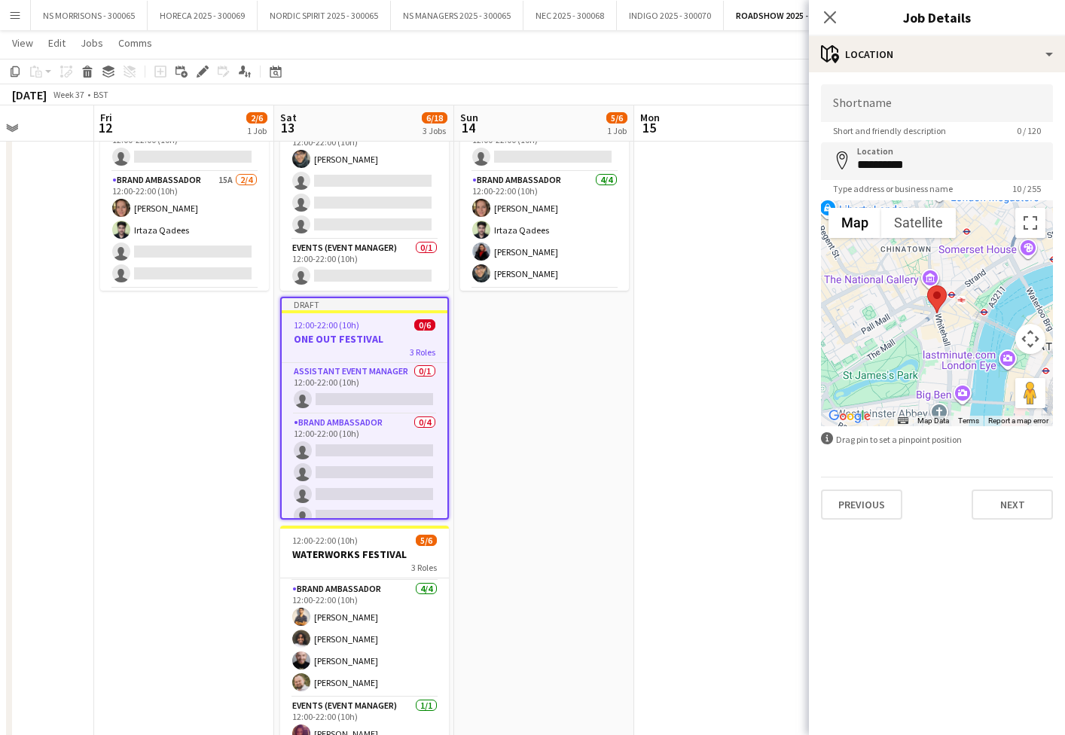
drag, startPoint x: 1003, startPoint y: 496, endPoint x: 993, endPoint y: 475, distance: 23.6
click at [1003, 496] on button "Next" at bounding box center [1012, 505] width 81 height 30
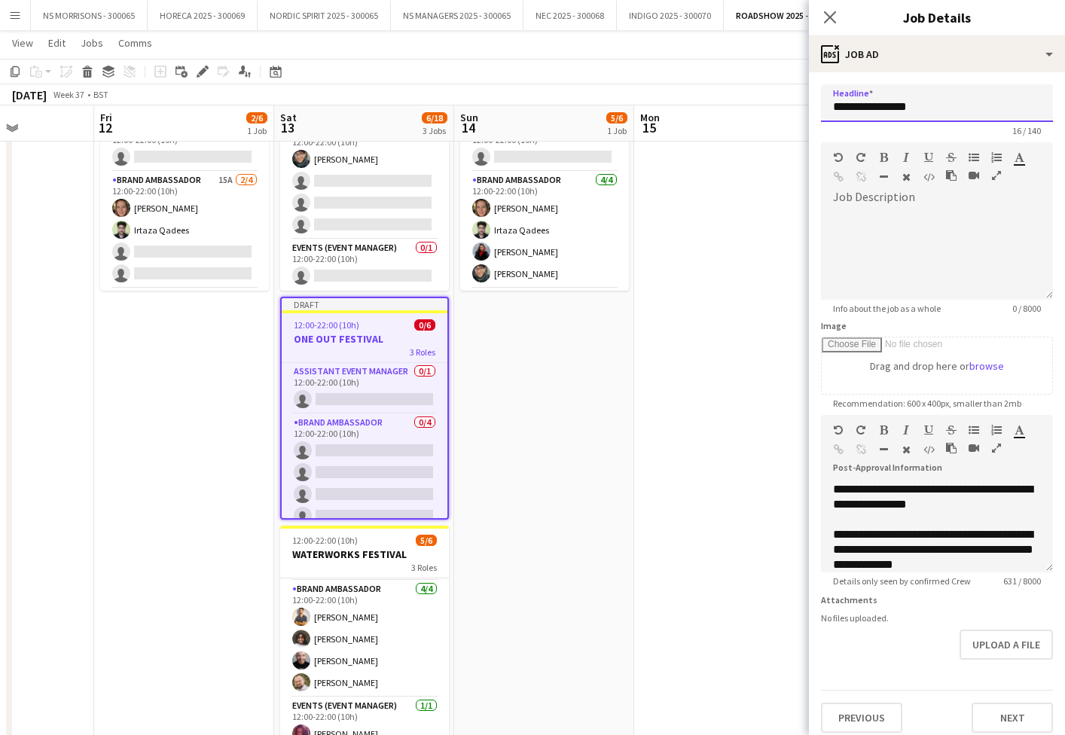
drag, startPoint x: 934, startPoint y: 108, endPoint x: 775, endPoint y: 100, distance: 159.2
click at [775, 101] on body "Menu Boards Boards Boards All jobs Status Workforce Workforce My Workforce Recr…" at bounding box center [532, 463] width 1065 height 1140
drag, startPoint x: 933, startPoint y: 105, endPoint x: 821, endPoint y: 105, distance: 111.5
click at [821, 105] on input "**********" at bounding box center [937, 103] width 232 height 38
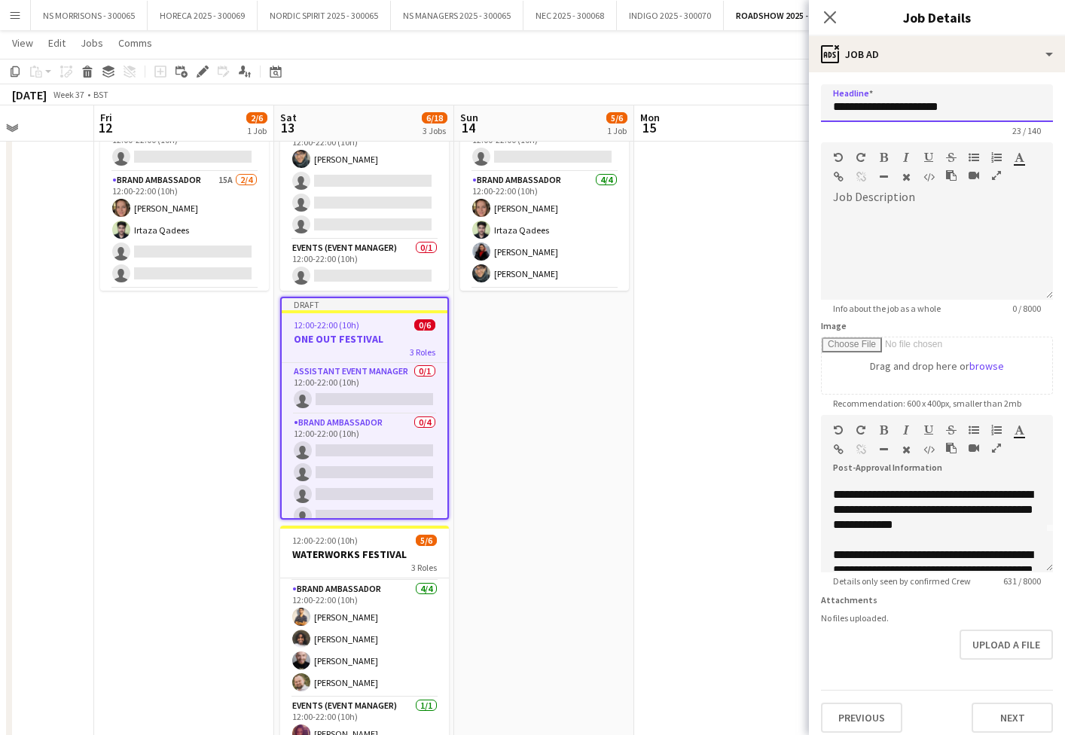
scroll to position [43, 0]
type input "**********"
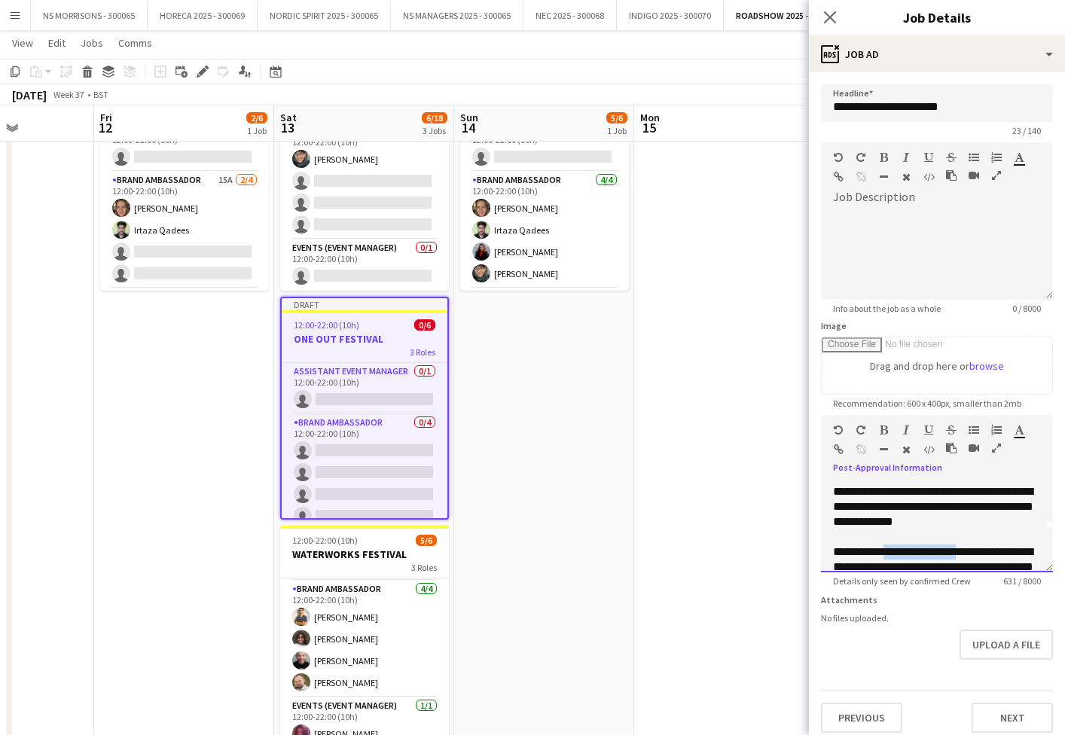
drag, startPoint x: 897, startPoint y: 553, endPoint x: 979, endPoint y: 550, distance: 81.4
click at [979, 550] on div "**********" at bounding box center [937, 567] width 208 height 45
paste div
drag, startPoint x: 995, startPoint y: 713, endPoint x: 924, endPoint y: 462, distance: 260.7
click at [995, 713] on button "Next" at bounding box center [1012, 718] width 81 height 30
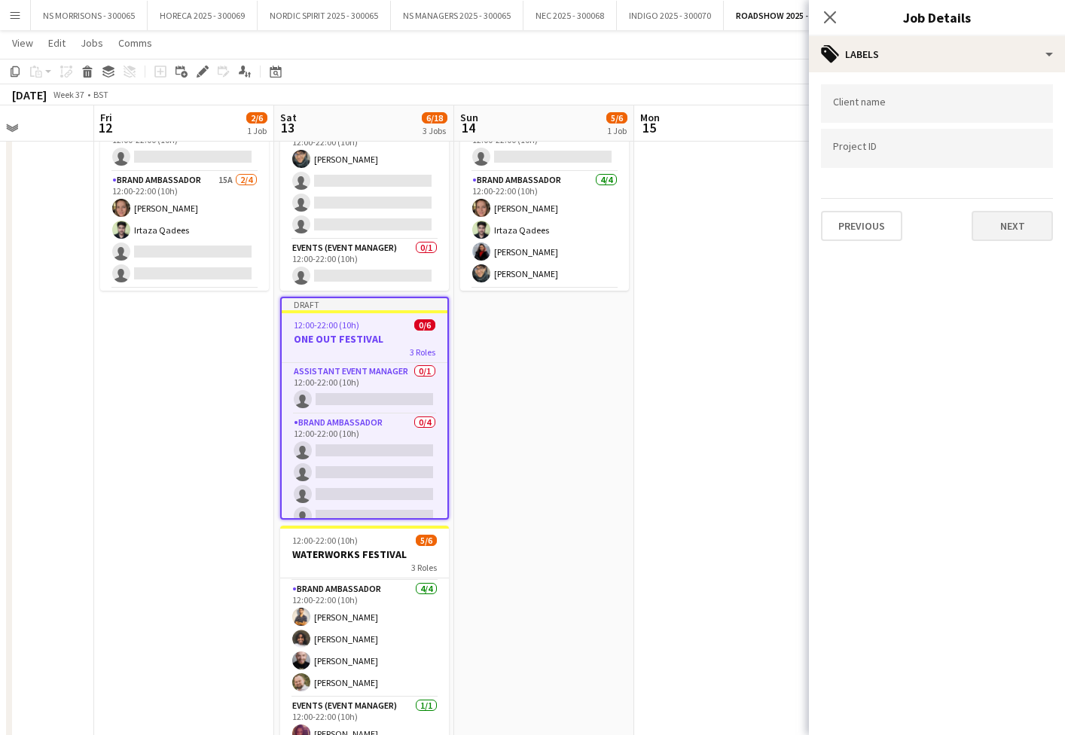
click at [986, 219] on button "Next" at bounding box center [1012, 226] width 81 height 30
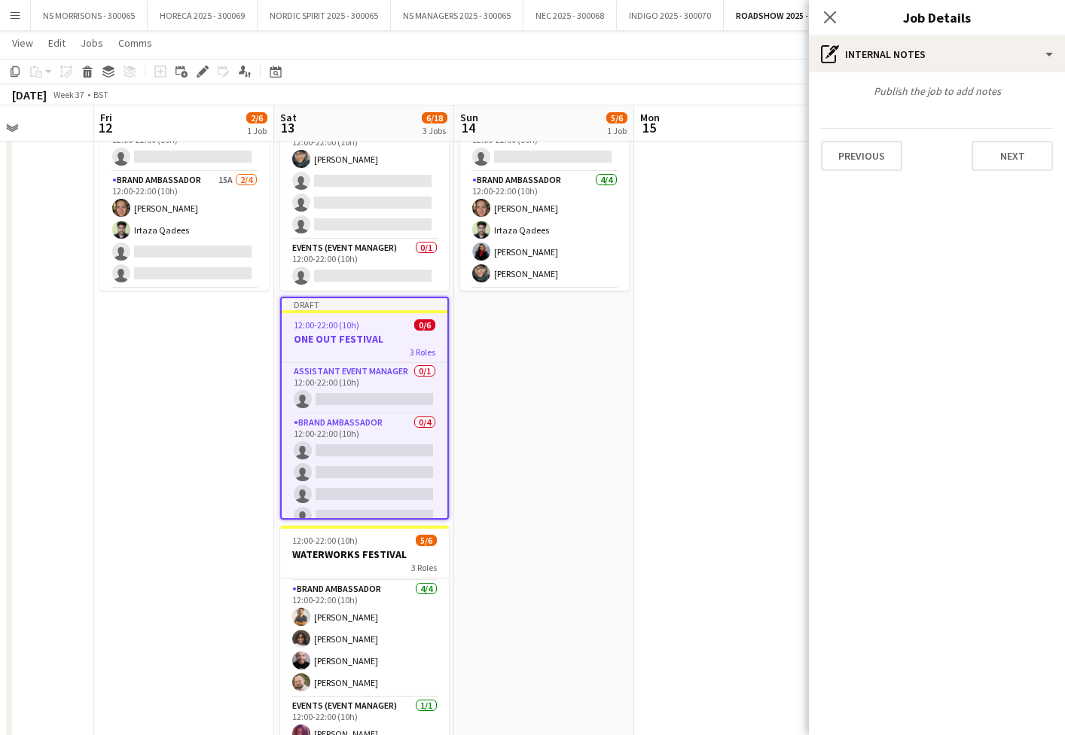
click at [996, 154] on button "Next" at bounding box center [1012, 156] width 81 height 30
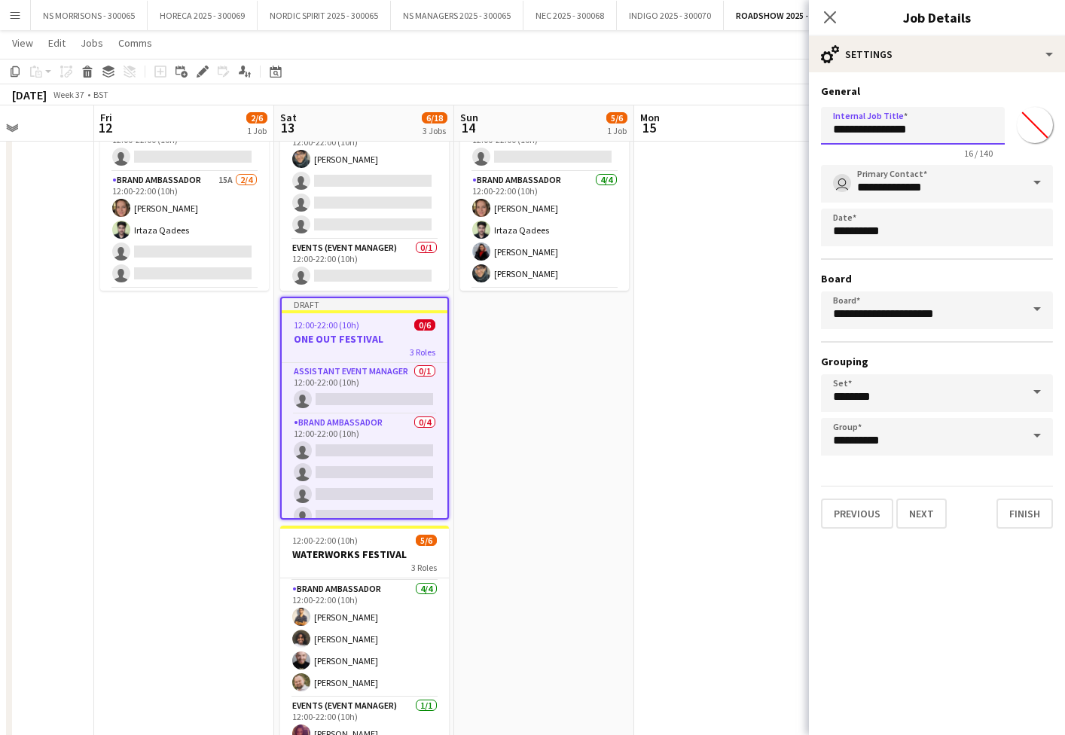
drag, startPoint x: 950, startPoint y: 126, endPoint x: 814, endPoint y: 126, distance: 135.6
click at [814, 126] on form "**********" at bounding box center [937, 306] width 256 height 444
paste input "*******"
type input "**********"
click at [1036, 512] on button "Finish" at bounding box center [1025, 514] width 56 height 30
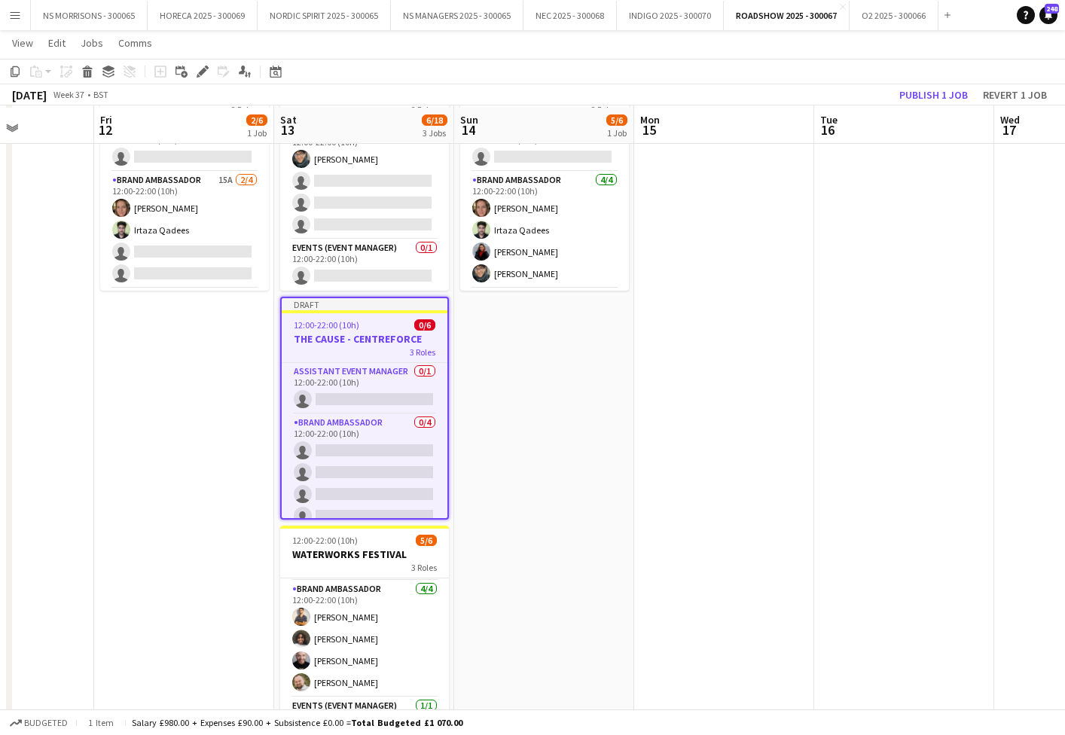
scroll to position [109, 0]
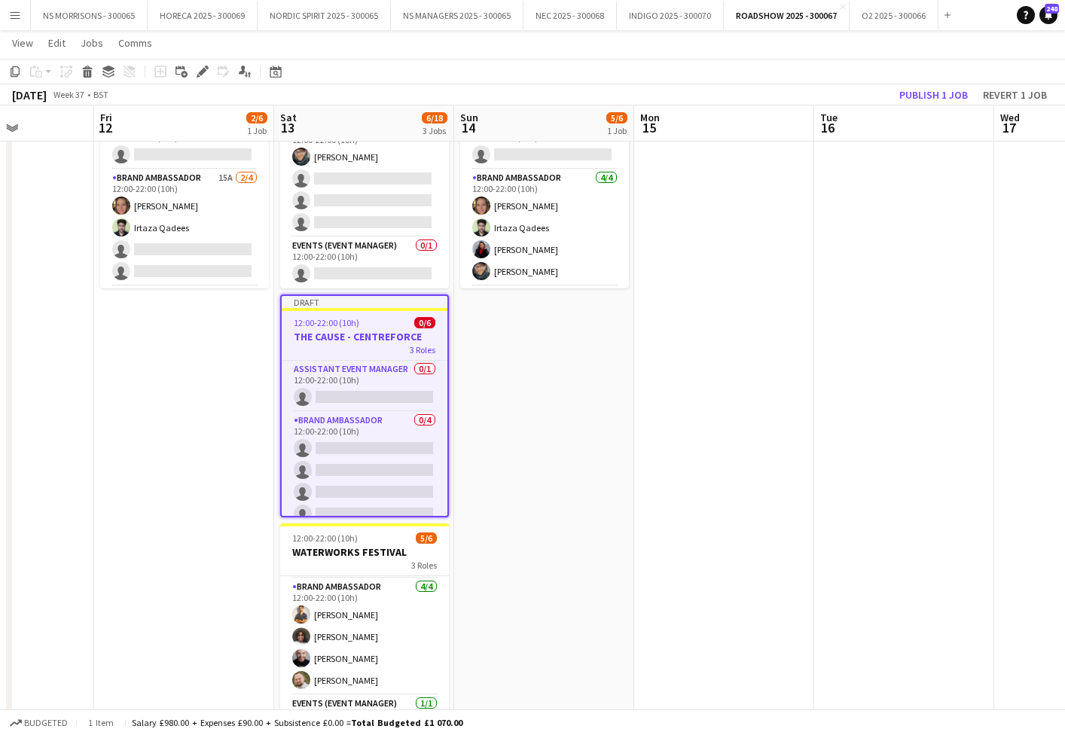
click at [944, 92] on button "Publish 1 job" at bounding box center [933, 95] width 81 height 20
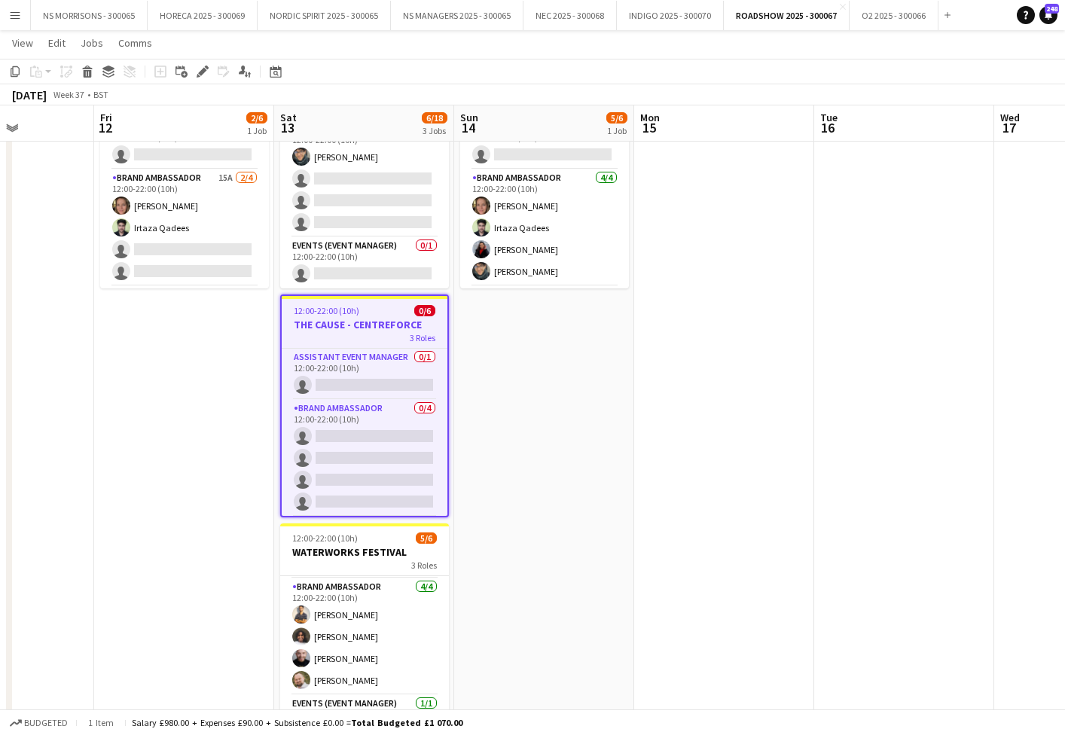
click at [627, 385] on app-date-cell "12:00-22:00 (10h) 5/6 DNB FESTIVAL 3 Roles Assistant Event Manager 0/1 12:00-22…" at bounding box center [544, 532] width 180 height 945
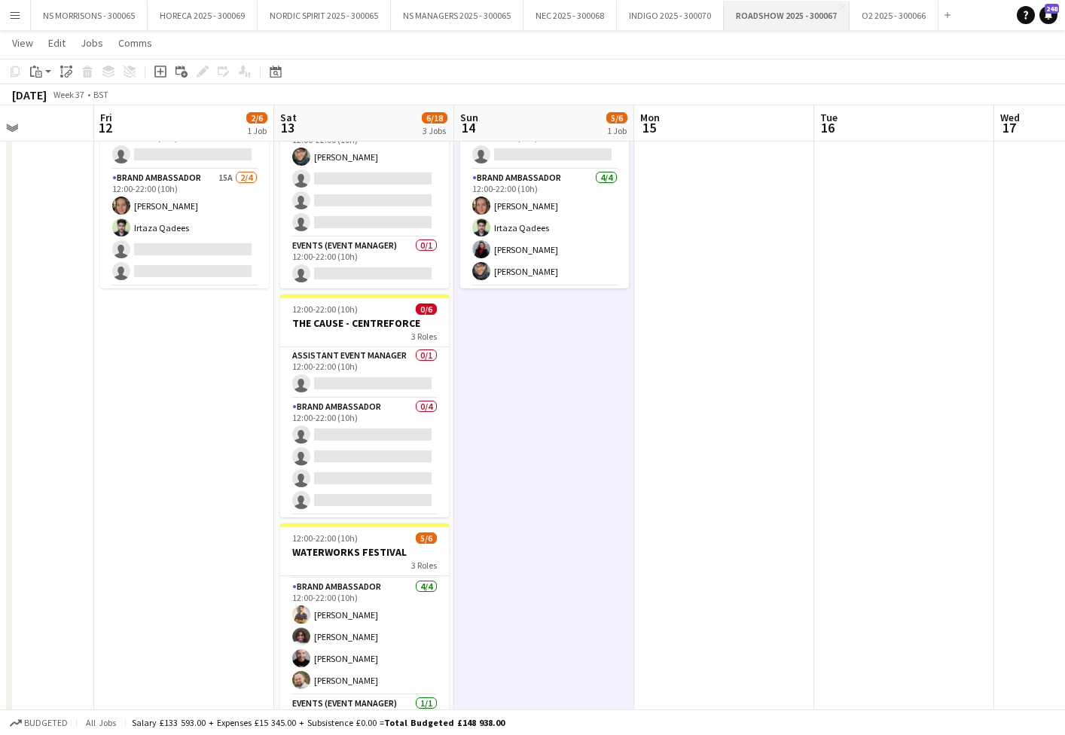
click at [768, 10] on button "ROADSHOW 2025 - 300067 Close" at bounding box center [787, 15] width 126 height 29
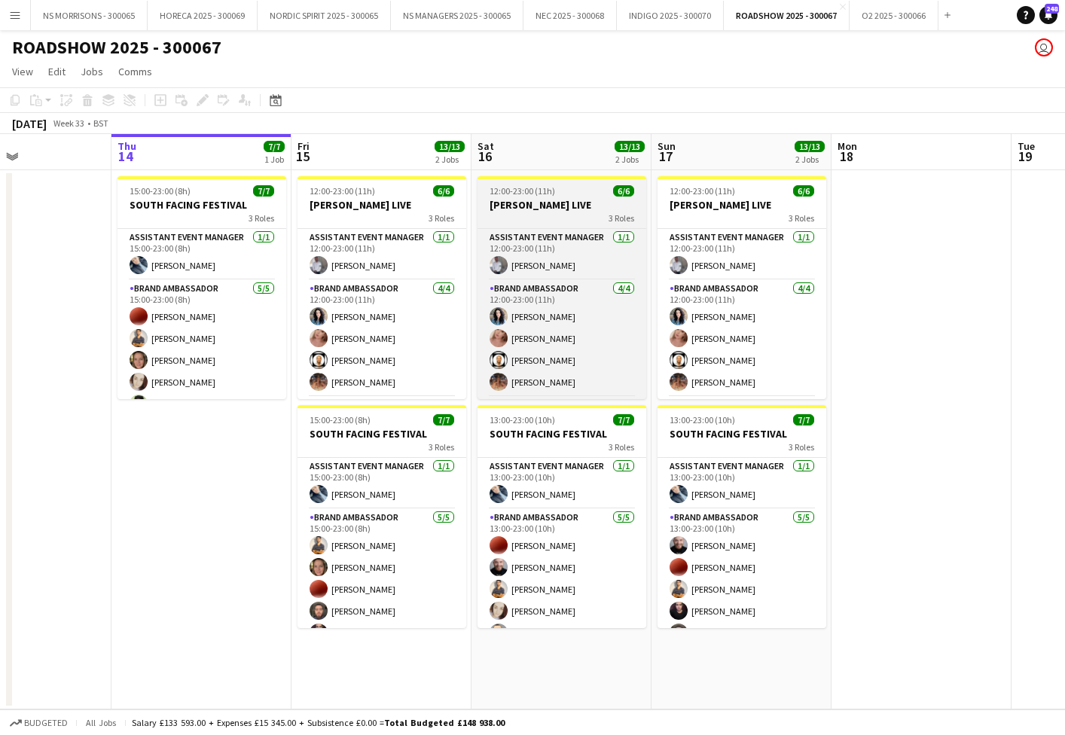
scroll to position [0, 449]
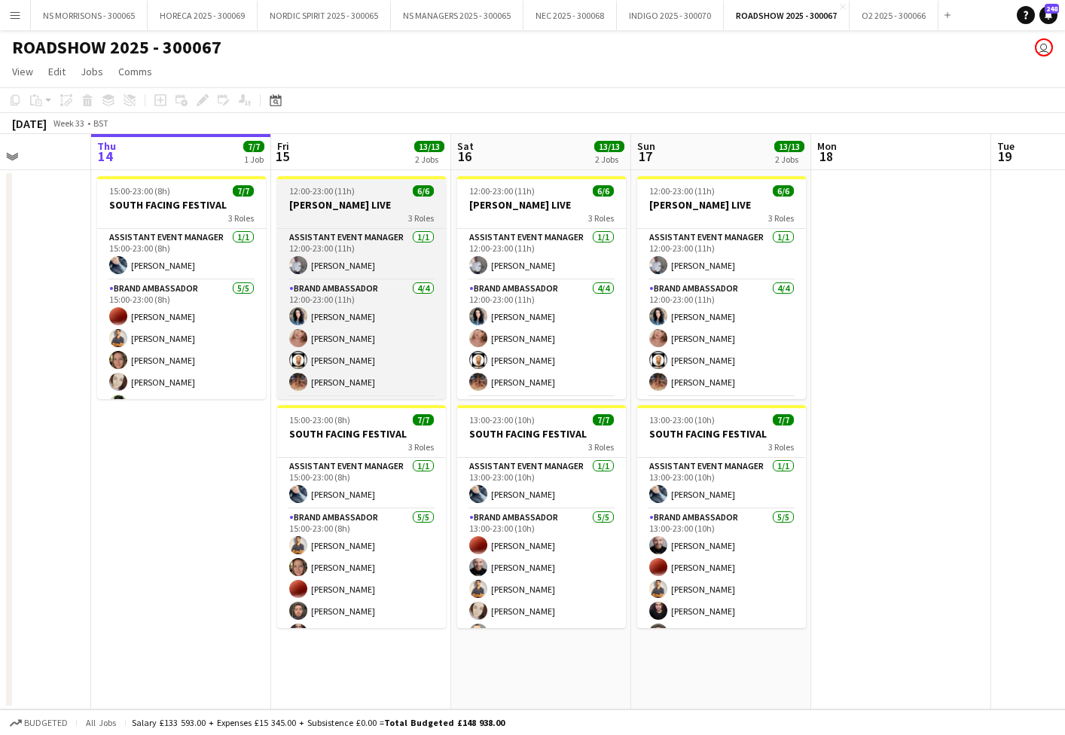
click at [324, 205] on h3 "[PERSON_NAME] LIVE" at bounding box center [361, 205] width 169 height 14
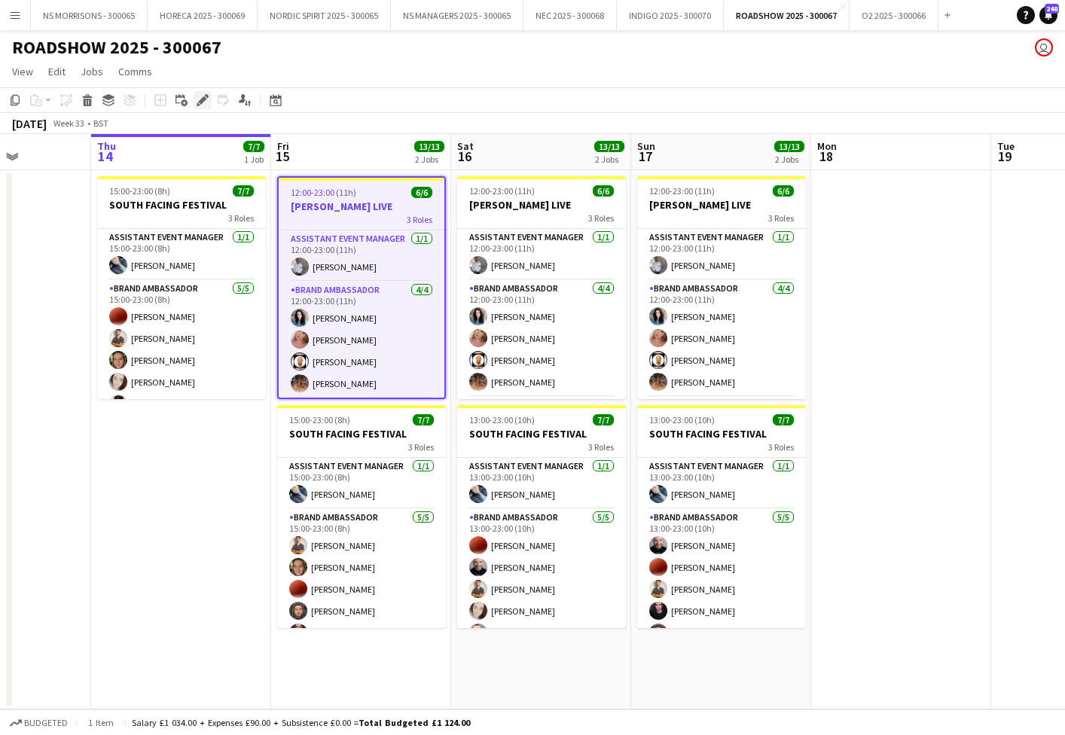
click at [204, 104] on icon "Edit" at bounding box center [203, 100] width 12 height 12
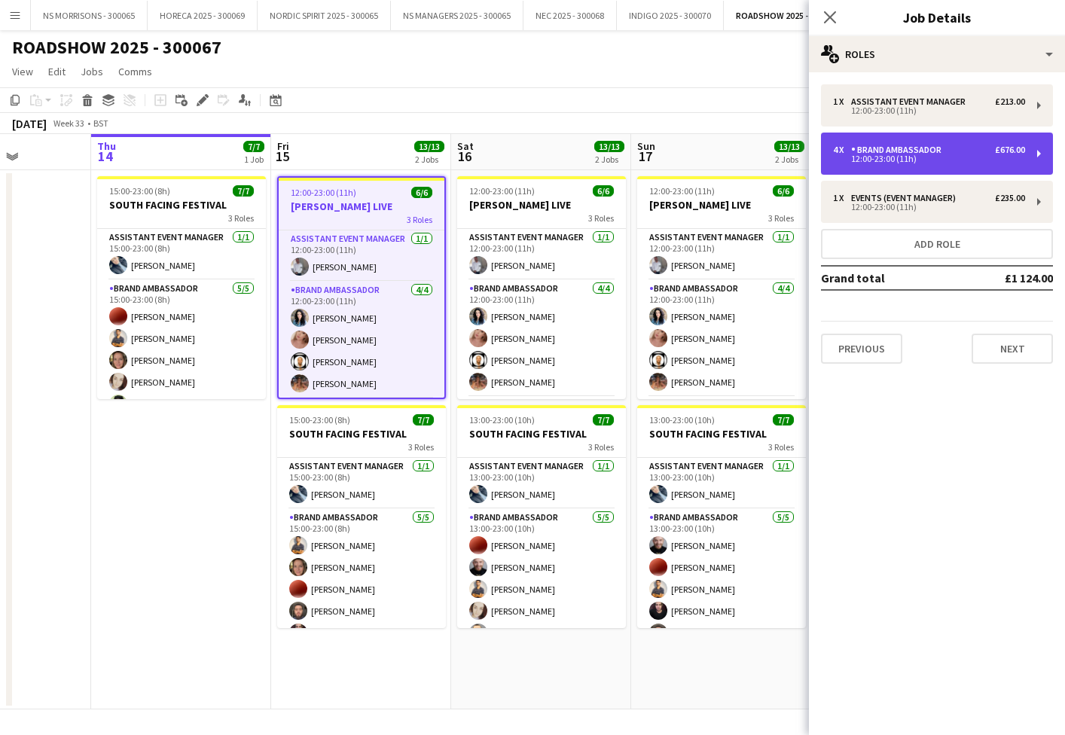
click at [881, 157] on div "12:00-23:00 (11h)" at bounding box center [929, 159] width 192 height 8
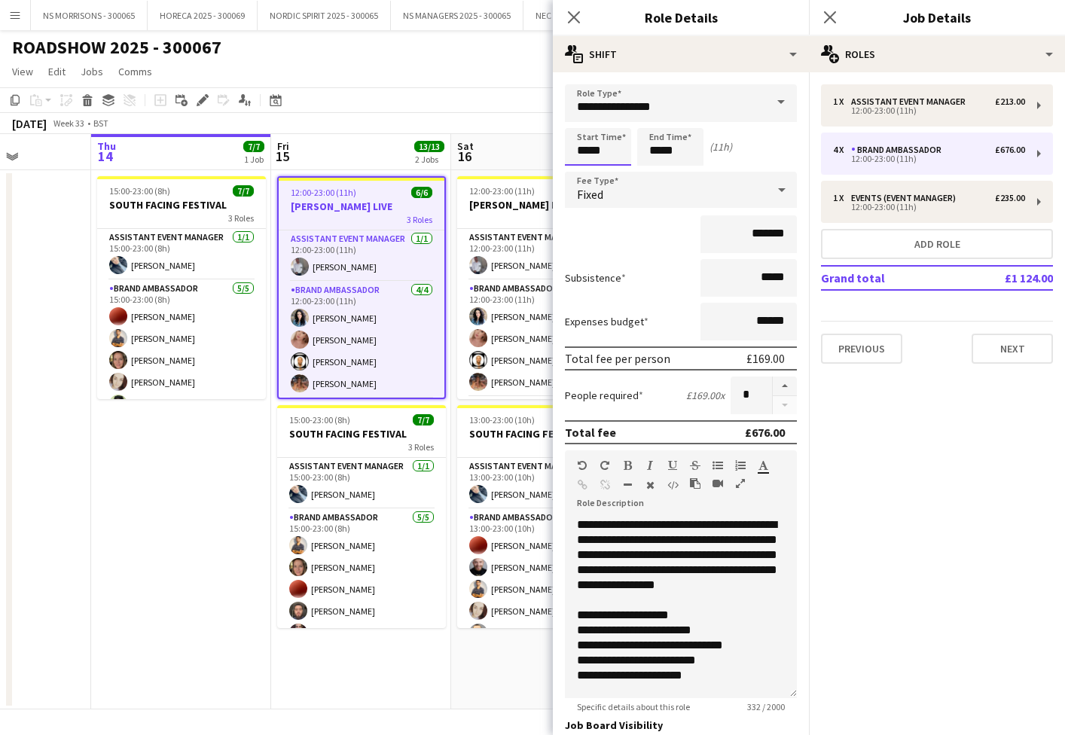
click at [586, 149] on input "*****" at bounding box center [598, 147] width 66 height 38
type input "*****"
click at [588, 122] on div at bounding box center [583, 120] width 30 height 15
click at [169, 490] on app-date-cell "15:00-23:00 (8h) 7/7 SOUTH FACING FESTIVAL 3 Roles Assistant Event Manager [DAT…" at bounding box center [181, 439] width 180 height 539
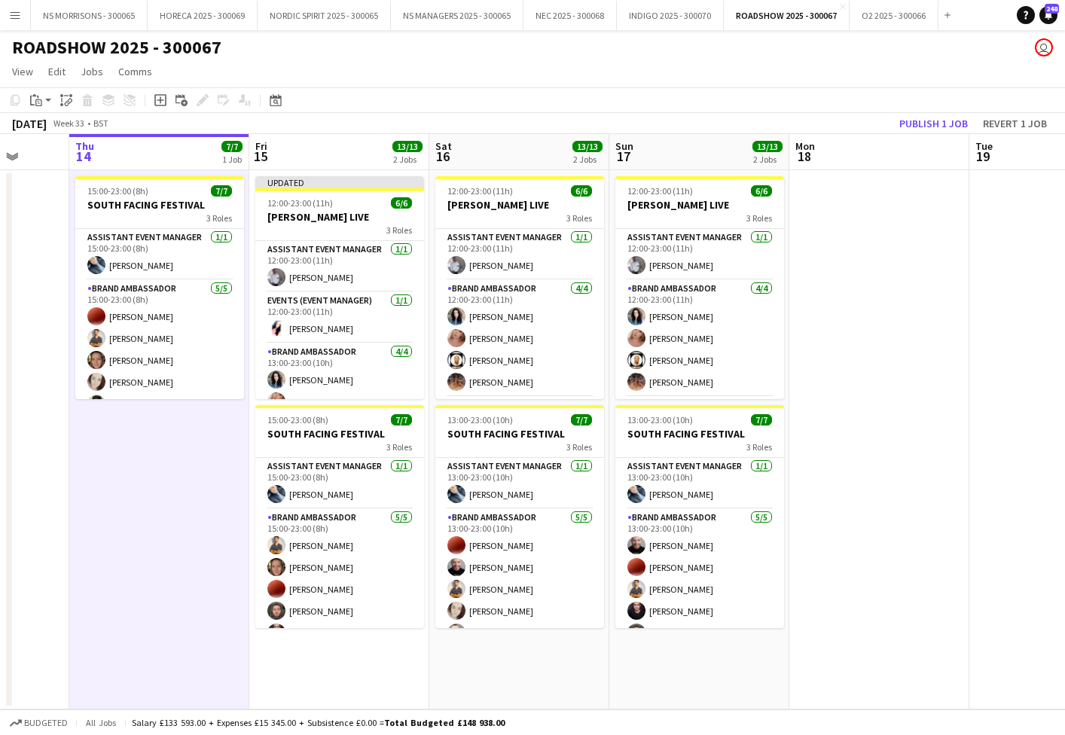
scroll to position [0, 0]
